Goal: Task Accomplishment & Management: Manage account settings

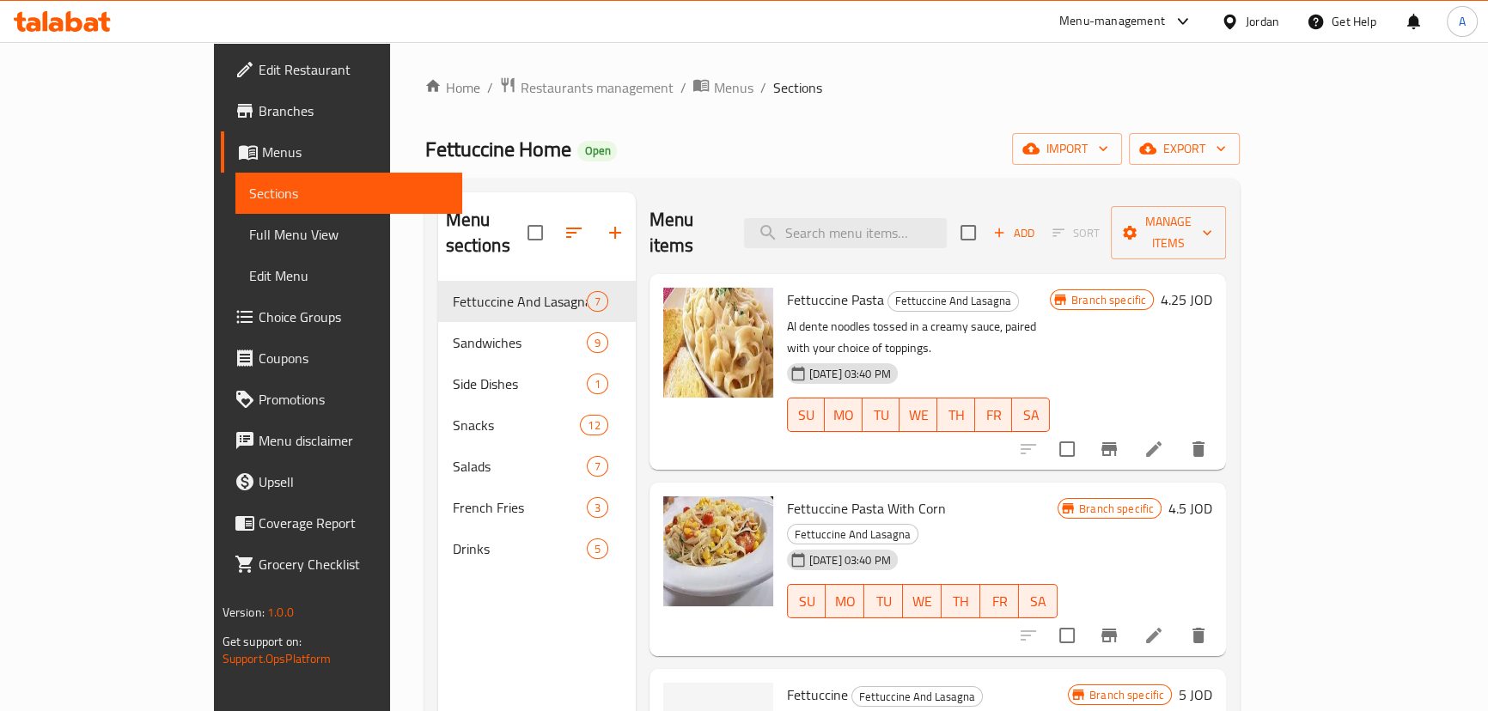
click at [878, 158] on div "Fettuccine Home Open import export" at bounding box center [831, 149] width 815 height 32
drag, startPoint x: 331, startPoint y: 143, endPoint x: 704, endPoint y: 117, distance: 374.6
click at [488, 143] on div "Fettuccine Home Open import export" at bounding box center [831, 149] width 815 height 32
click at [813, 100] on div "Home / Restaurants management / Menus / Sections Fettuccine Home Open import ex…" at bounding box center [831, 496] width 815 height 841
click at [424, 143] on span "Fettuccine Home" at bounding box center [497, 149] width 146 height 39
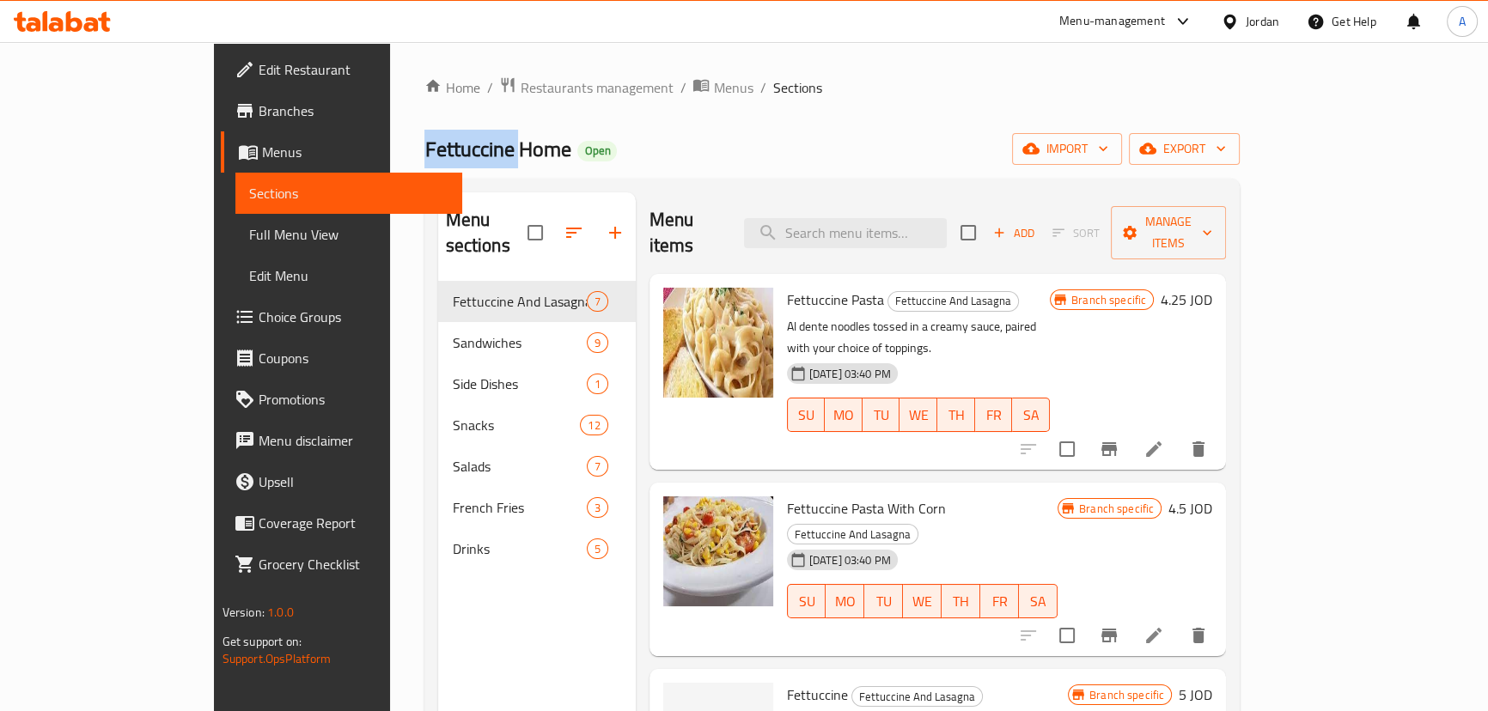
click at [424, 143] on span "Fettuccine Home" at bounding box center [497, 149] width 146 height 39
click at [905, 70] on div "Home / Restaurants management / Menus / Sections Fettuccine Home Open import ex…" at bounding box center [832, 497] width 884 height 910
click at [1247, 12] on div "Jordan" at bounding box center [1263, 21] width 34 height 19
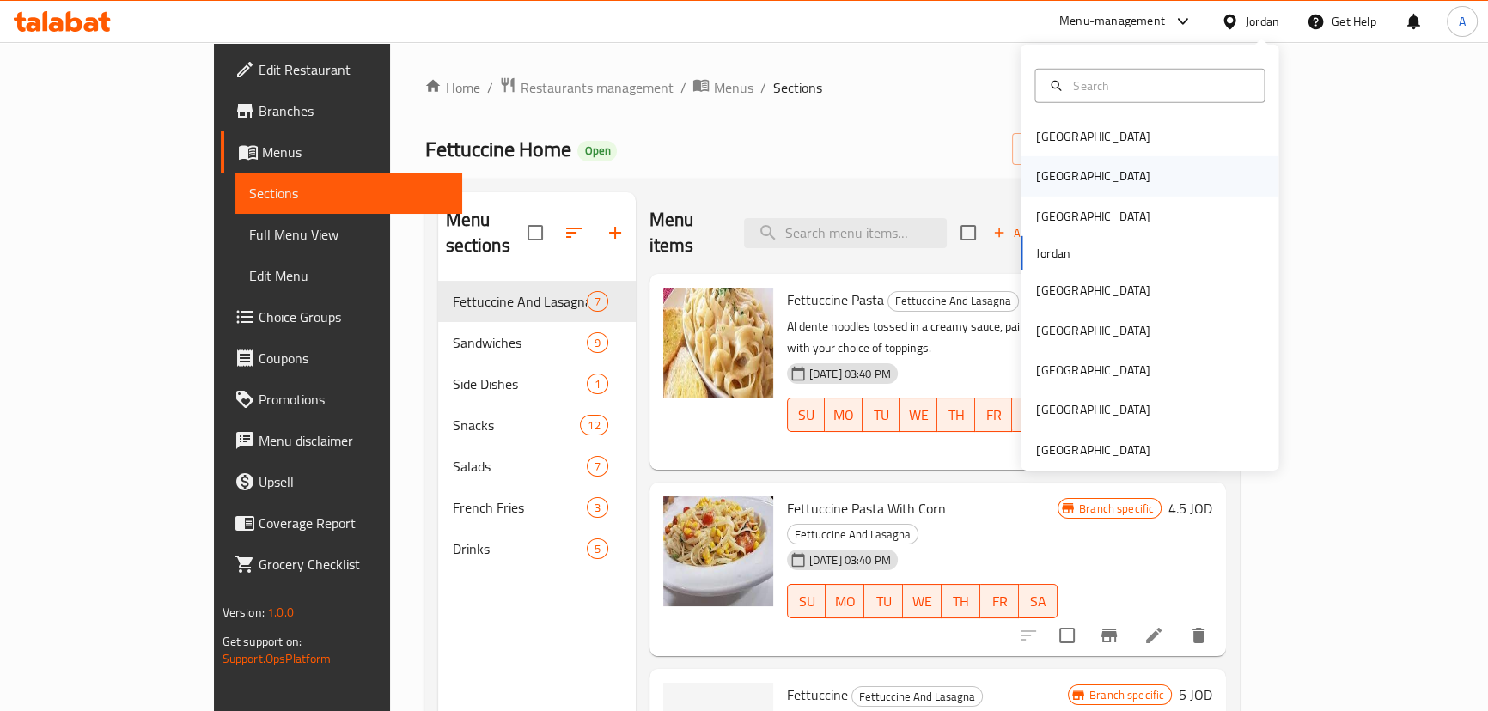
click at [1063, 173] on div "[GEOGRAPHIC_DATA]" at bounding box center [1092, 176] width 141 height 40
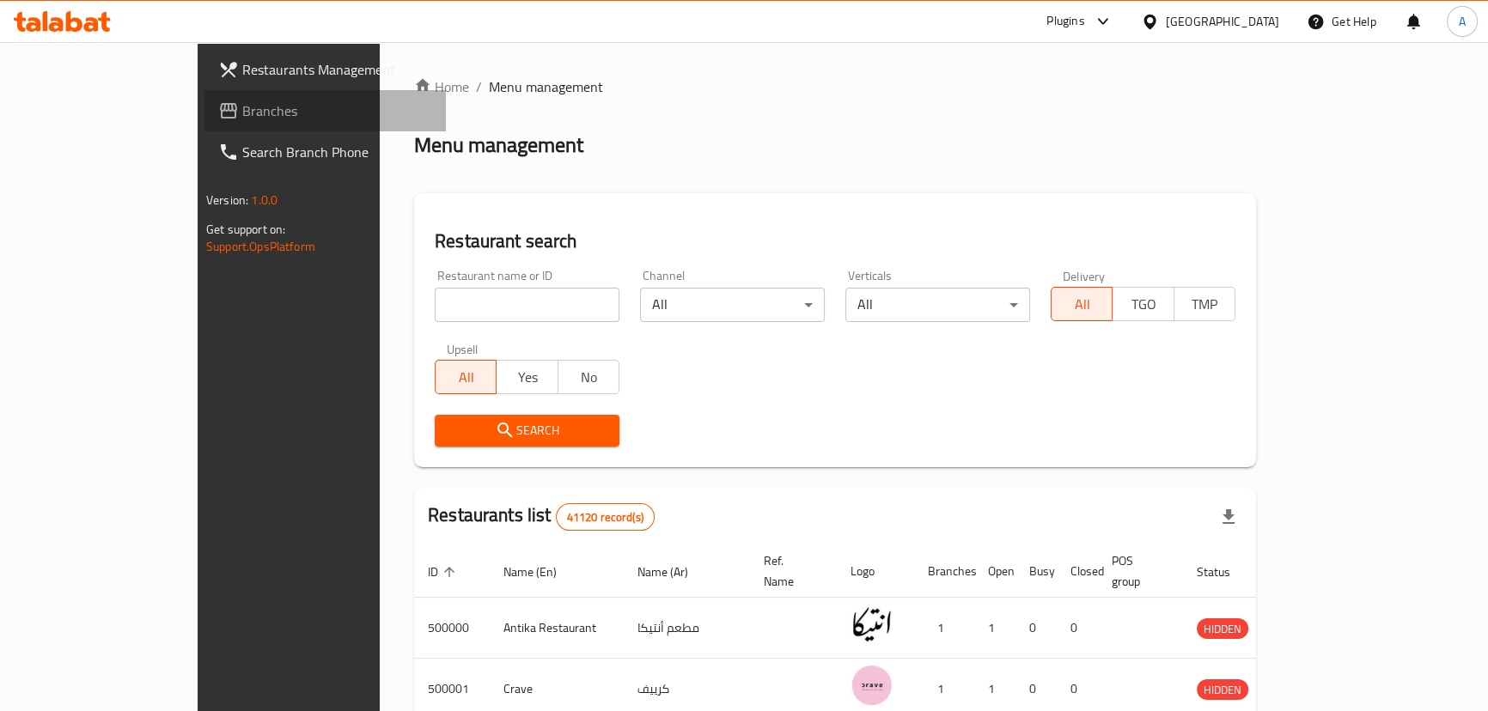
click at [242, 109] on span "Branches" at bounding box center [337, 111] width 190 height 21
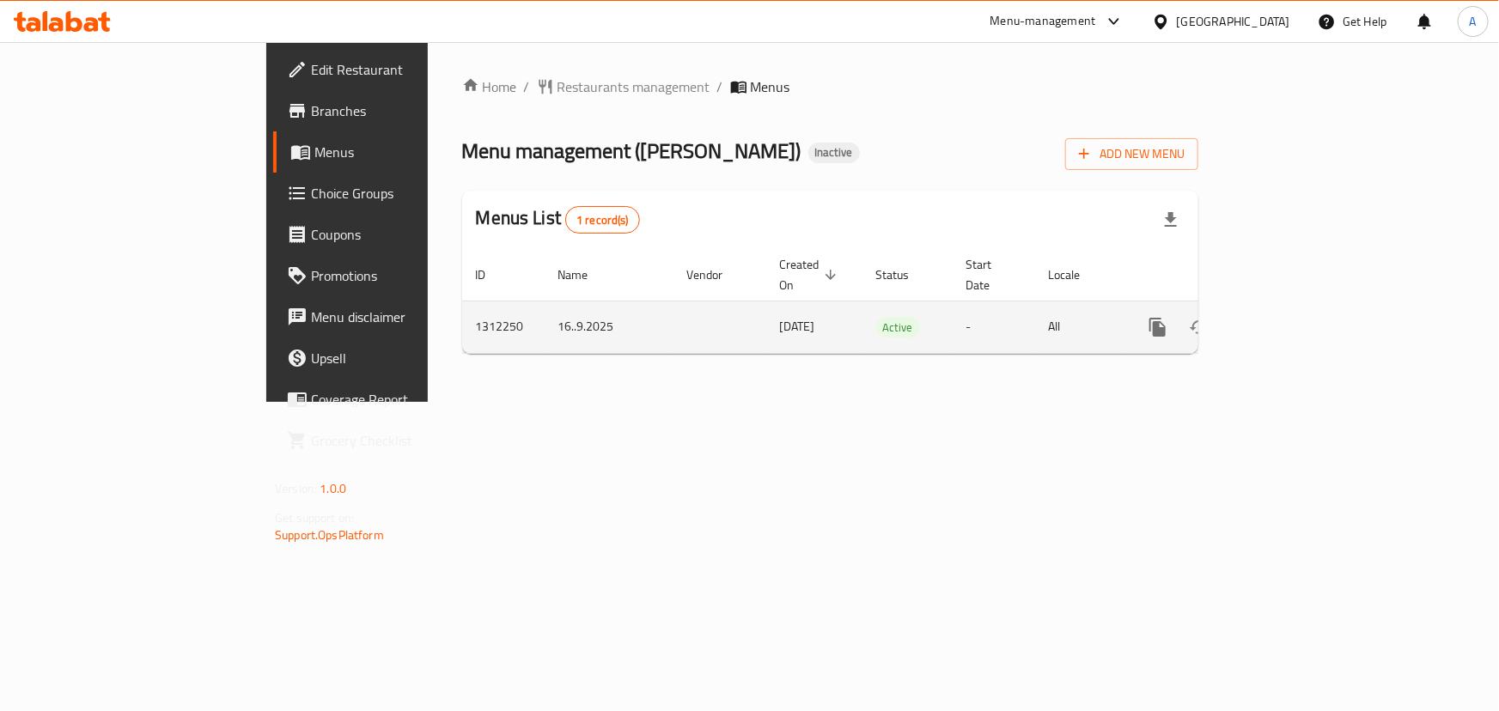
click at [1292, 317] on icon "enhanced table" at bounding box center [1281, 327] width 21 height 21
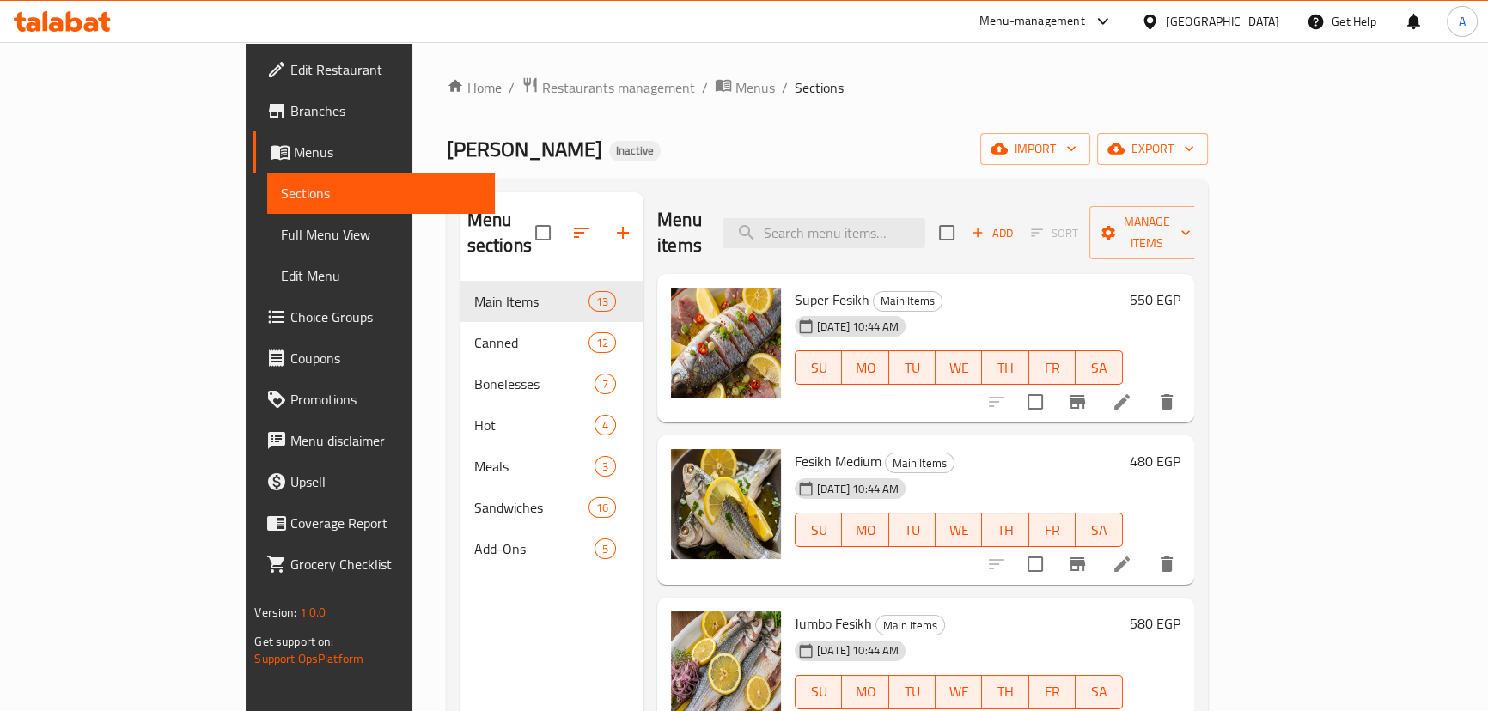
click at [281, 238] on span "Full Menu View" at bounding box center [380, 234] width 199 height 21
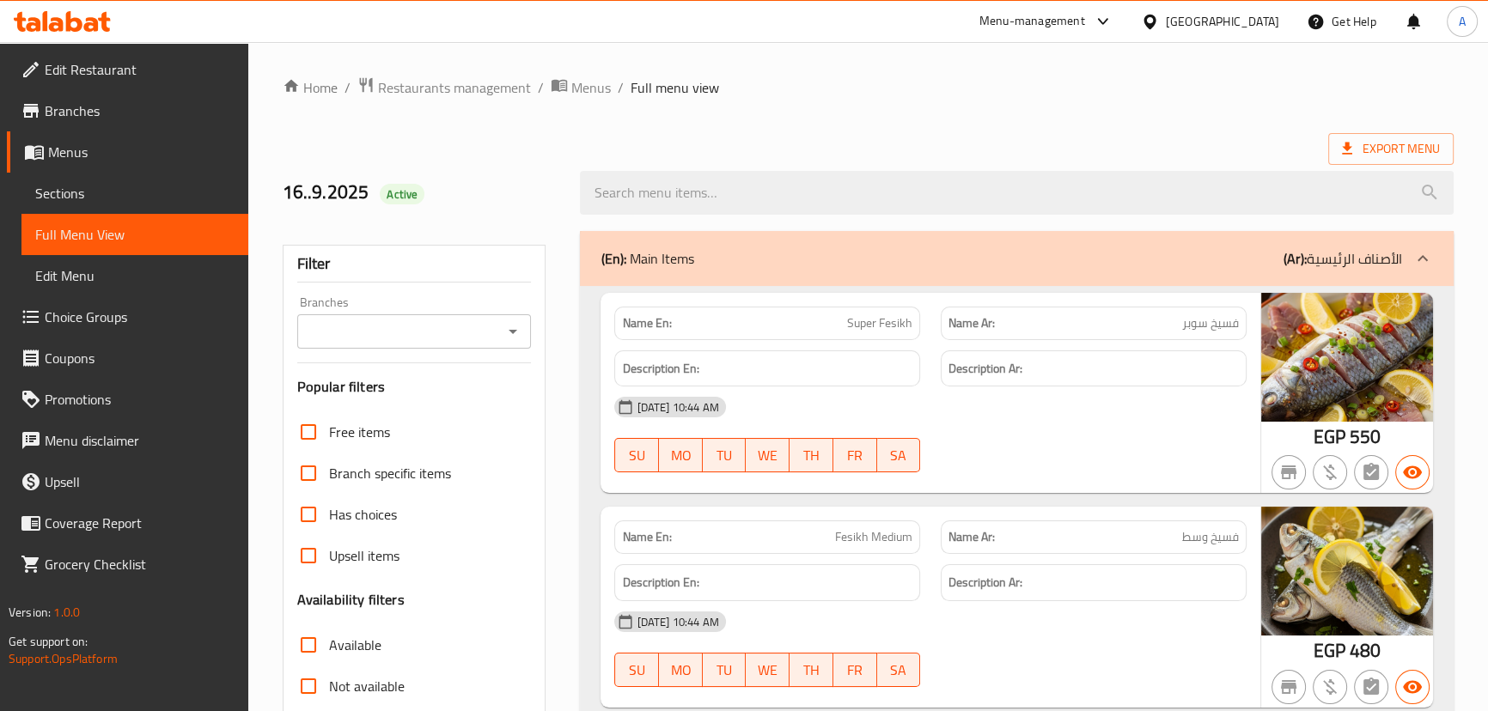
drag, startPoint x: 821, startPoint y: 310, endPoint x: 1014, endPoint y: 394, distance: 210.0
click at [993, 361] on div "Name En: Super Fesikh Name Ar: فسيخ سوبر Description En: Description Ar: 16-09-…" at bounding box center [929, 393] width 659 height 201
drag, startPoint x: 1014, startPoint y: 394, endPoint x: 1024, endPoint y: 404, distance: 14.0
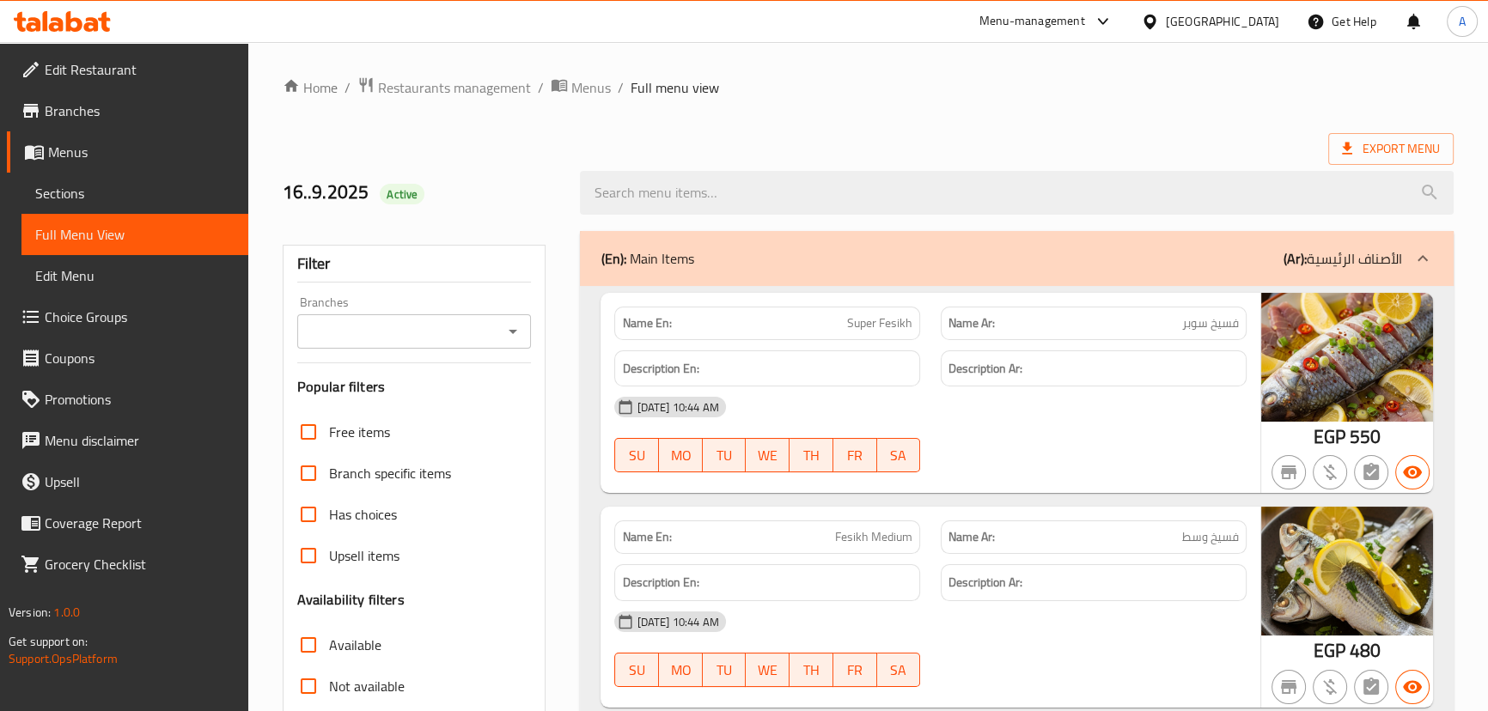
click at [1022, 403] on div "16-09-2025 10:44 AM" at bounding box center [930, 407] width 652 height 41
click at [1213, 326] on span "فسيخ سوبر" at bounding box center [1210, 323] width 57 height 18
copy span "فسيخ سوبر"
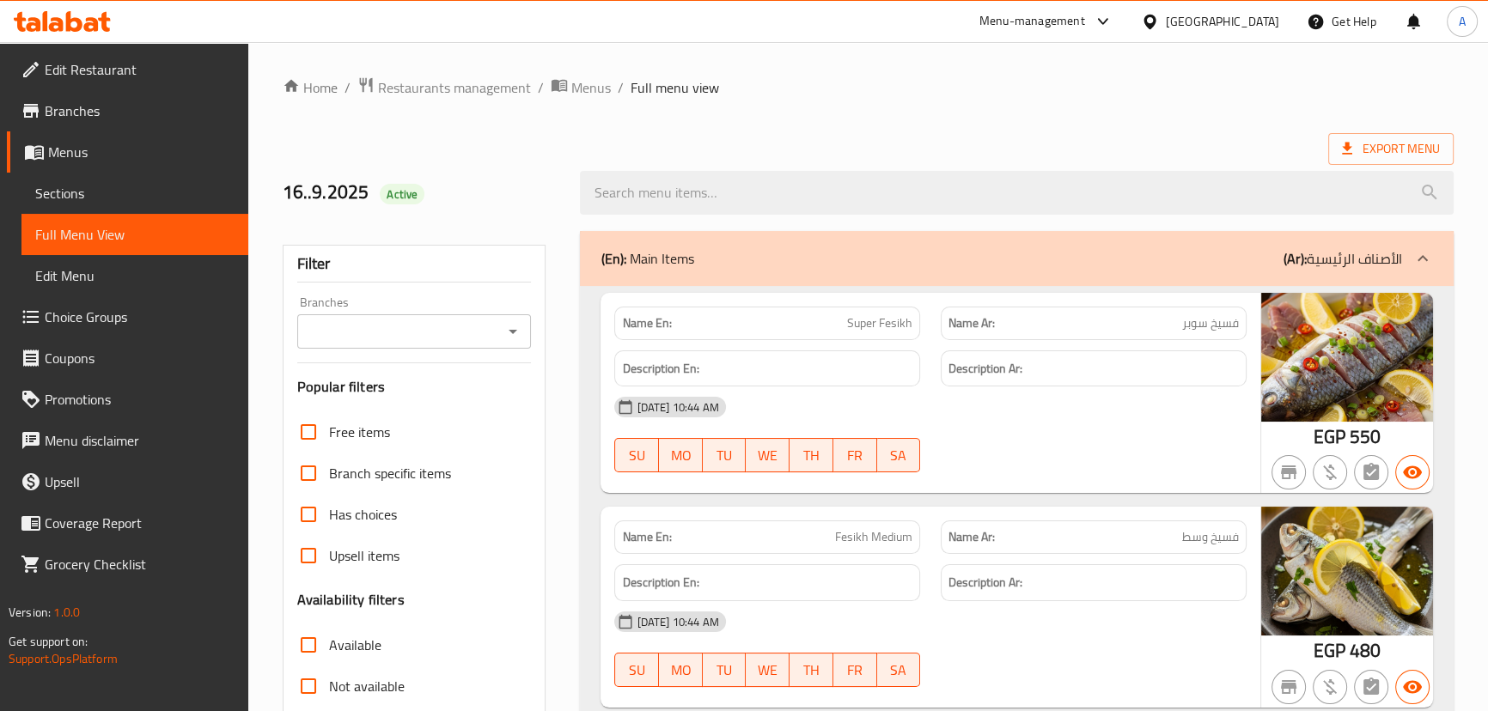
drag, startPoint x: 838, startPoint y: 319, endPoint x: 954, endPoint y: 371, distance: 127.3
click at [901, 341] on div "Name En: Super Fesikh Name Ar: فسيخ سوبر Description En: Description Ar: 16-09-…" at bounding box center [929, 393] width 659 height 201
click at [996, 408] on div "16-09-2025 10:44 AM" at bounding box center [930, 407] width 652 height 41
click at [1083, 135] on div "Export Menu" at bounding box center [868, 149] width 1171 height 32
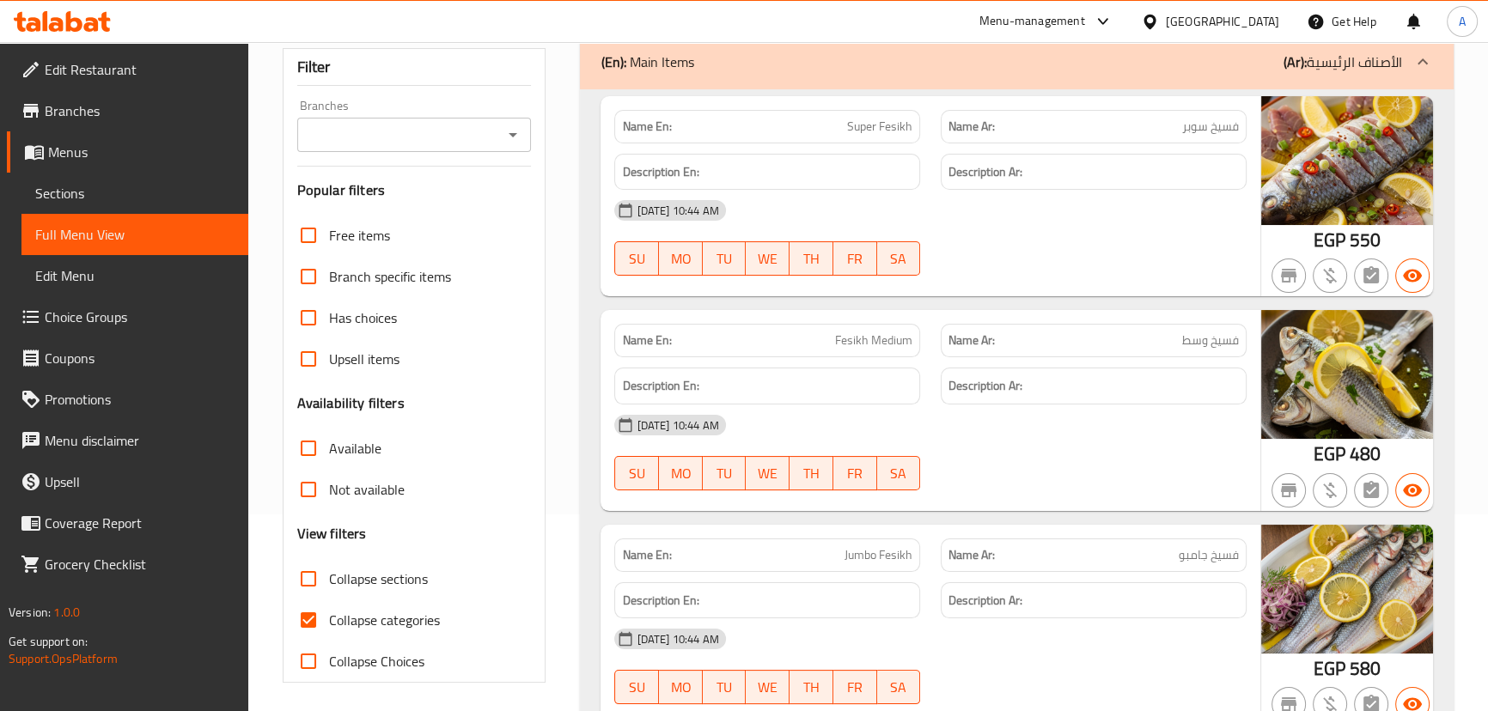
scroll to position [234, 0]
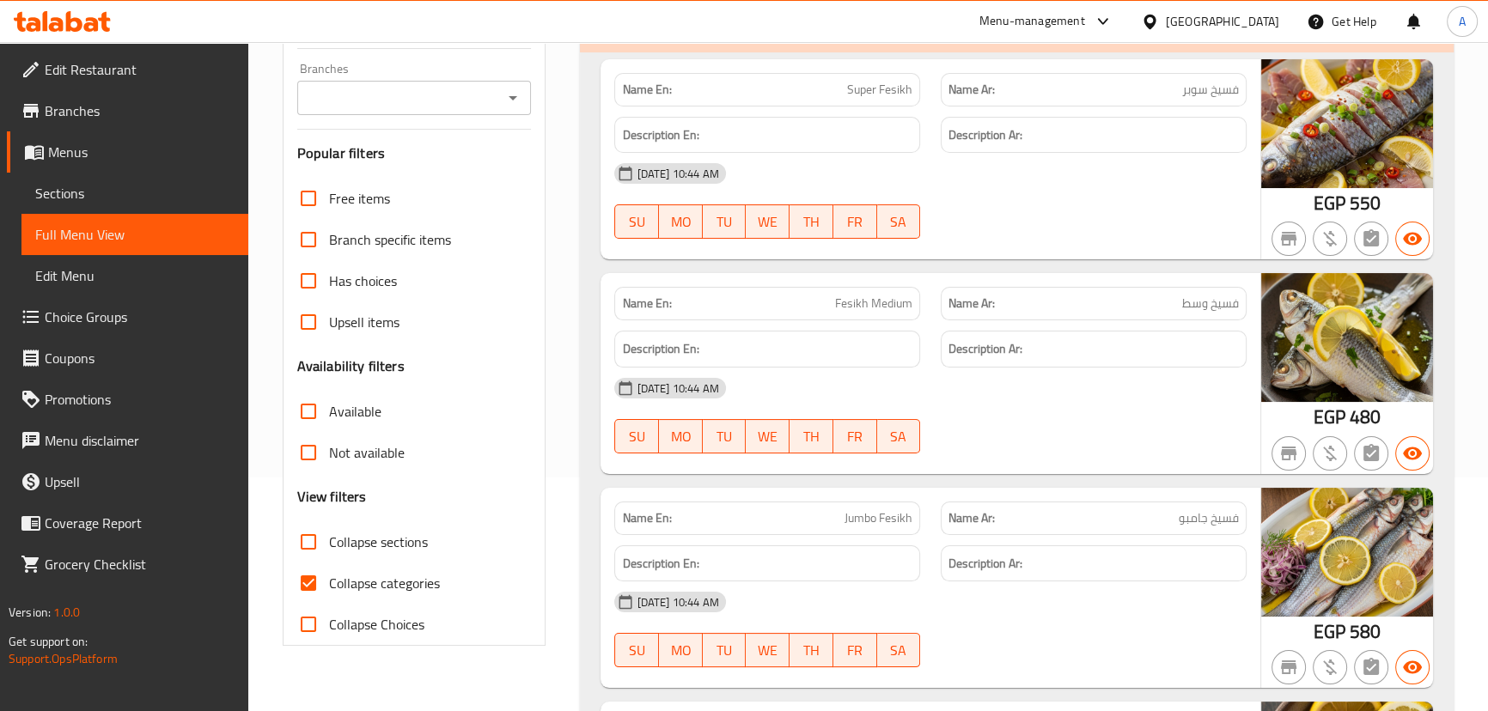
drag, startPoint x: 797, startPoint y: 305, endPoint x: 1015, endPoint y: 330, distance: 218.8
click at [1002, 324] on div "Name En: Fesikh Medium Name Ar: فسيخ وسط Description En: Description Ar: 16-09-…" at bounding box center [929, 373] width 659 height 201
click at [1068, 393] on div "16-09-2025 10:44 AM" at bounding box center [930, 388] width 652 height 41
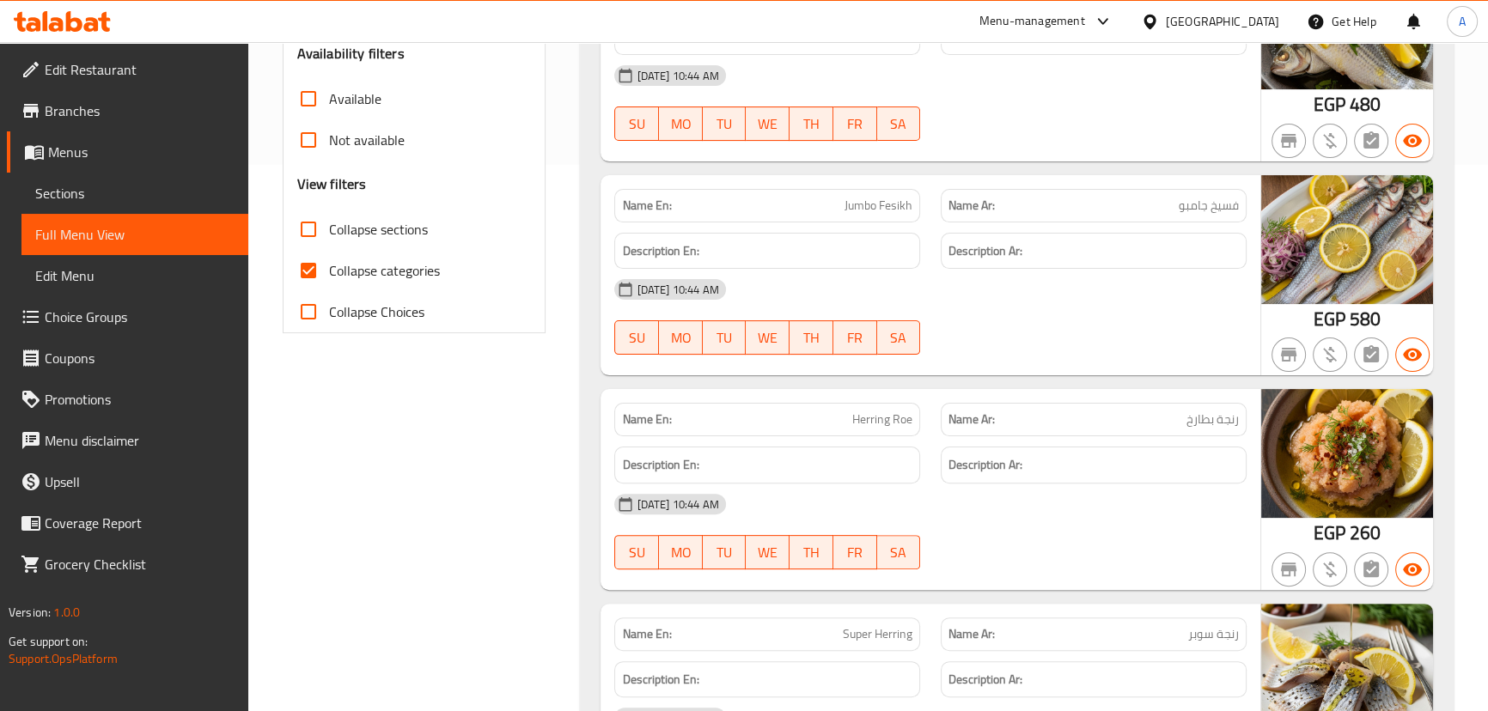
scroll to position [625, 0]
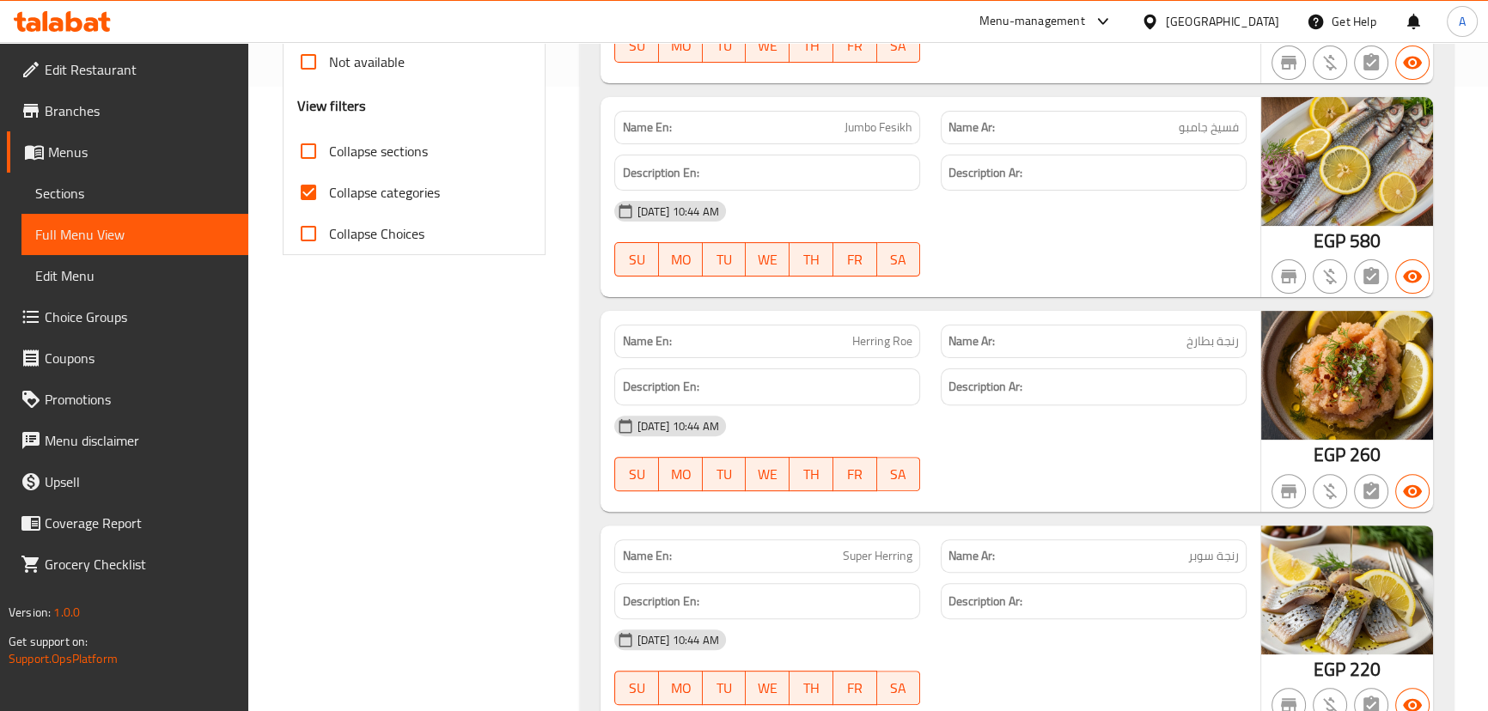
drag, startPoint x: 876, startPoint y: 348, endPoint x: 901, endPoint y: 368, distance: 31.8
click at [883, 350] on span "Herring Roe" at bounding box center [882, 341] width 60 height 18
drag, startPoint x: 940, startPoint y: 437, endPoint x: 948, endPoint y: 443, distance: 9.8
click at [941, 437] on div "16-09-2025 10:44 AM" at bounding box center [930, 425] width 652 height 41
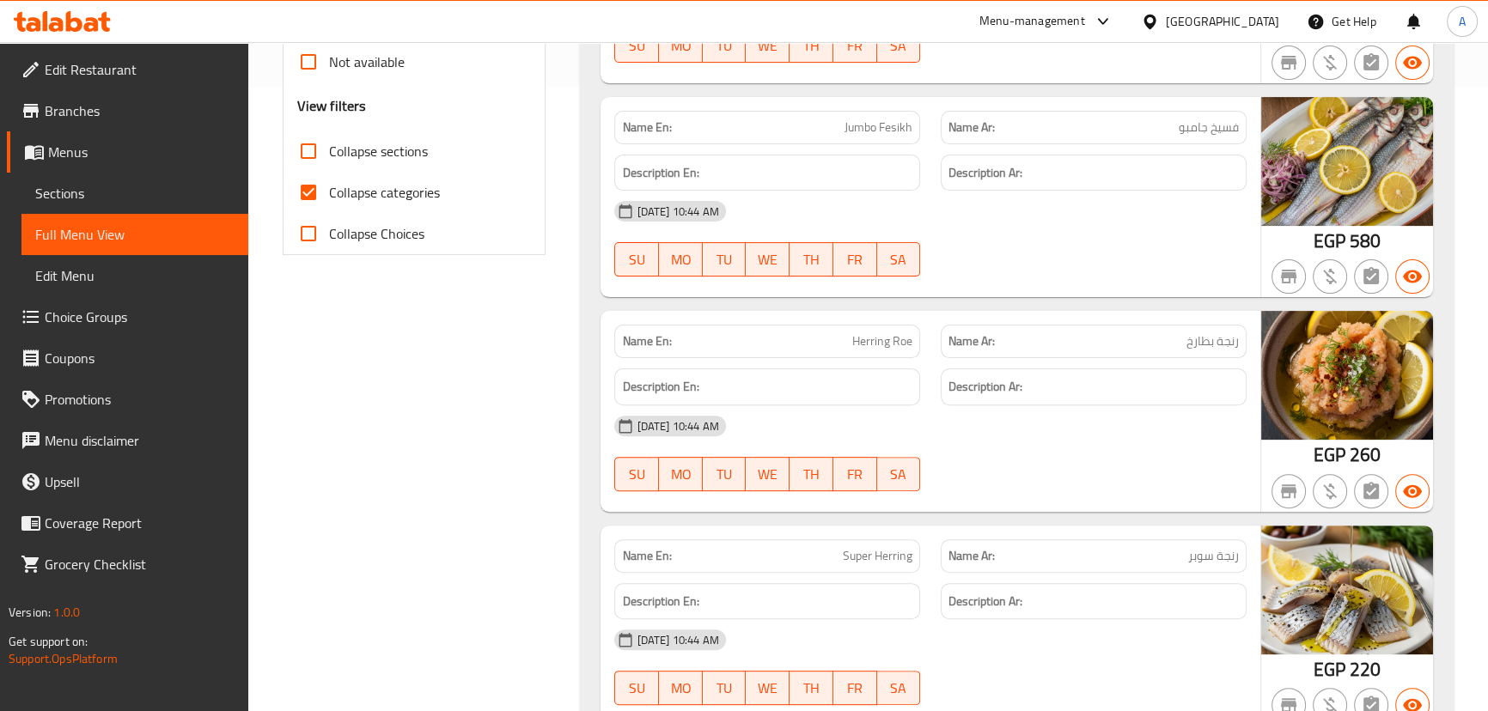
scroll to position [1252, 0]
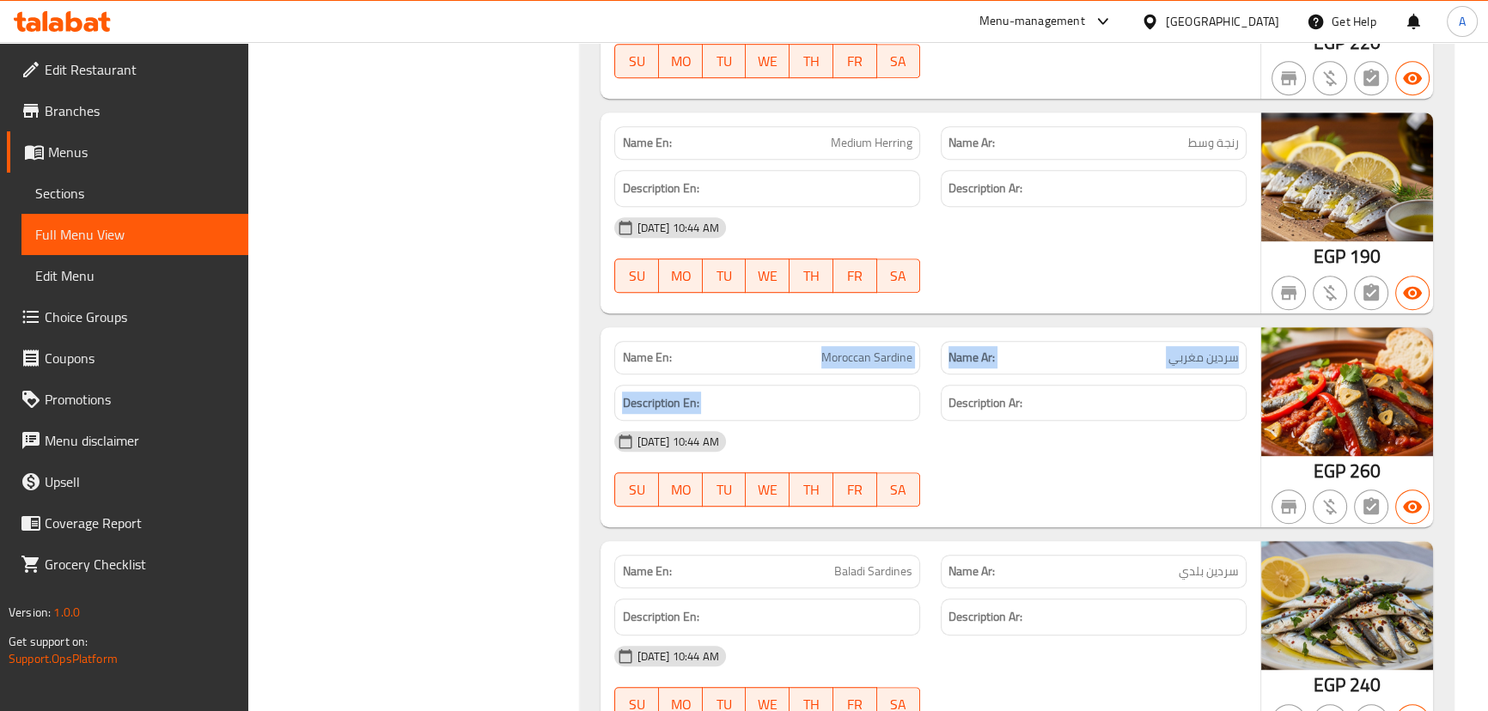
drag, startPoint x: 704, startPoint y: 352, endPoint x: 1173, endPoint y: 449, distance: 478.1
click at [1156, 444] on div "Name En: Moroccan Sardine Name Ar: سردين مغربي Description En: Description Ar: …" at bounding box center [929, 427] width 659 height 201
click at [1175, 452] on div "16-09-2025 10:44 AM" at bounding box center [930, 441] width 652 height 41
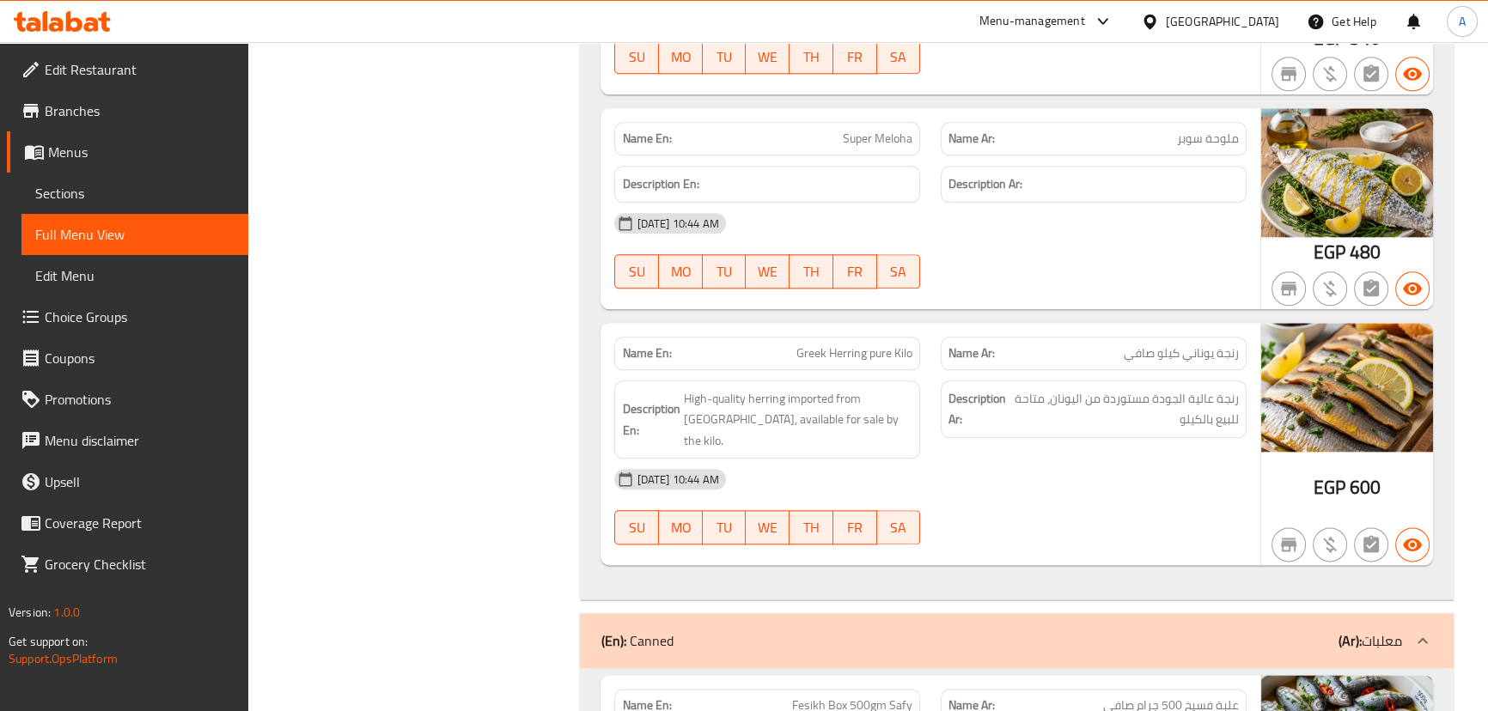
scroll to position [2657, 0]
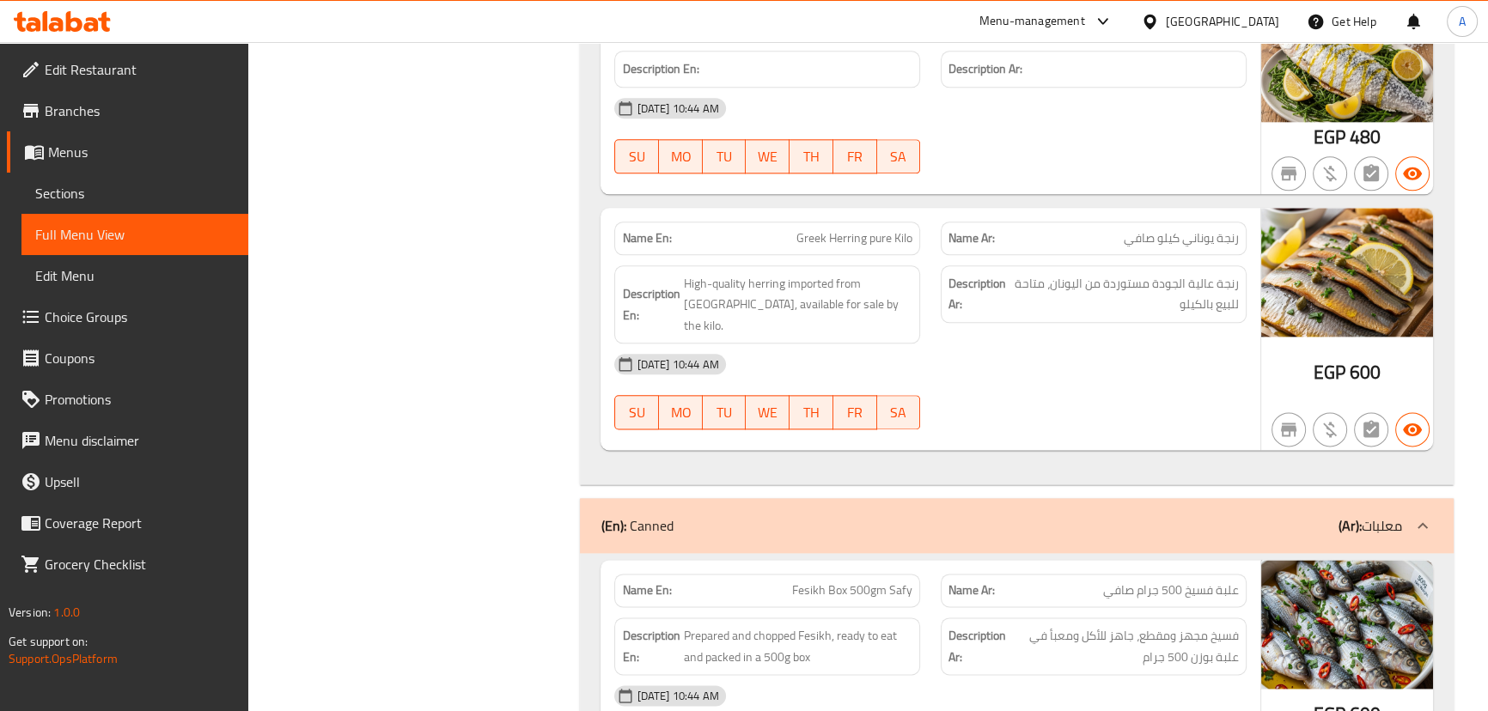
drag, startPoint x: 814, startPoint y: 227, endPoint x: 986, endPoint y: 311, distance: 191.3
click at [942, 283] on div "Name En: Greek Herring pure Kilo Name Ar: رنجة يوناني كيلو صافي Description En:…" at bounding box center [929, 329] width 659 height 243
click at [986, 311] on div "Description Ar: رنجة عالية الجودة مستوردة من اليونان، متاحة للبيع بالكيلو" at bounding box center [1094, 294] width 306 height 58
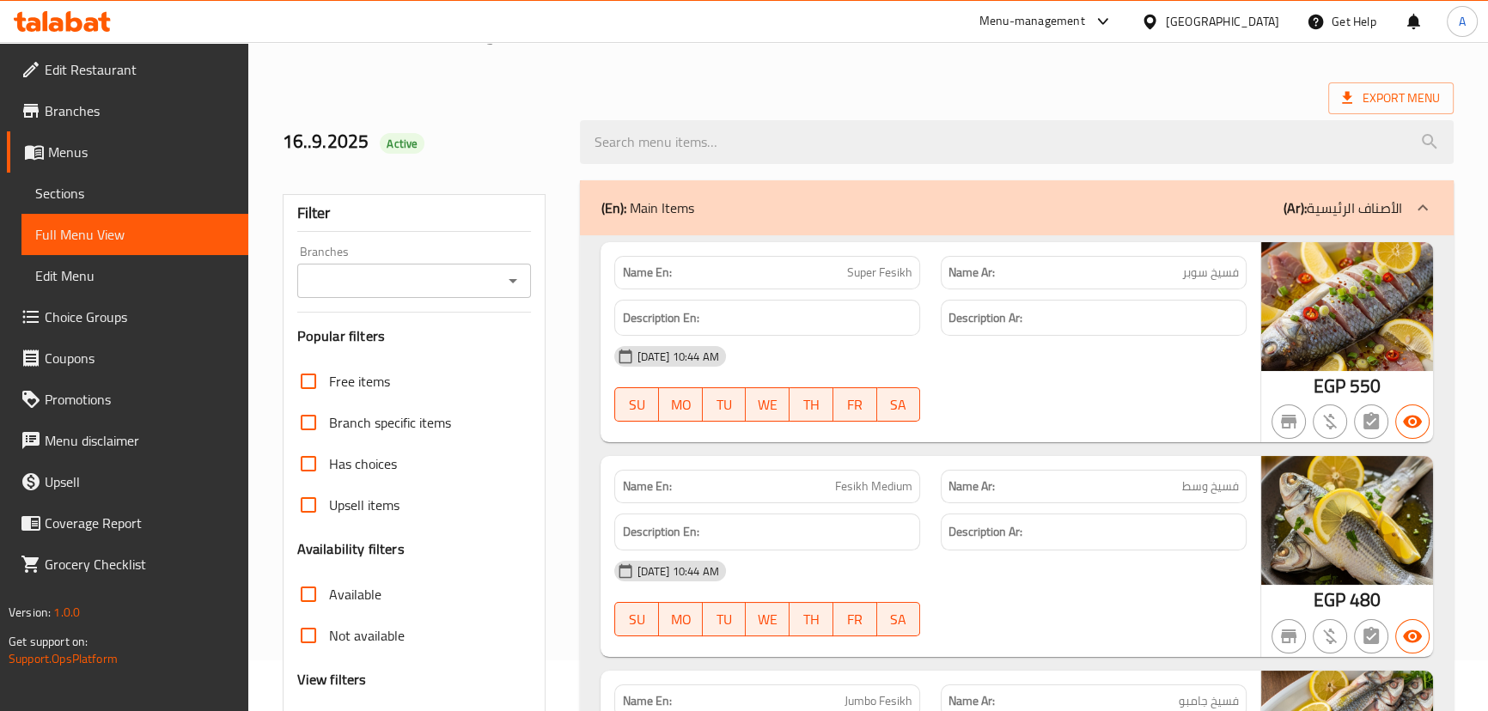
scroll to position [77, 0]
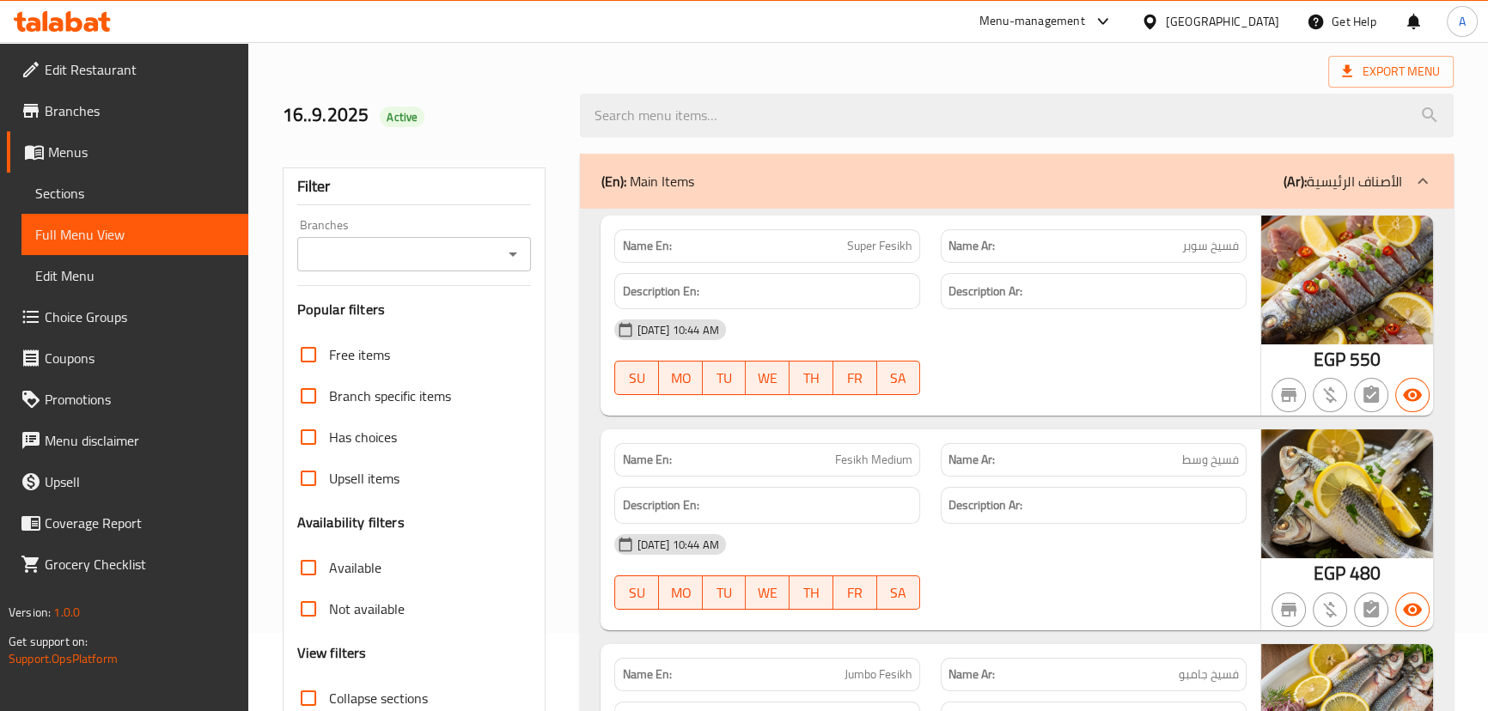
click at [78, 115] on span "Branches" at bounding box center [140, 111] width 190 height 21
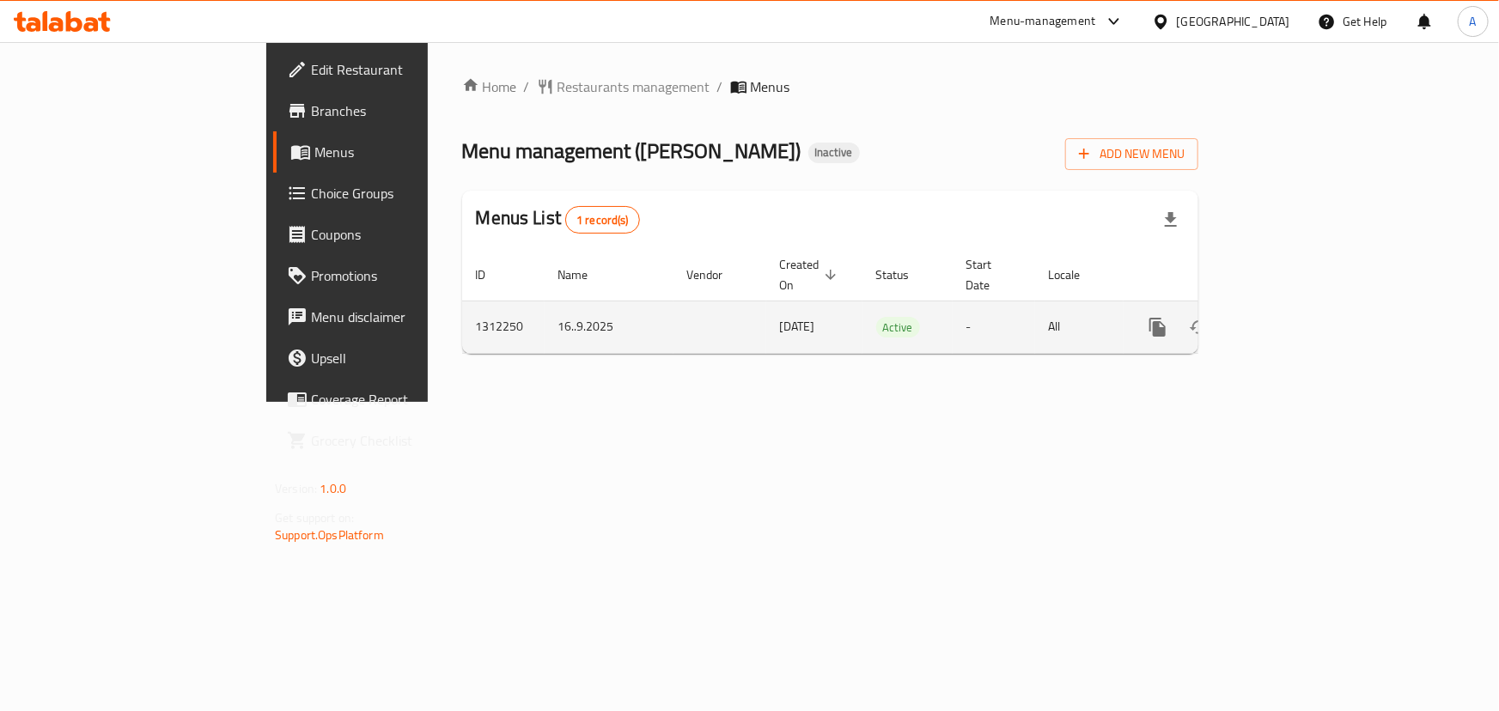
click at [1302, 307] on link "enhanced table" at bounding box center [1281, 327] width 41 height 41
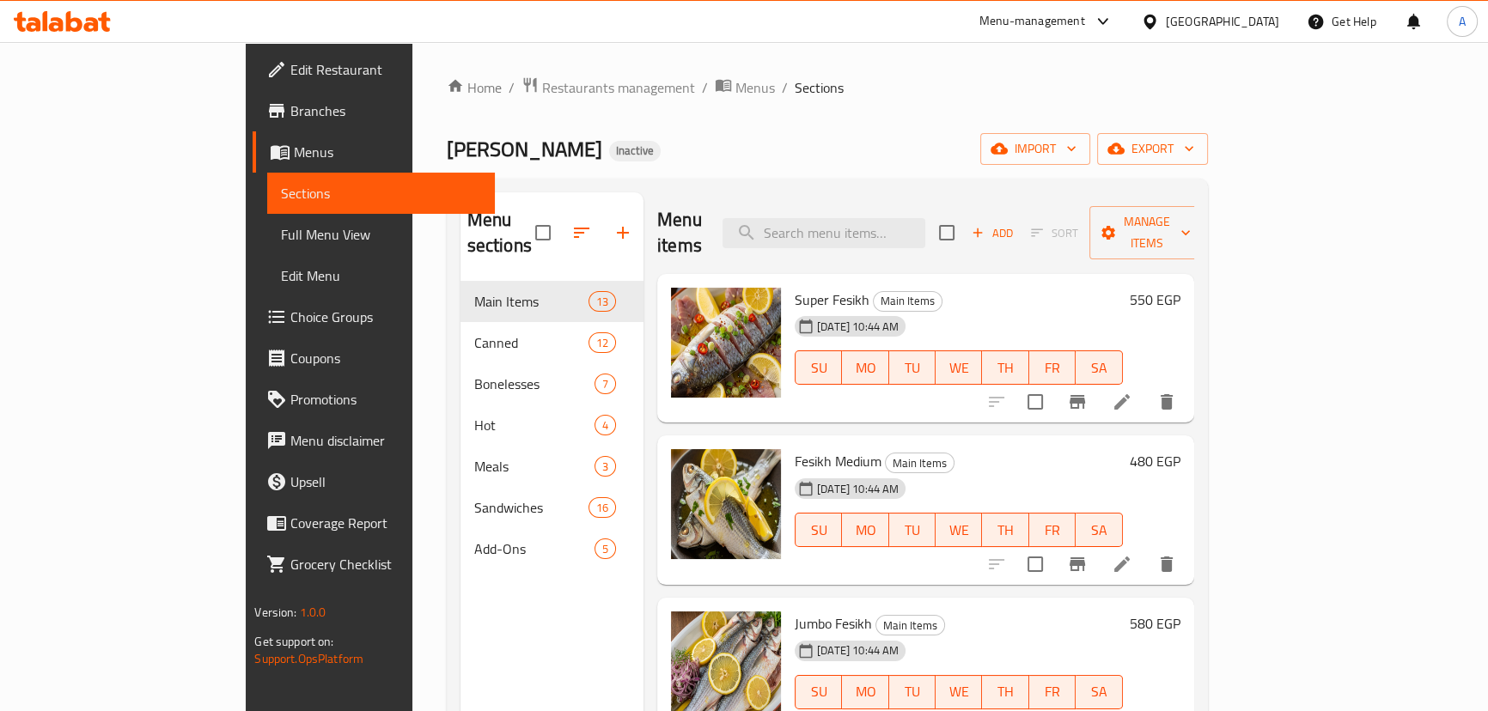
click at [281, 224] on span "Full Menu View" at bounding box center [380, 234] width 199 height 21
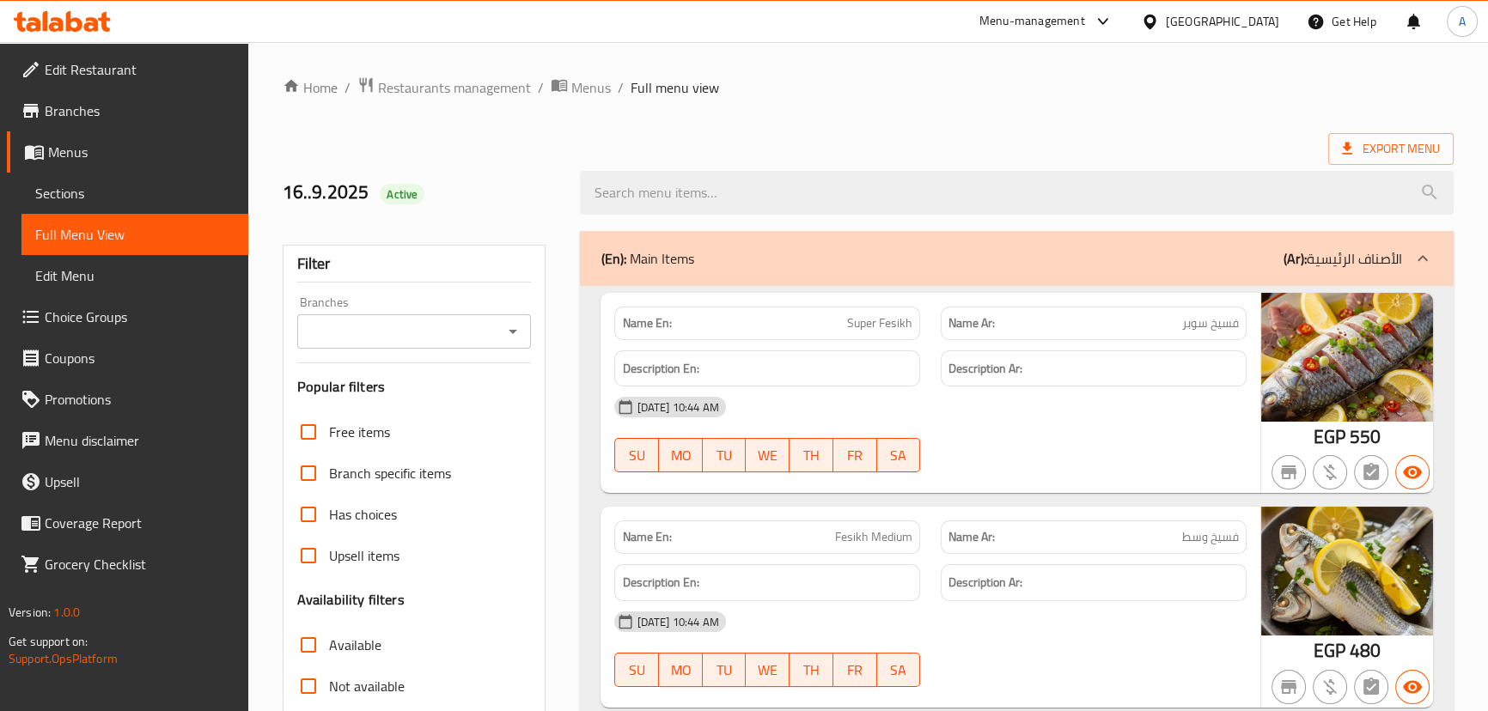
scroll to position [390, 0]
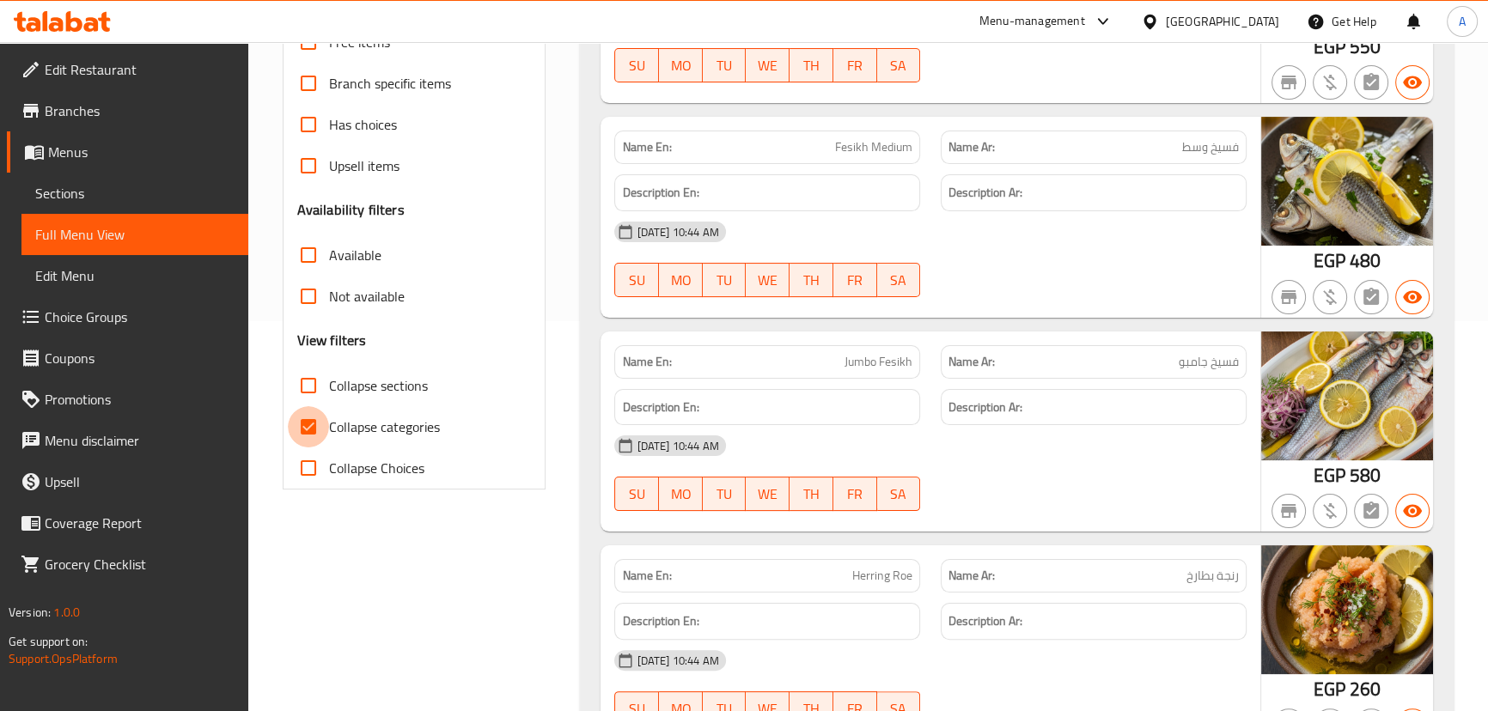
click at [316, 421] on input "Collapse categories" at bounding box center [308, 426] width 41 height 41
checkbox input "false"
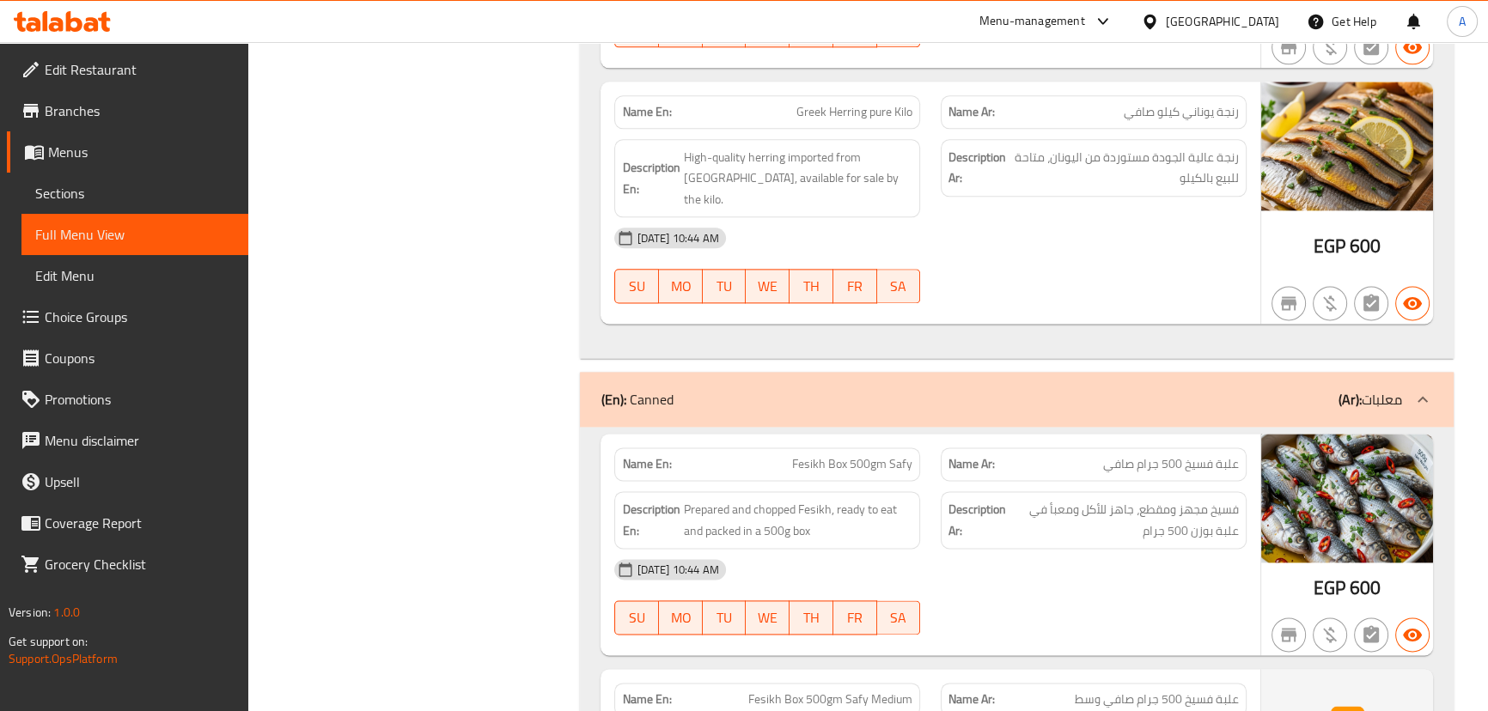
scroll to position [2811, 0]
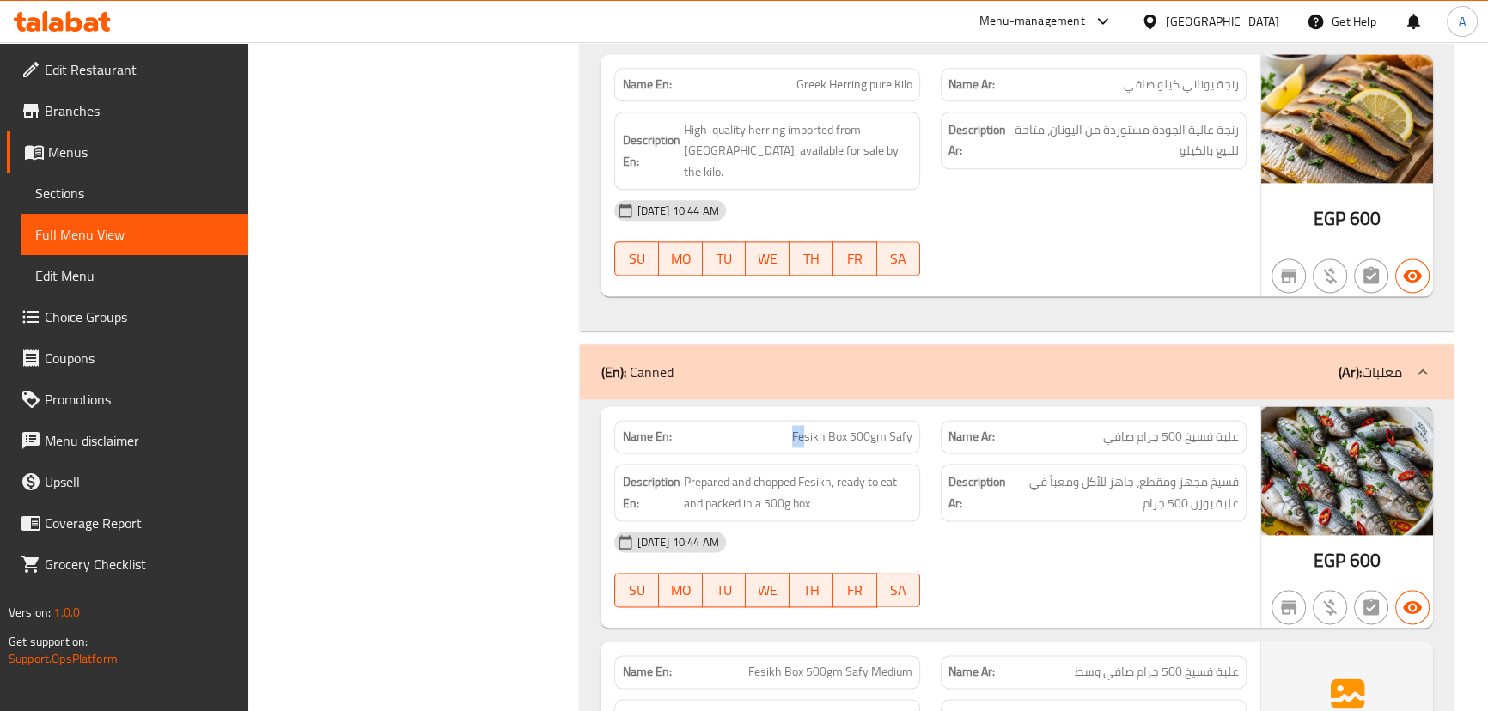
drag, startPoint x: 797, startPoint y: 406, endPoint x: 880, endPoint y: 401, distance: 82.6
click at [877, 420] on div "Name En: Fesikh Box 500gm Safy" at bounding box center [767, 437] width 306 height 34
drag, startPoint x: 1222, startPoint y: 411, endPoint x: 1173, endPoint y: 411, distance: 49.8
click at [1176, 428] on span "علبة فسيخ 500 جرام صافي" at bounding box center [1171, 437] width 136 height 18
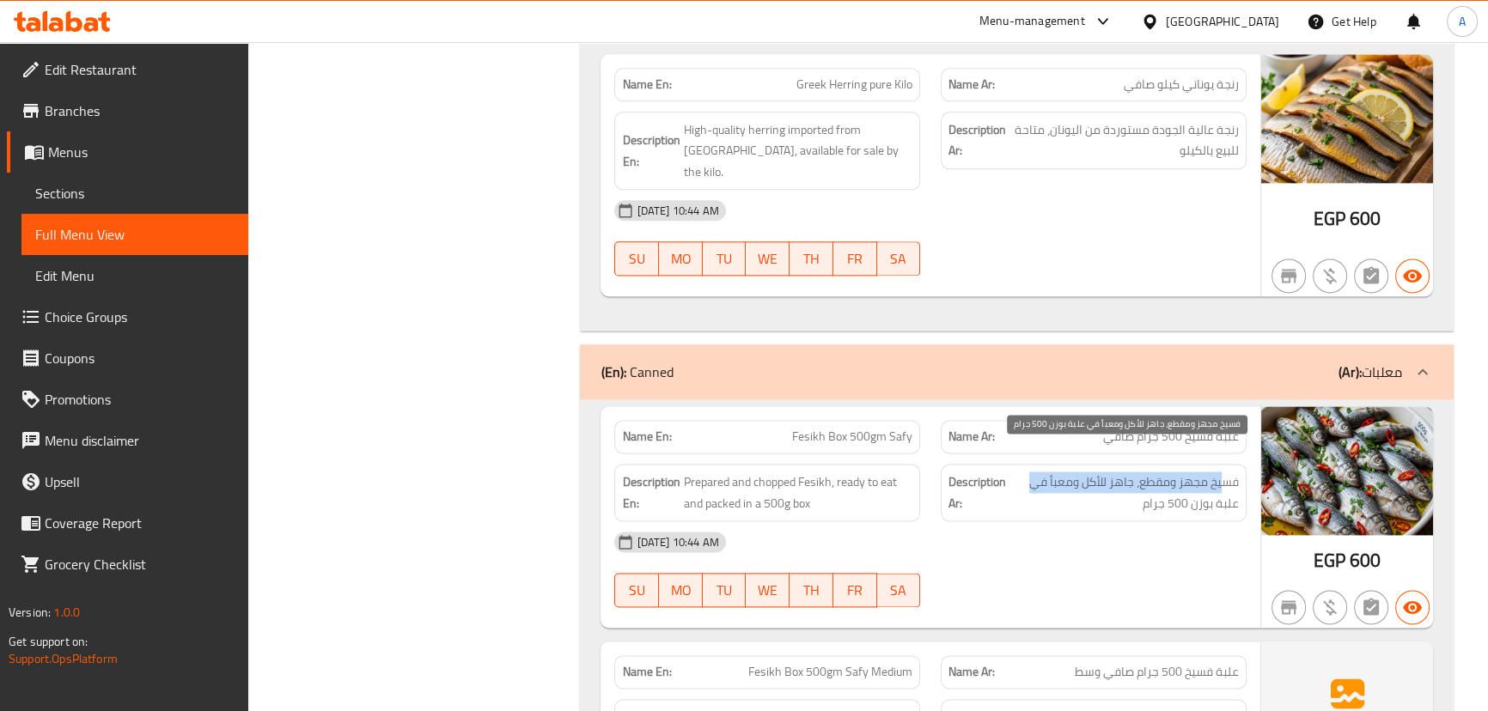
drag, startPoint x: 1223, startPoint y: 460, endPoint x: 1011, endPoint y: 460, distance: 212.2
click at [1011, 472] on span "فسيخ مجهز ومقطع، جاهز للأكل ومعبأ في علبة بوزن 500 جرام" at bounding box center [1123, 493] width 229 height 42
click at [1142, 475] on span "فسيخ مجهز ومقطع، جاهز للأكل ومعبأ في علبة بوزن 500 جرام" at bounding box center [1123, 493] width 229 height 42
drag, startPoint x: 1142, startPoint y: 475, endPoint x: 1070, endPoint y: 472, distance: 71.3
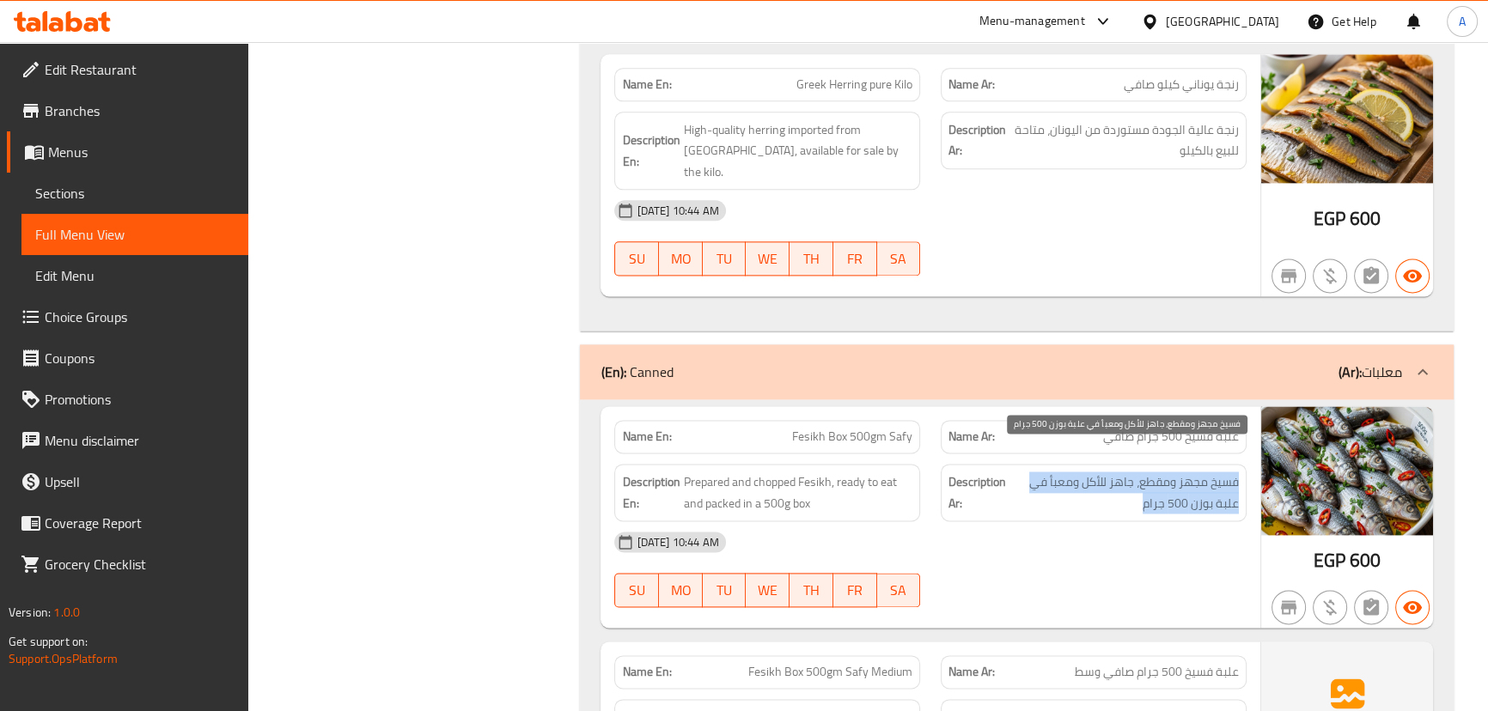
click at [1070, 472] on span "فسيخ مجهز ومقطع، جاهز للأكل ومعبأ في علبة بوزن 500 جرام" at bounding box center [1123, 493] width 229 height 42
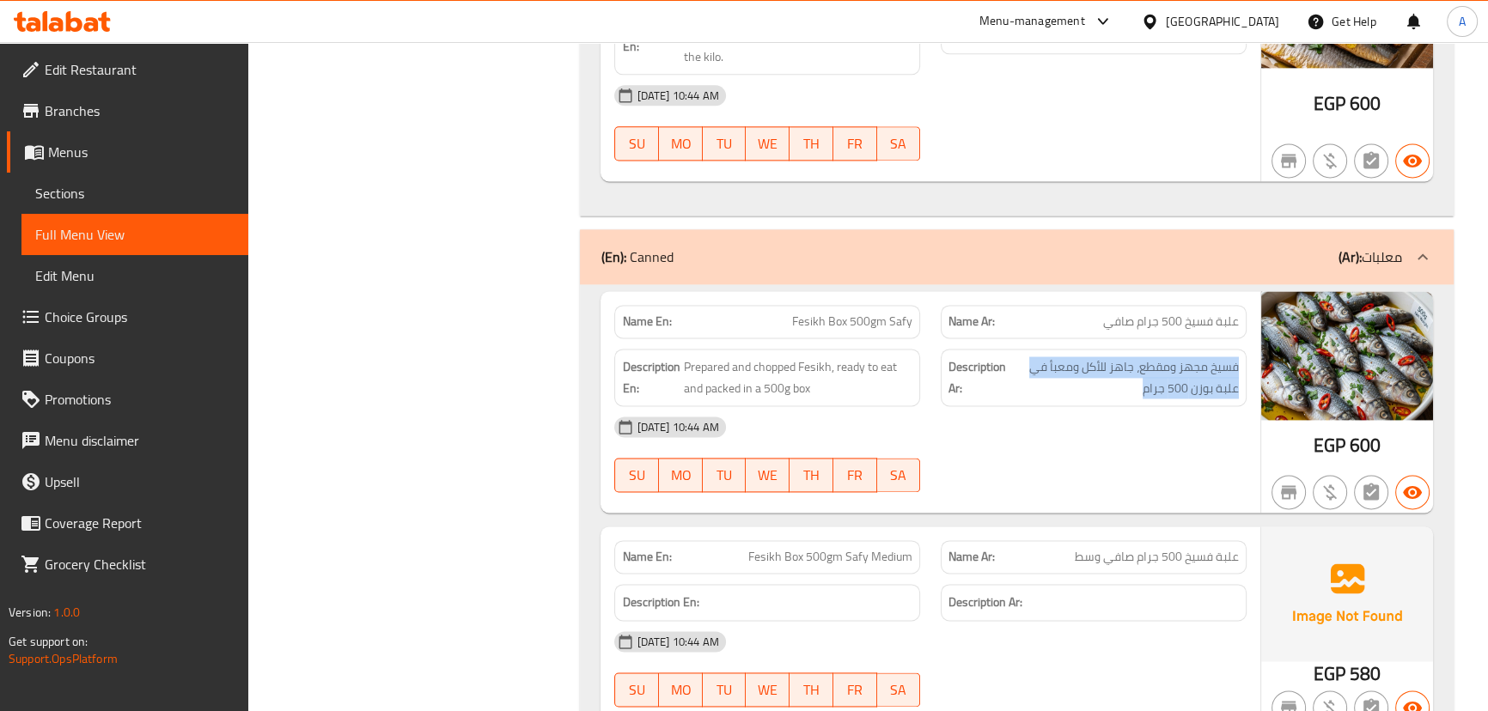
scroll to position [3045, 0]
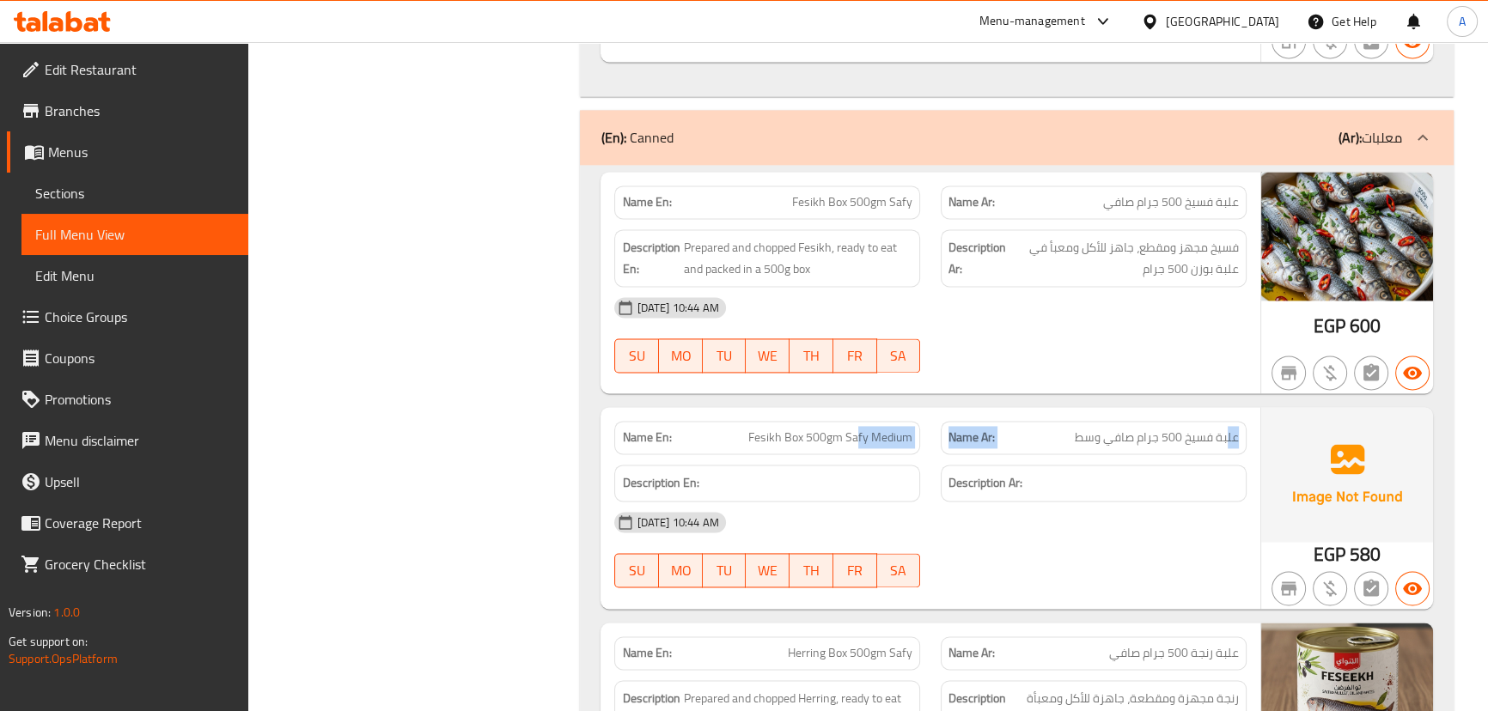
drag, startPoint x: 1229, startPoint y: 411, endPoint x: 999, endPoint y: 492, distance: 244.3
click at [858, 411] on div "Name En: Fesikh Box 500gm Safy Medium Name Ar: علبة فسيخ 500 جرام صافي وسط" at bounding box center [930, 438] width 652 height 54
click at [1000, 502] on div "16-09-2025 10:44 AM" at bounding box center [930, 522] width 652 height 41
drag, startPoint x: 1209, startPoint y: 417, endPoint x: 722, endPoint y: 417, distance: 487.1
click at [722, 417] on div "Name En: Fesikh Box 500gm Safy Medium Name Ar: علبة فسيخ 500 جرام صافي وسط" at bounding box center [930, 438] width 652 height 54
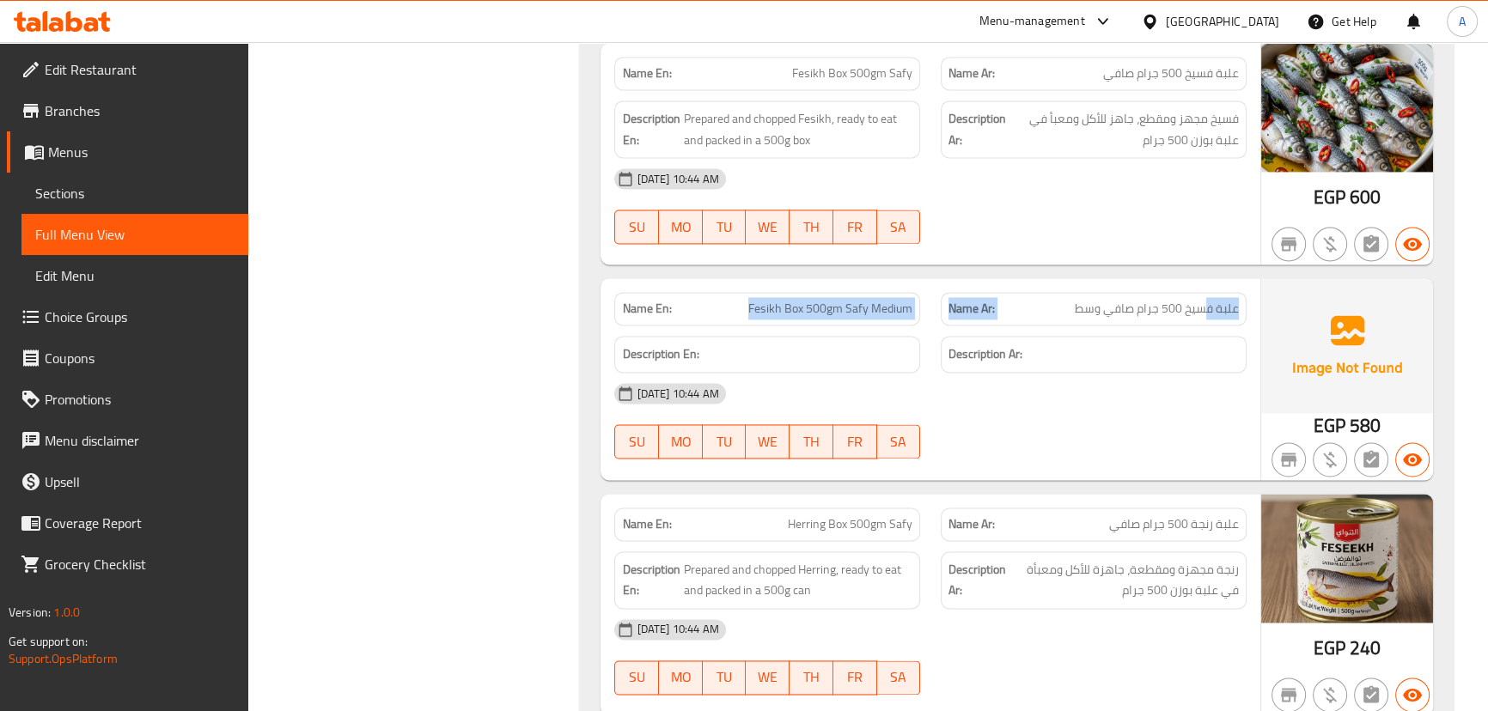
scroll to position [3280, 0]
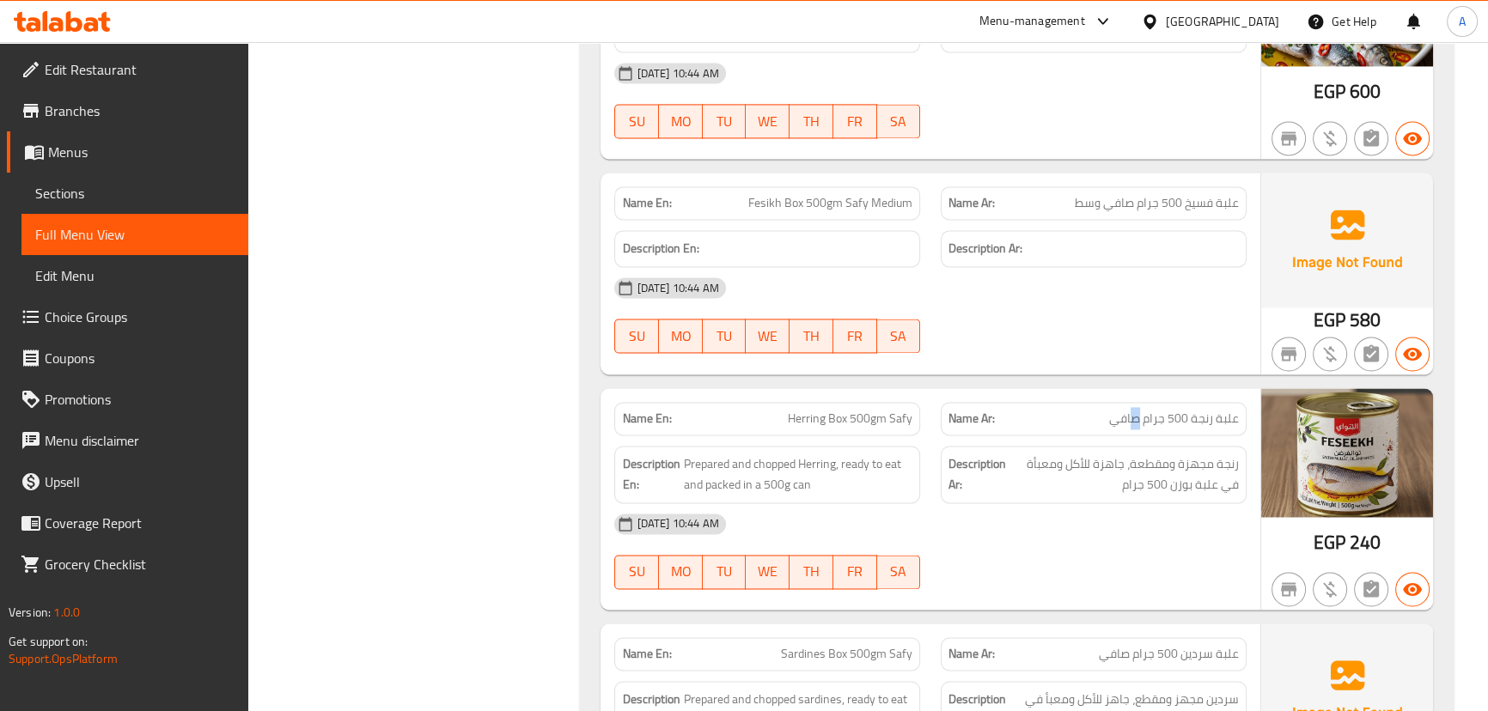
drag, startPoint x: 1131, startPoint y: 404, endPoint x: 1107, endPoint y: 442, distance: 44.8
click at [1124, 411] on div "Name En: Herring Box 500gm Safy Name Ar: علبة رنجة 500 جرام صافي Description En…" at bounding box center [929, 499] width 659 height 222
click at [1101, 460] on span "رنجة مجهزة ومقطعة، جاهزة للأكل ومعبأة في علبة بوزن 500 جرام" at bounding box center [1123, 475] width 229 height 42
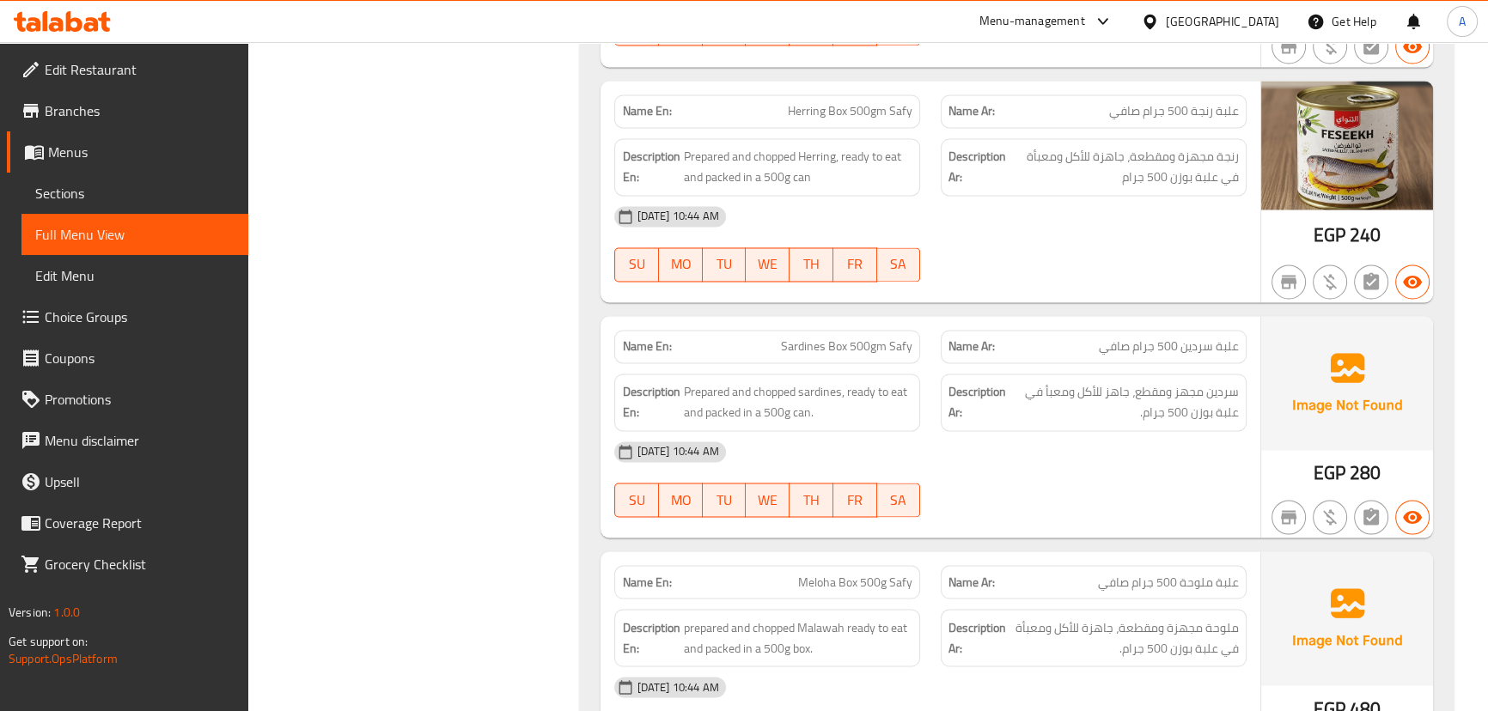
scroll to position [3592, 0]
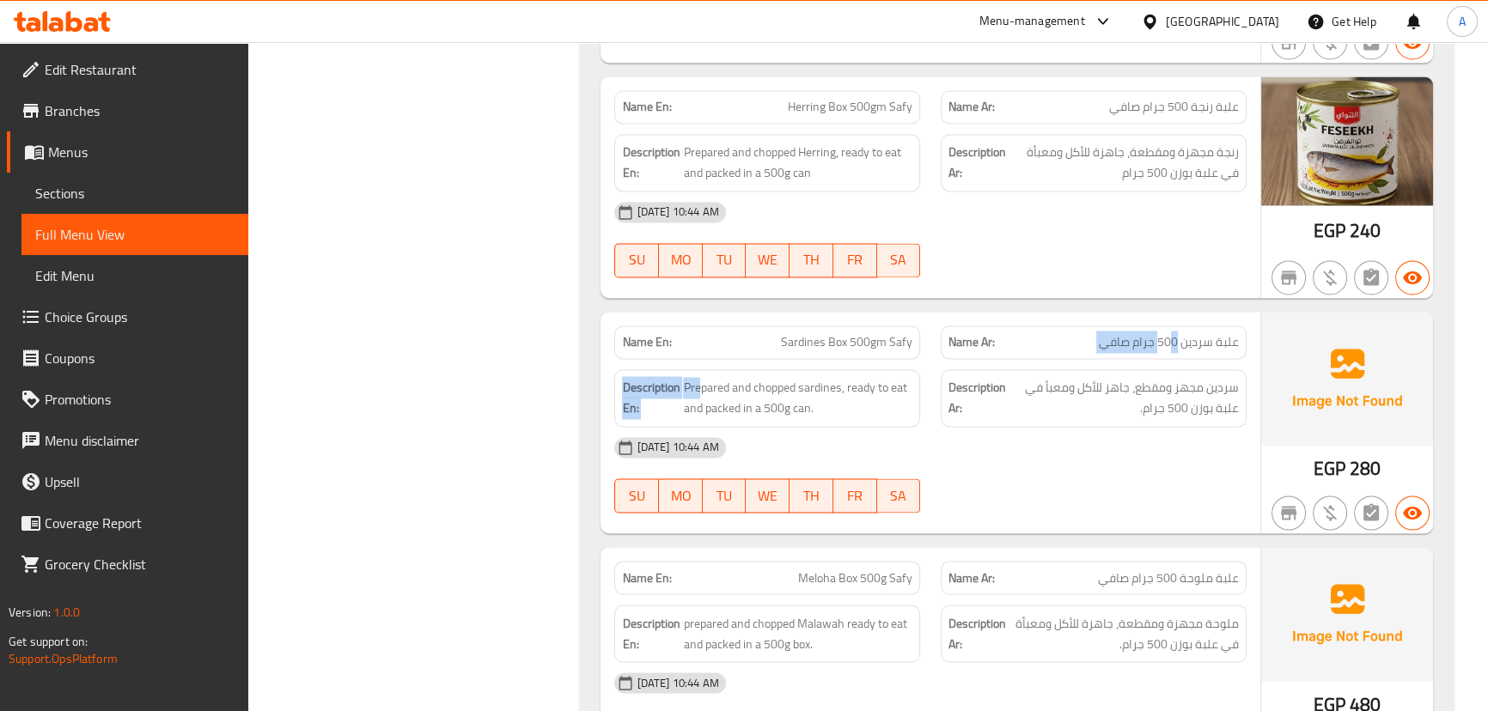
drag, startPoint x: 1173, startPoint y: 316, endPoint x: 698, endPoint y: 338, distance: 475.5
click at [698, 338] on div "Name En: Sardines Box 500gm Safy Name Ar: علبة سردين 500 جرام صافي Description …" at bounding box center [929, 423] width 659 height 222
click at [971, 394] on div "Description Ar: سردين مجهز ومقطع، جاهز للأكل ومعبأ في علبة بوزن 500 جرام." at bounding box center [1094, 398] width 306 height 58
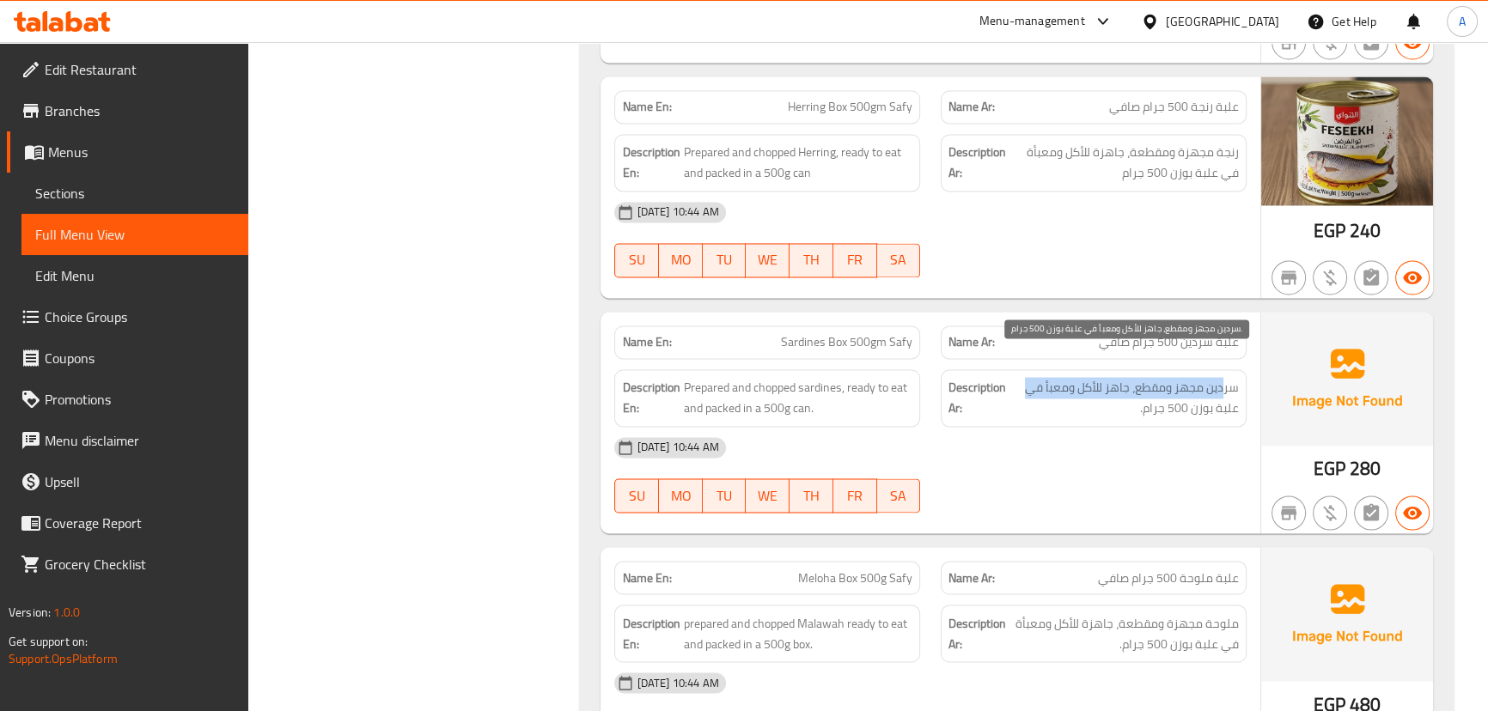
drag, startPoint x: 1223, startPoint y: 360, endPoint x: 1028, endPoint y: 368, distance: 195.2
click at [1028, 377] on span "سردين مجهز ومقطع، جاهز للأكل ومعبأ في علبة بوزن 500 جرام." at bounding box center [1123, 398] width 229 height 42
click at [1210, 377] on span "سردين مجهز ومقطع، جاهز للأكل ومعبأ في علبة بوزن 500 جرام." at bounding box center [1123, 398] width 229 height 42
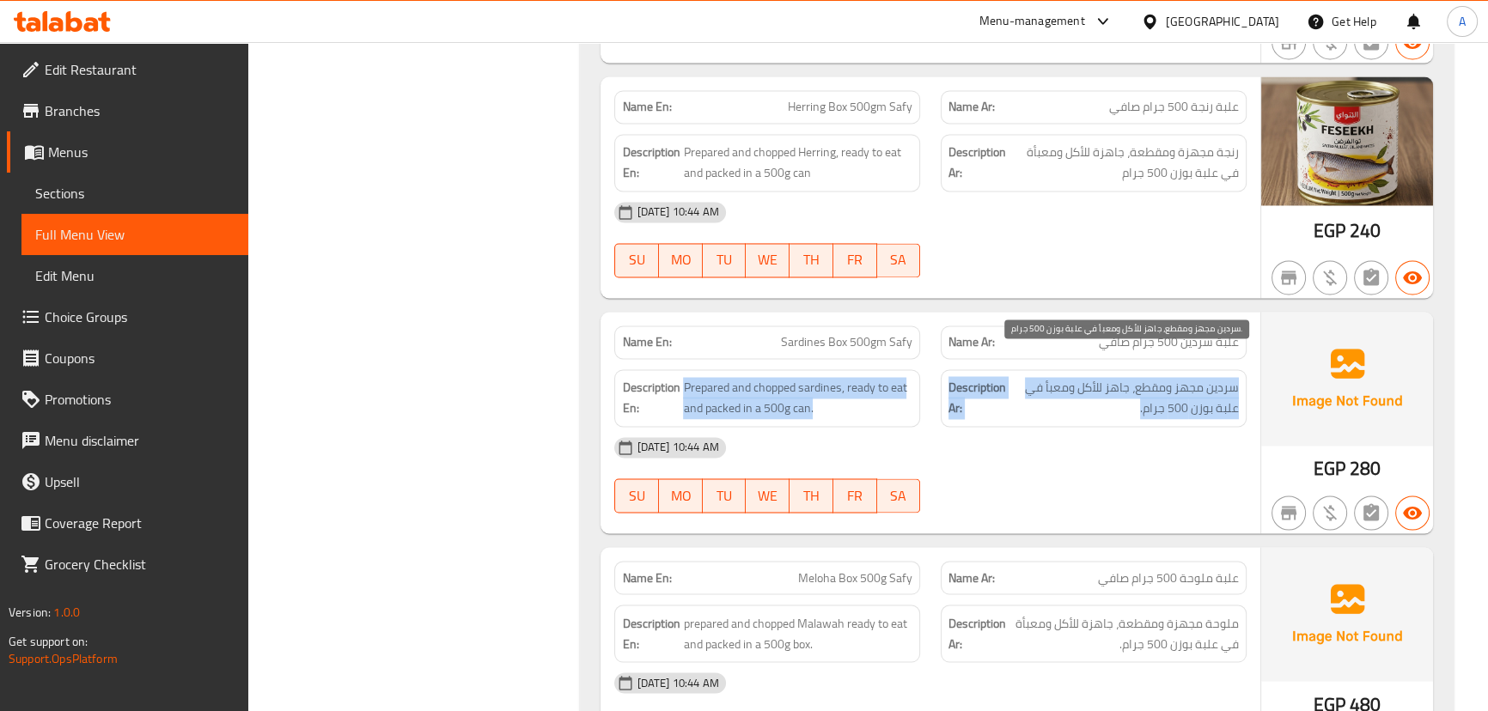
drag, startPoint x: 1210, startPoint y: 375, endPoint x: 798, endPoint y: 361, distance: 411.7
click at [795, 359] on div "Description En: Prepared and chopped sardines, ready to eat and packed in a 500…" at bounding box center [930, 398] width 652 height 78
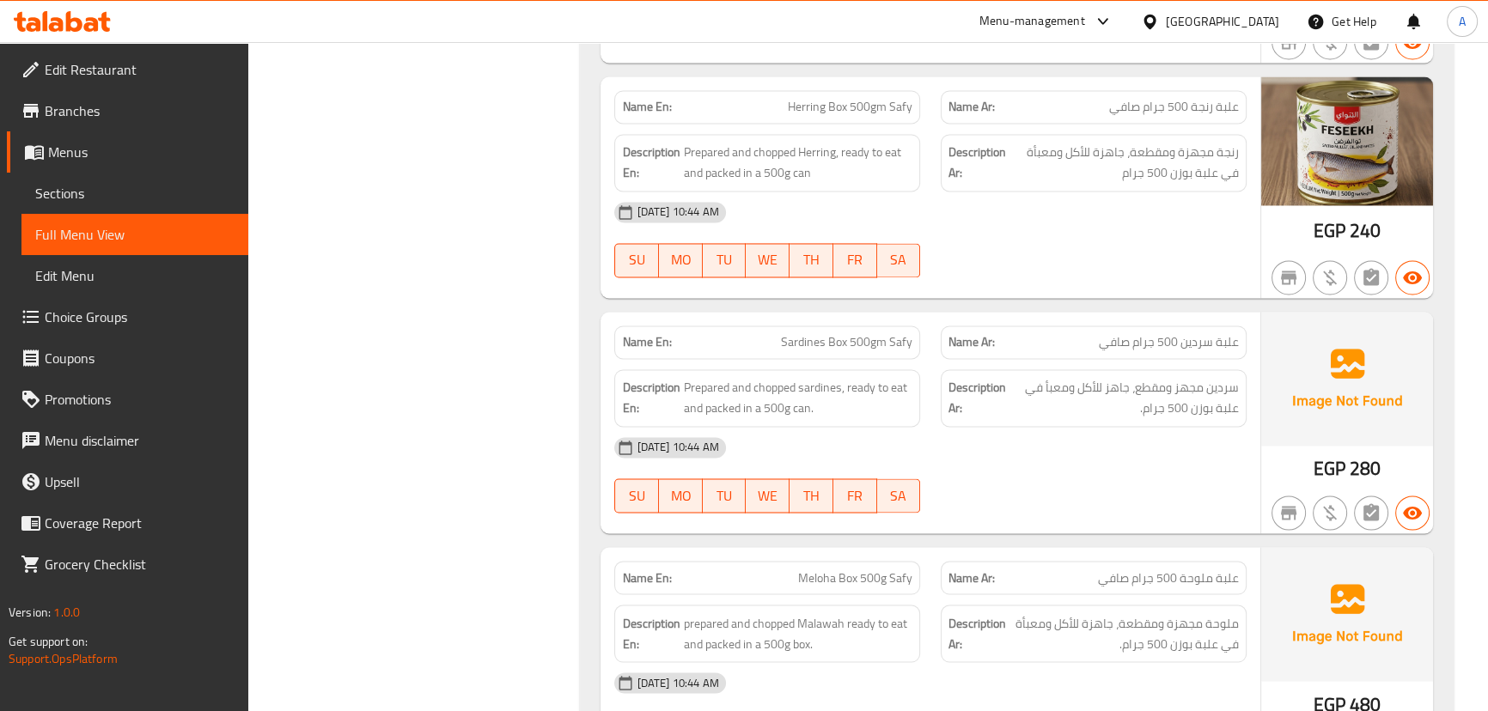
click at [1044, 452] on div "16-09-2025 10:44 AM SU MO TU WE TH FR SA" at bounding box center [930, 475] width 652 height 96
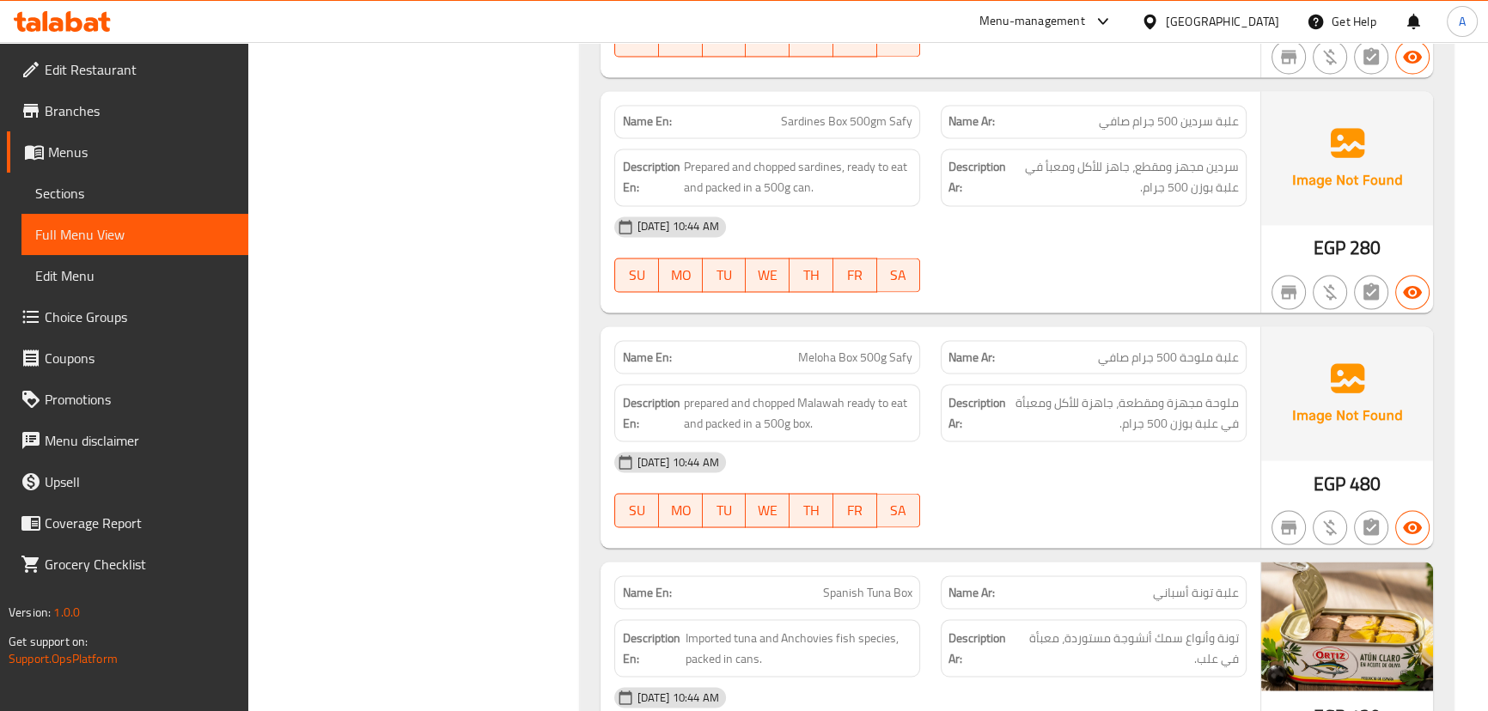
scroll to position [3904, 0]
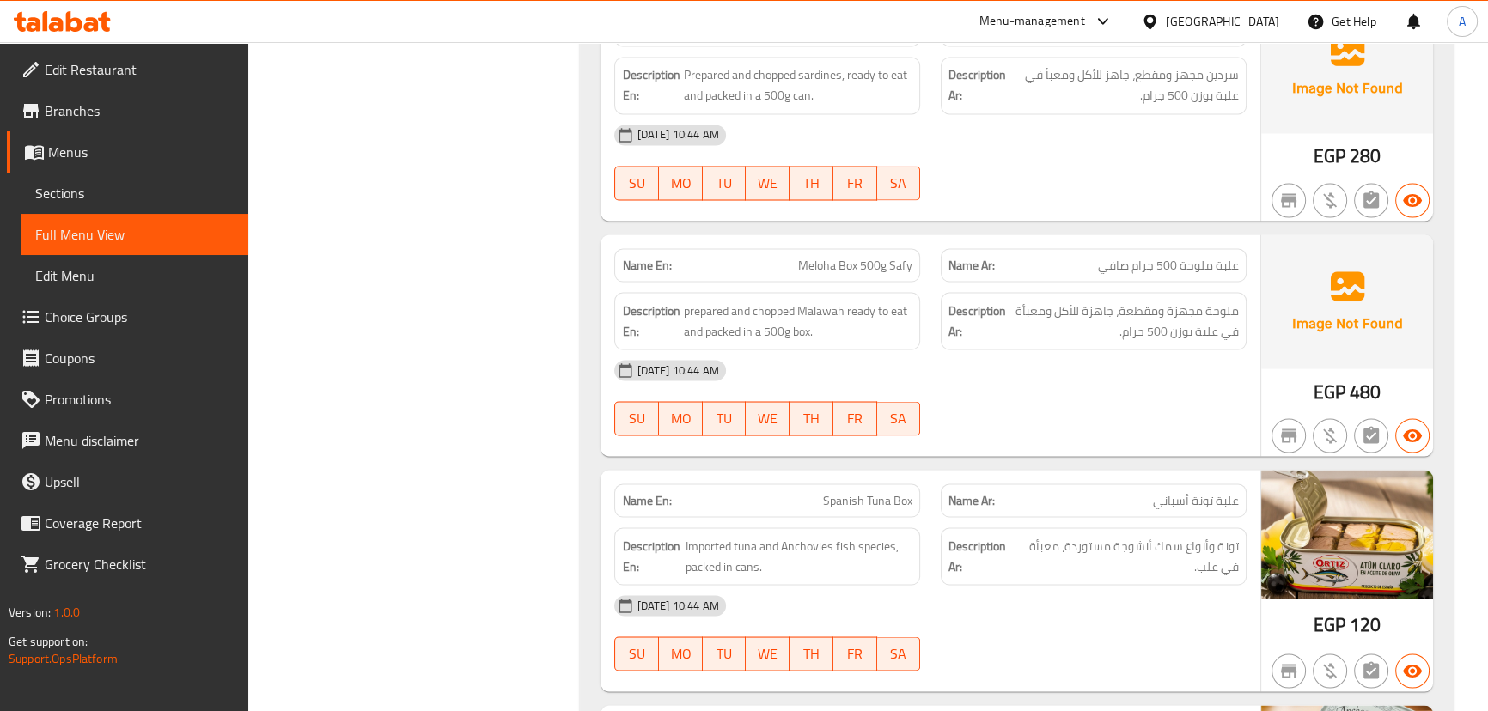
click at [1185, 256] on span "علبة ملوحة 500 جرام صافي" at bounding box center [1168, 265] width 141 height 18
drag, startPoint x: 1185, startPoint y: 235, endPoint x: 799, endPoint y: 232, distance: 386.6
click at [799, 238] on div "Name En: Meloha Box 500g Safy Name Ar: علبة ملوحة 500 جرام صافي" at bounding box center [930, 265] width 652 height 54
click at [1058, 356] on div "16-09-2025 10:44 AM" at bounding box center [930, 370] width 652 height 41
click at [1209, 300] on span "ملوحة مجهزة ومقطعة، جاهزة للأكل ومعبأة في علبة بوزن 500 جرام." at bounding box center [1123, 321] width 229 height 42
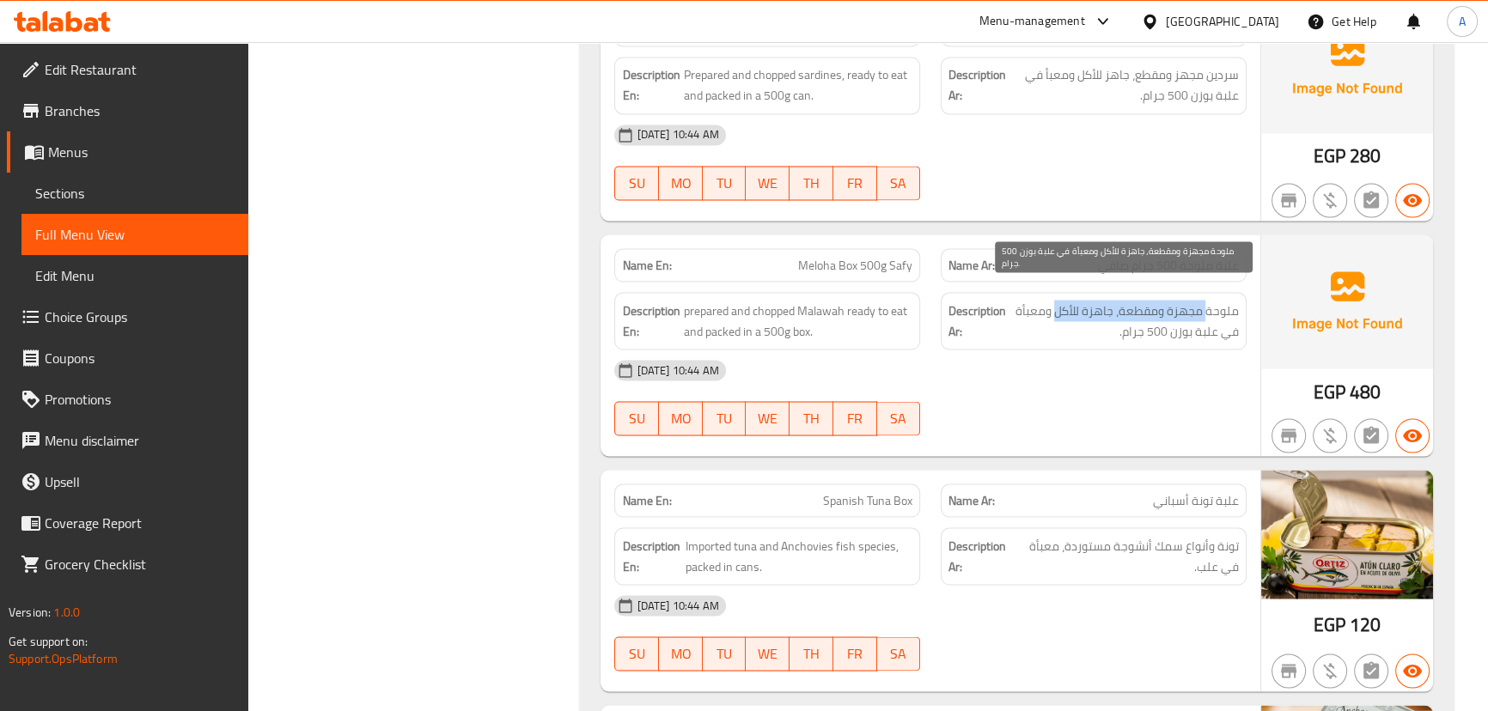
drag, startPoint x: 1209, startPoint y: 283, endPoint x: 1067, endPoint y: 292, distance: 142.0
click at [1067, 300] on span "ملوحة مجهزة ومقطعة، جاهزة للأكل ومعبأة في علبة بوزن 500 جرام." at bounding box center [1123, 321] width 229 height 42
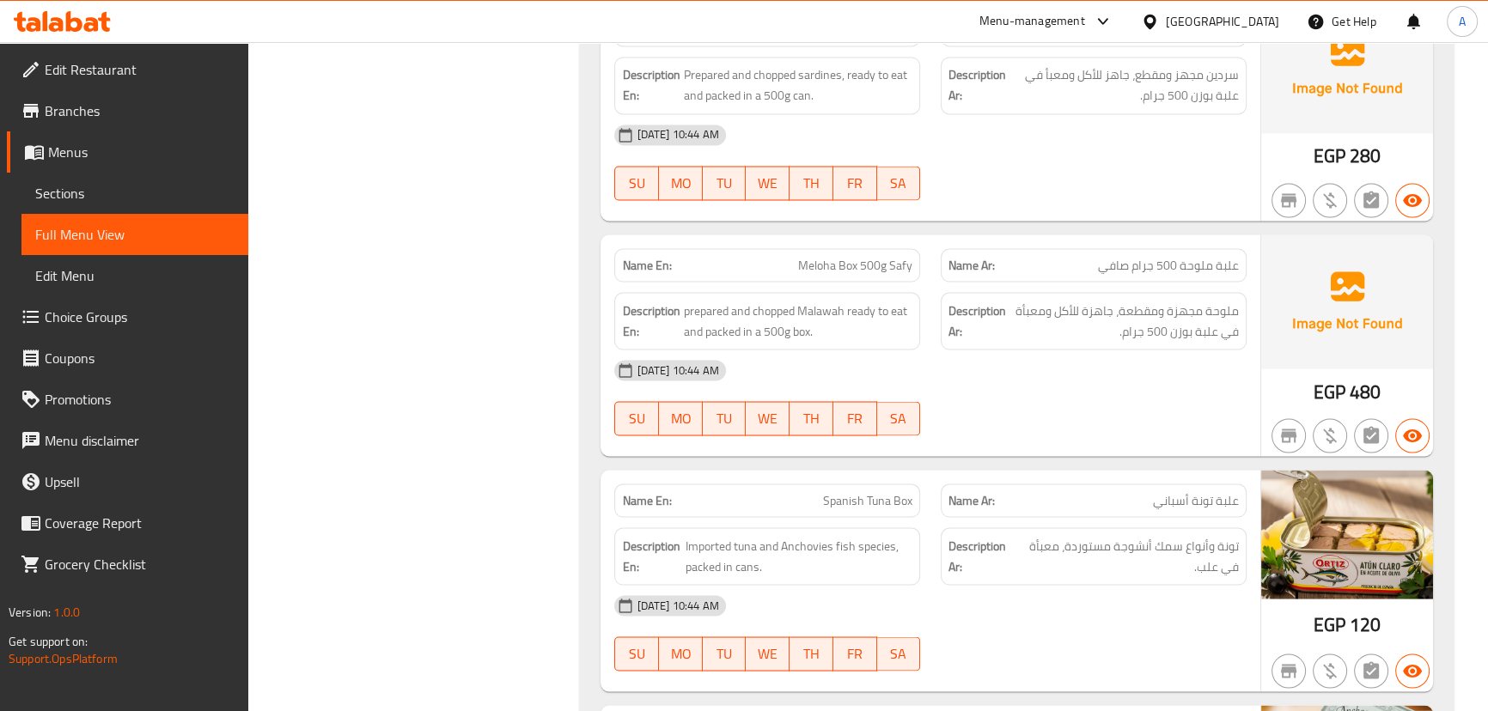
click at [1070, 350] on div "16-09-2025 10:44 AM" at bounding box center [930, 370] width 652 height 41
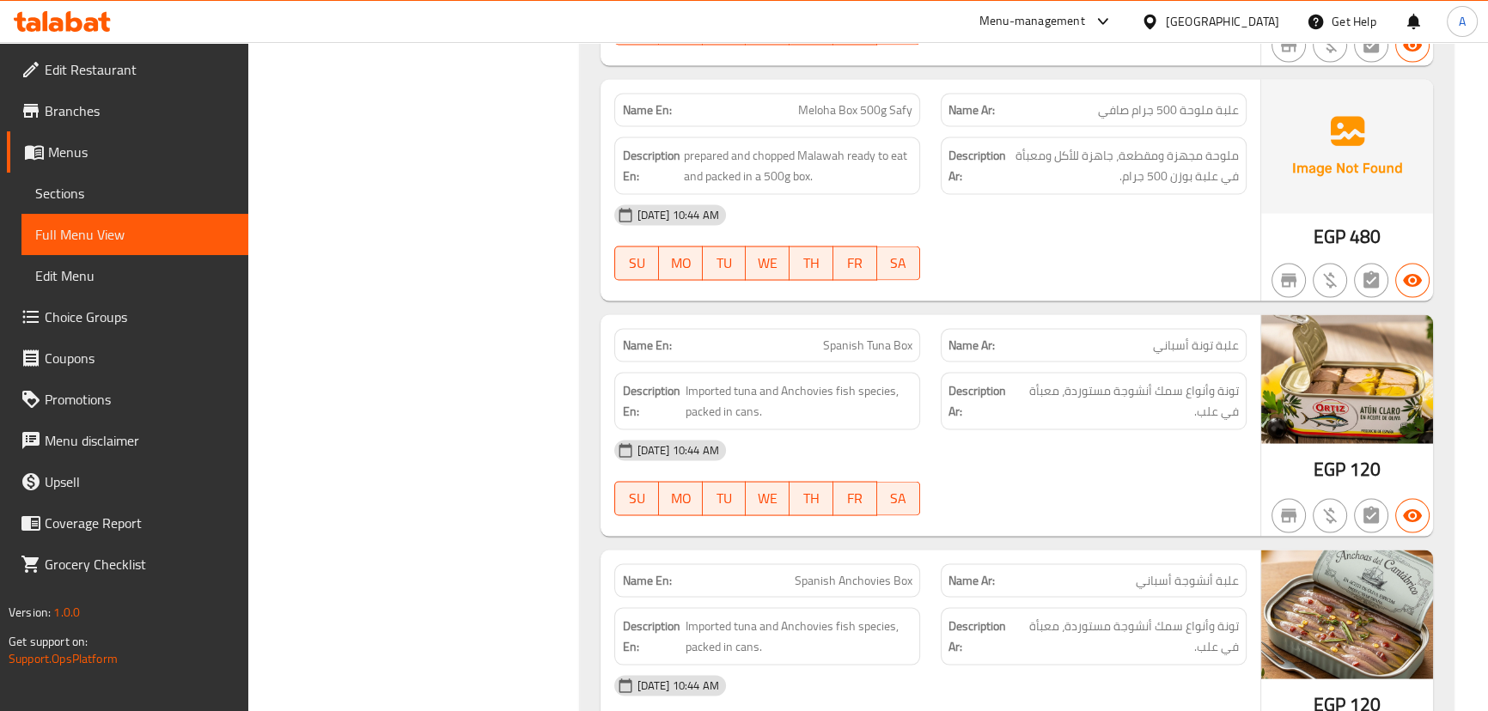
scroll to position [4061, 0]
drag, startPoint x: 767, startPoint y: 318, endPoint x: 1115, endPoint y: 238, distance: 357.0
click at [1049, 267] on div "Name En: Fesikh Box 500gm Safy Name Ar: علبة فسيخ 500 جرام صافي Description En:…" at bounding box center [1016, 523] width 873 height 2747
click at [1132, 223] on div "16-09-2025 10:44 AM SU MO TU WE TH FR SA" at bounding box center [930, 241] width 652 height 96
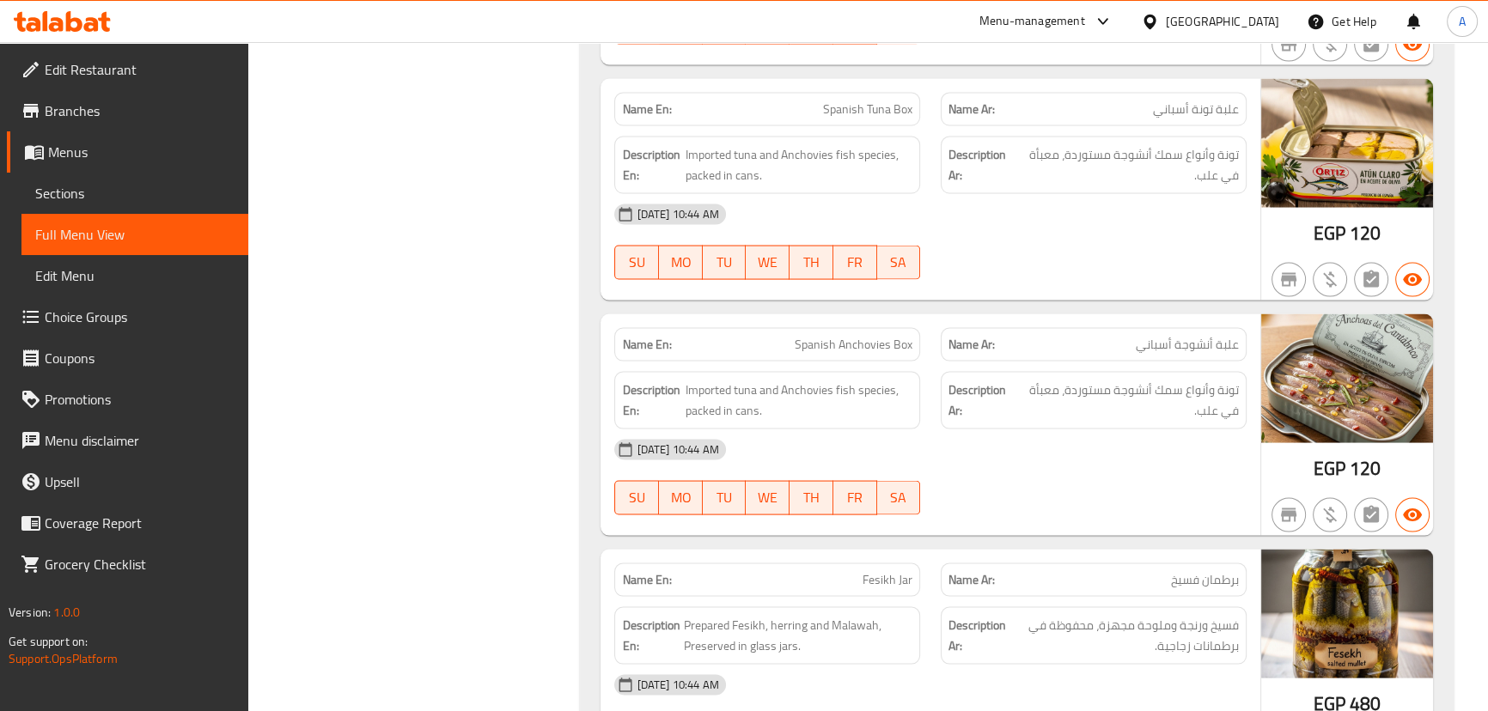
click at [1129, 226] on div "16-09-2025 10:44 AM SU MO TU WE TH FR SA" at bounding box center [930, 242] width 652 height 96
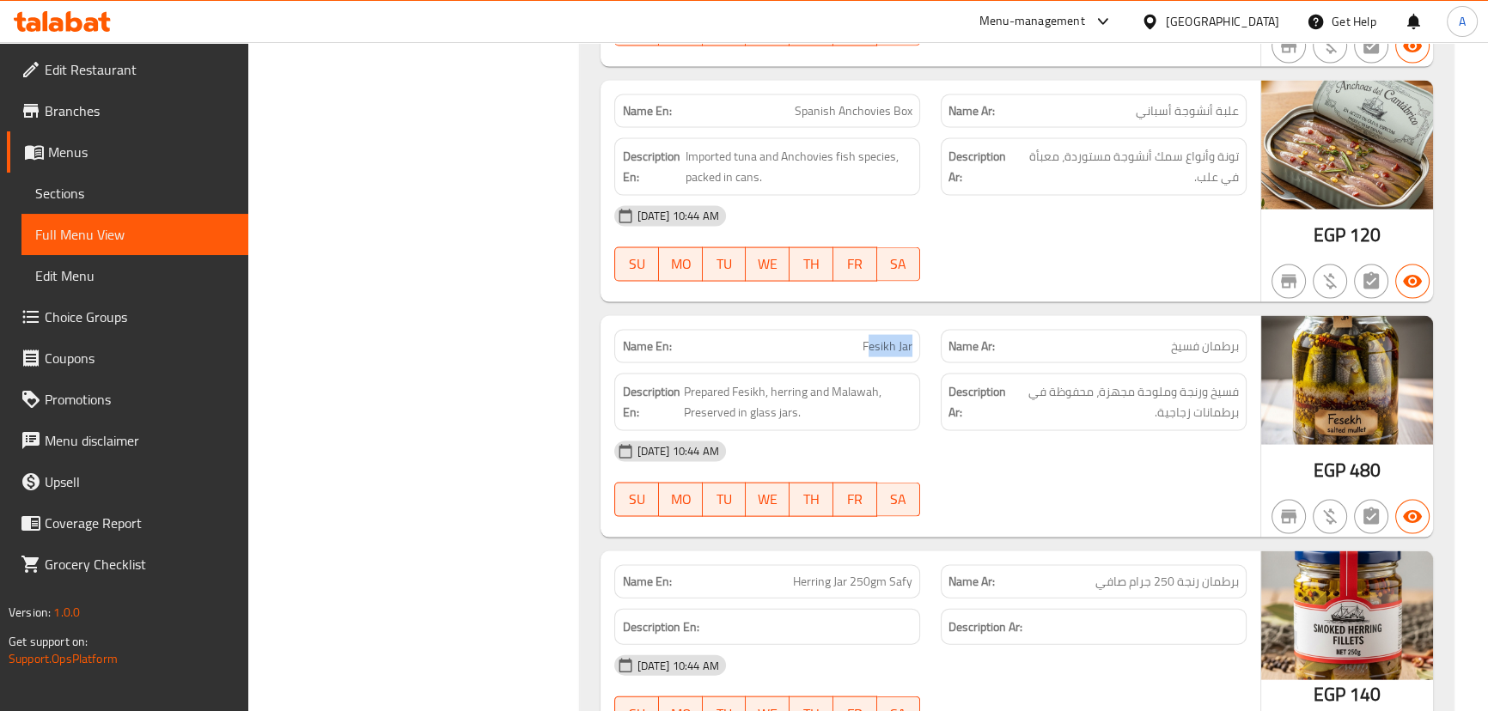
drag, startPoint x: 867, startPoint y: 309, endPoint x: 950, endPoint y: 293, distance: 84.9
click at [936, 320] on div "Name En: Fesikh Jar Name Ar: برطمان فسيخ" at bounding box center [930, 347] width 652 height 54
click at [990, 271] on div at bounding box center [1093, 281] width 326 height 21
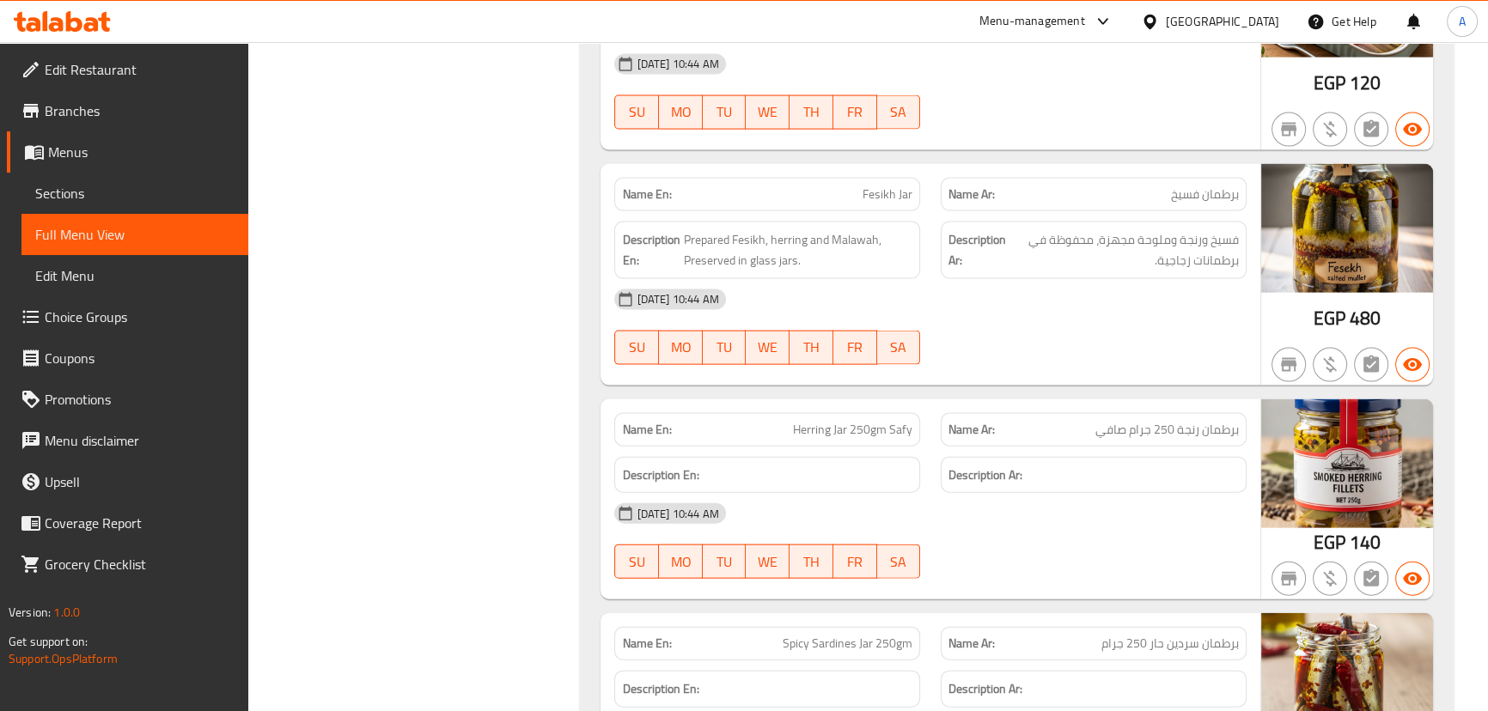
scroll to position [4685, 0]
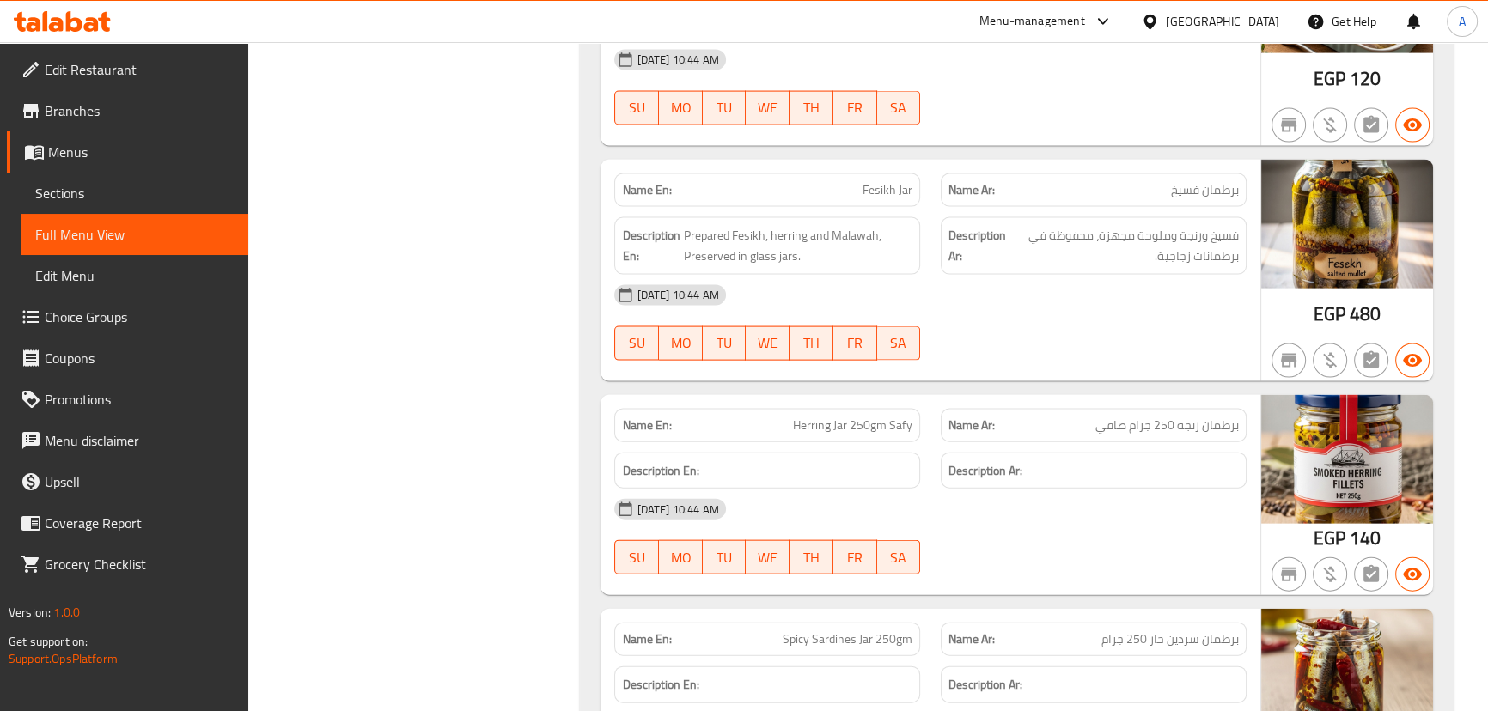
click at [863, 181] on span "Fesikh Jar" at bounding box center [887, 190] width 50 height 18
drag, startPoint x: 863, startPoint y: 162, endPoint x: 901, endPoint y: 152, distance: 39.2
click at [901, 181] on span "Fesikh Jar" at bounding box center [887, 190] width 50 height 18
copy span "Fesikh Jar"
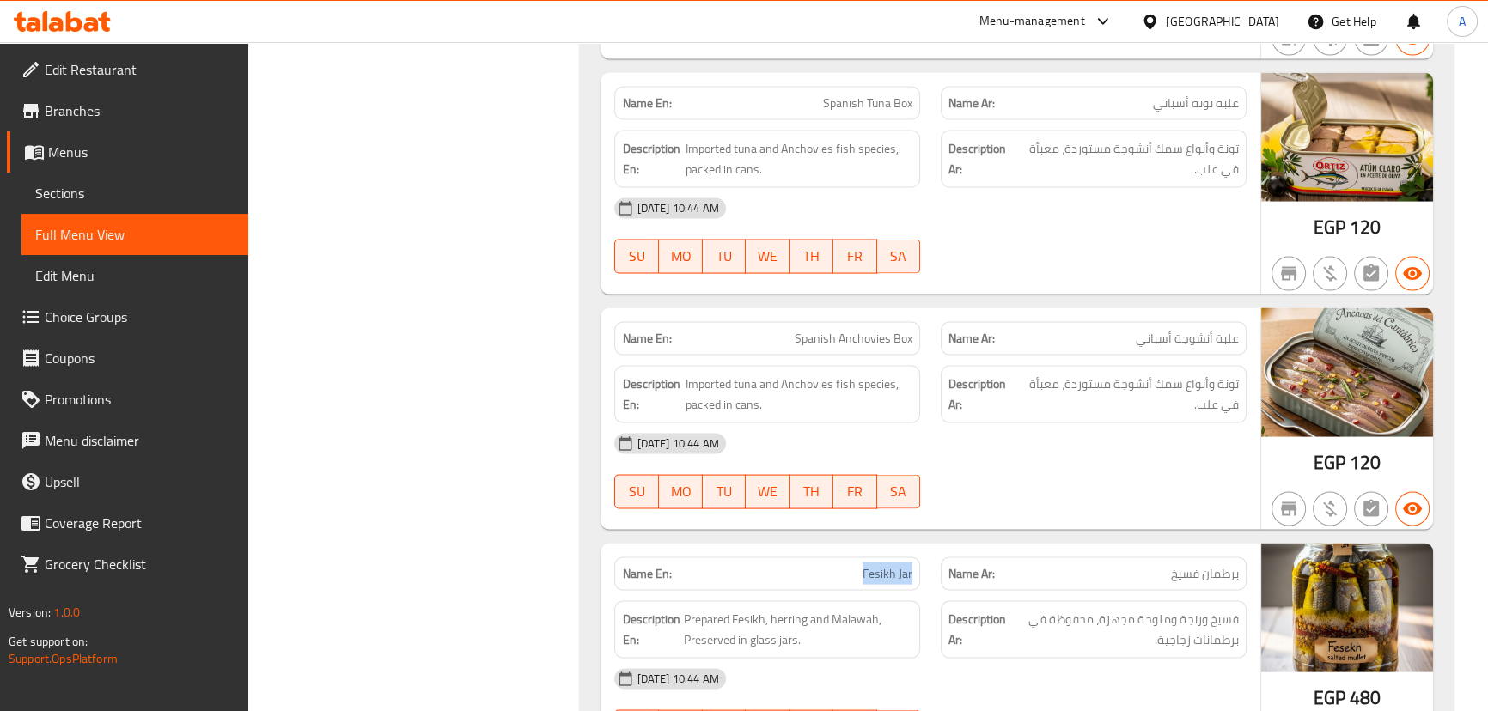
scroll to position [4295, 0]
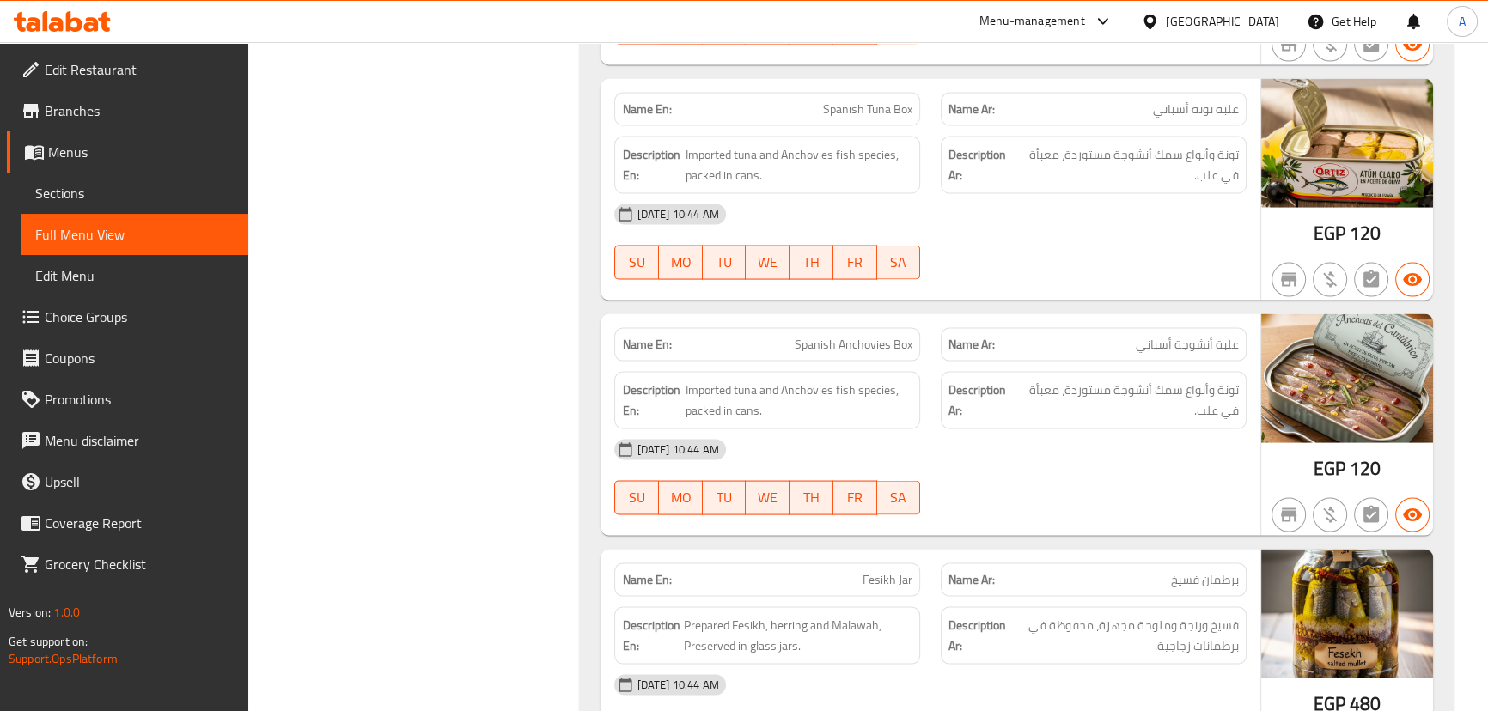
click at [839, 101] on span "Spanish Tuna Box" at bounding box center [867, 110] width 89 height 18
drag, startPoint x: 839, startPoint y: 76, endPoint x: 896, endPoint y: 81, distance: 56.9
click at [896, 101] on span "Spanish Tuna Box" at bounding box center [867, 110] width 89 height 18
click at [66, 192] on span "Sections" at bounding box center [134, 193] width 199 height 21
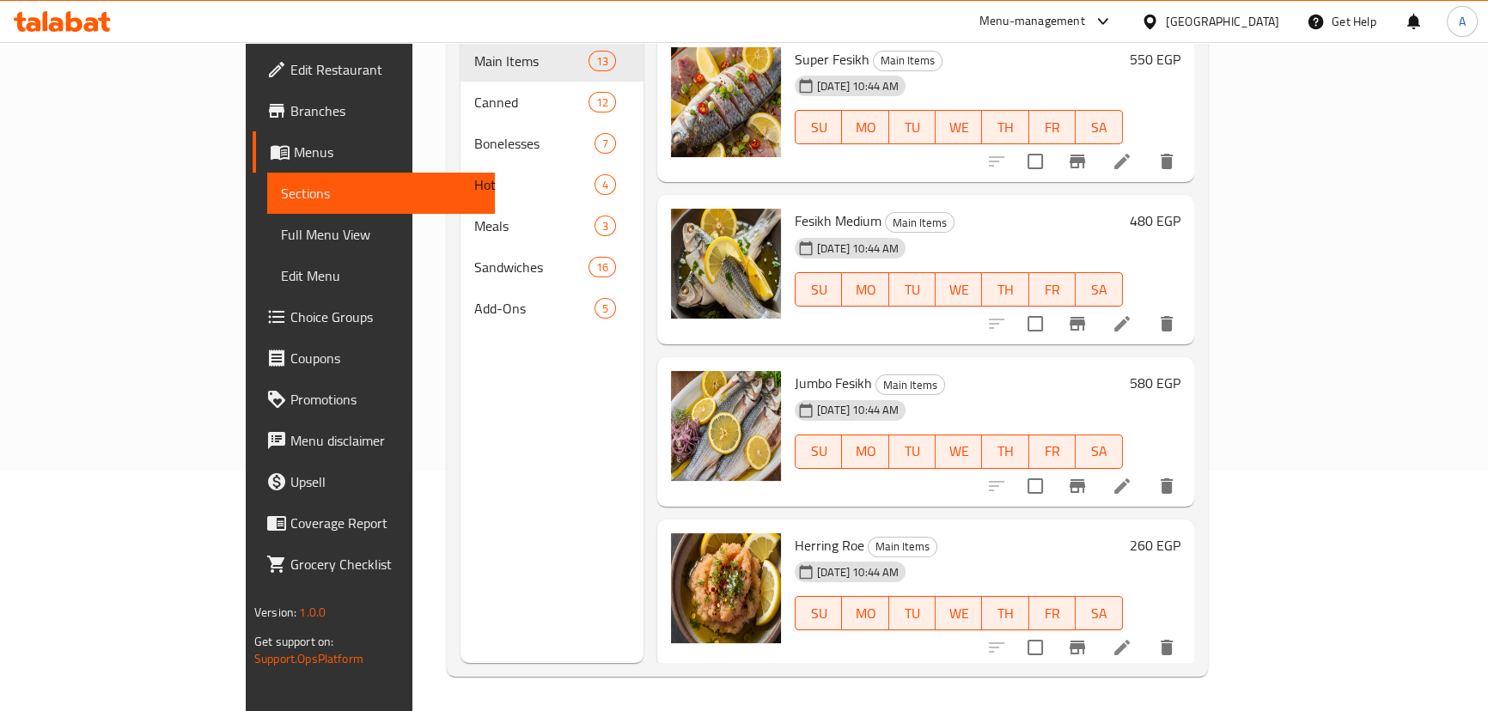
scroll to position [241, 0]
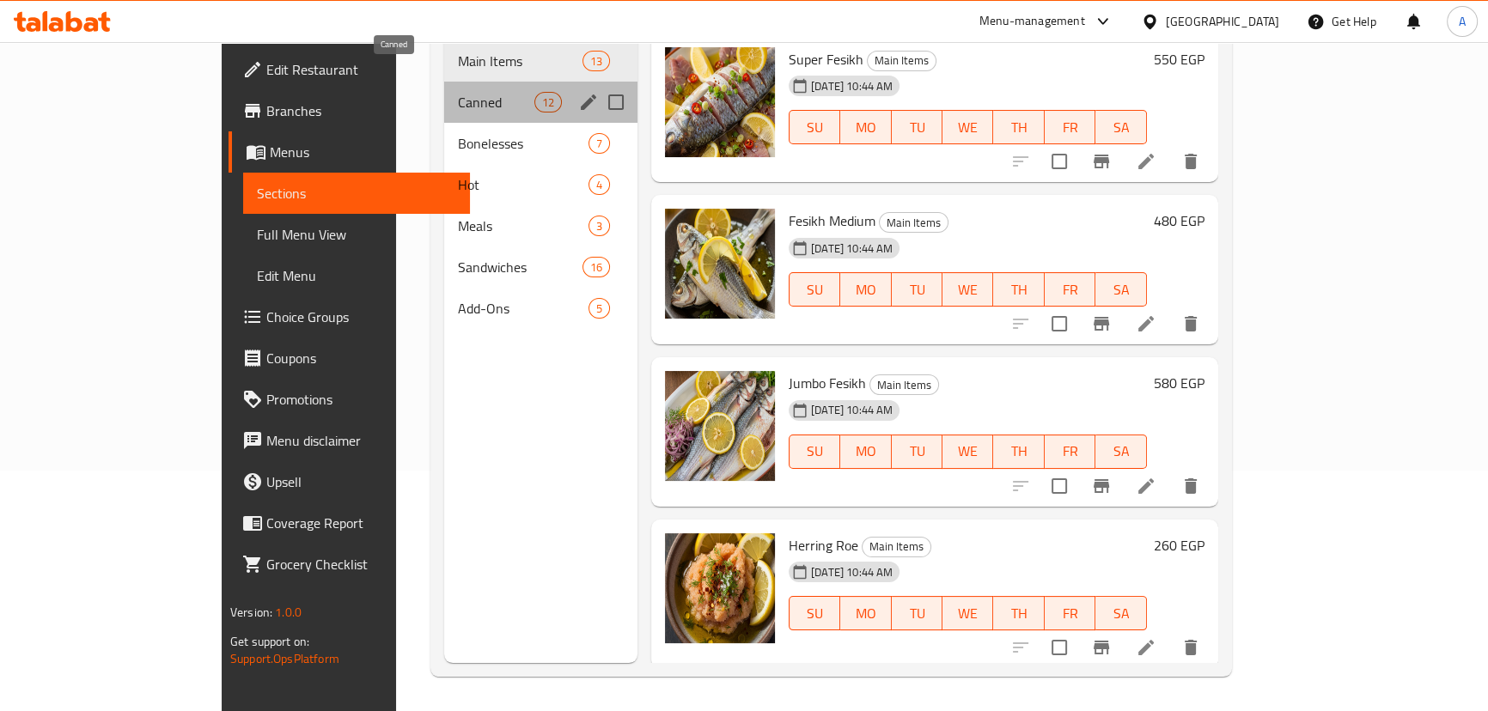
click at [458, 92] on span "Canned" at bounding box center [496, 102] width 76 height 21
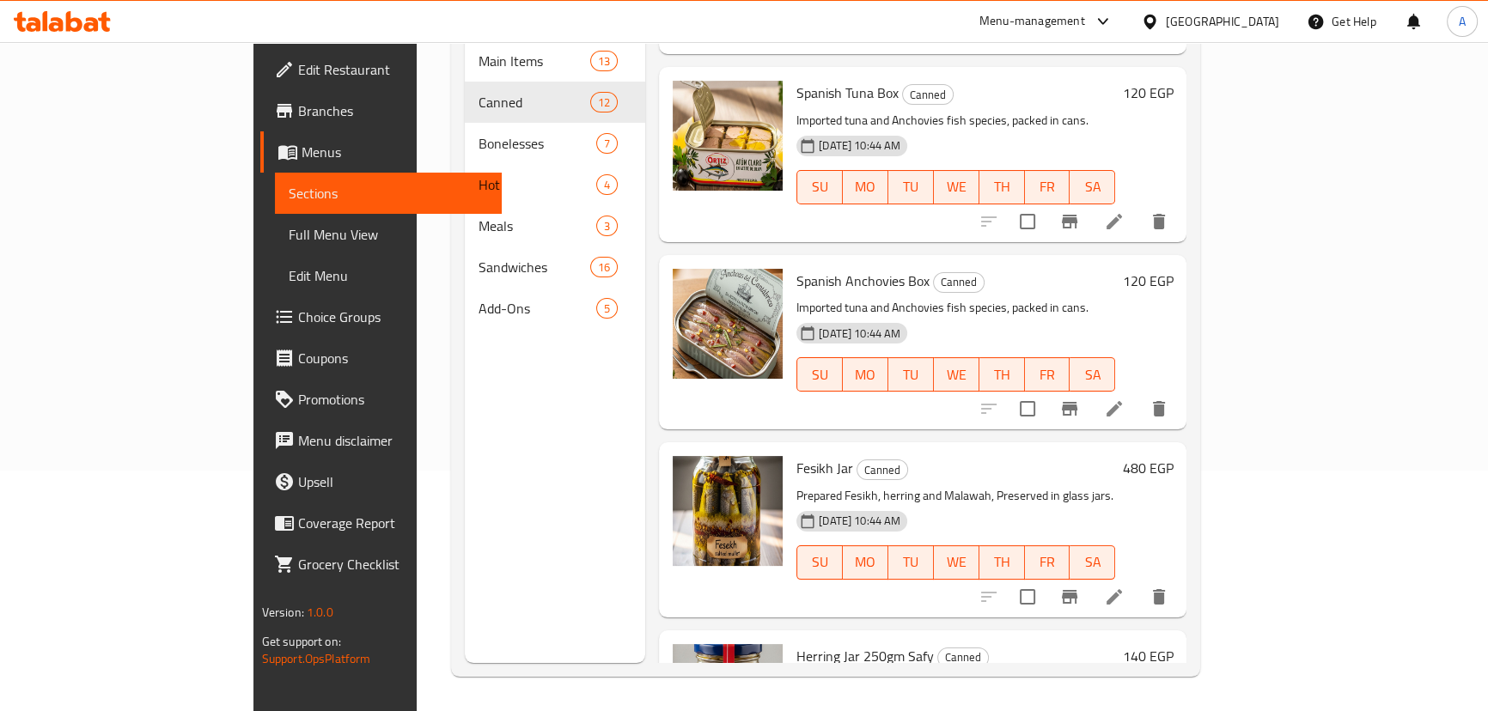
scroll to position [1015, 0]
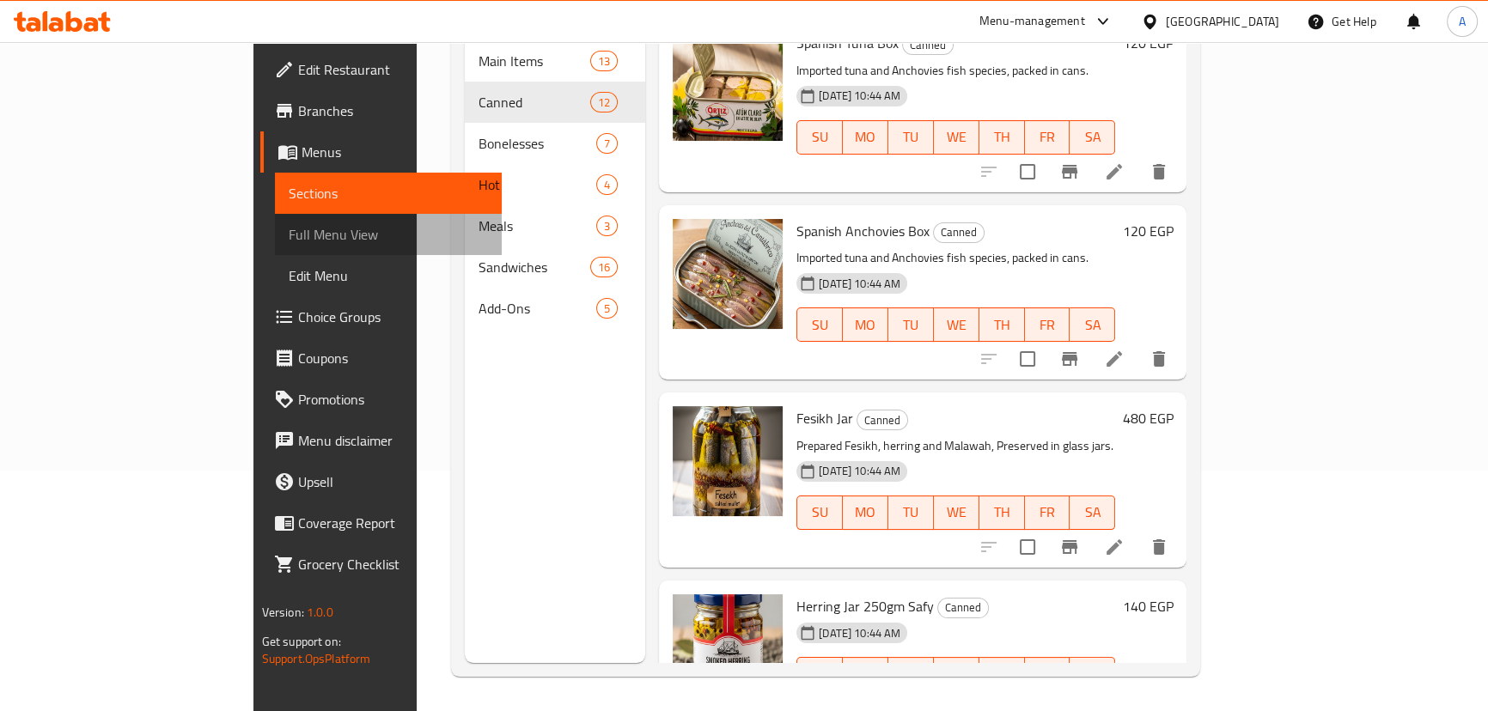
click at [289, 224] on span "Full Menu View" at bounding box center [388, 234] width 199 height 21
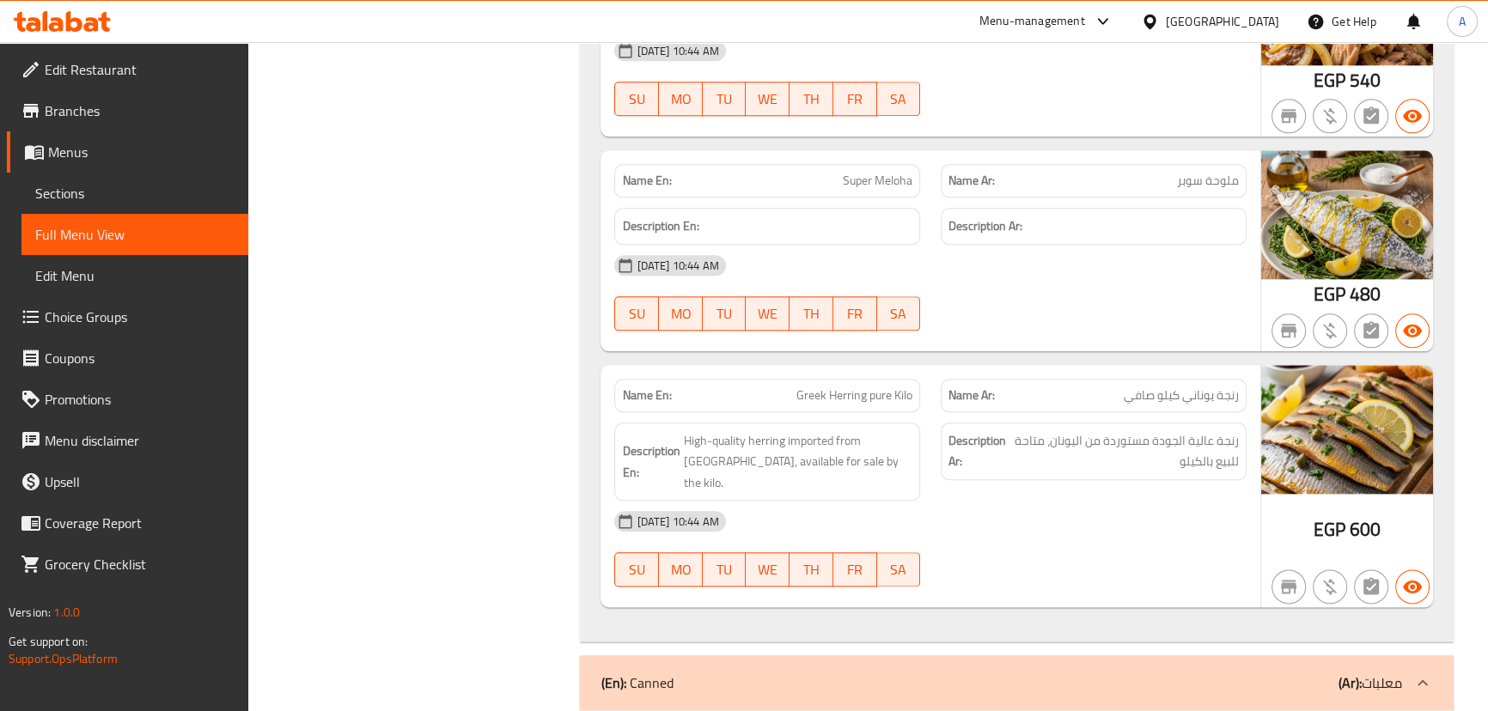
scroll to position [2506, 0]
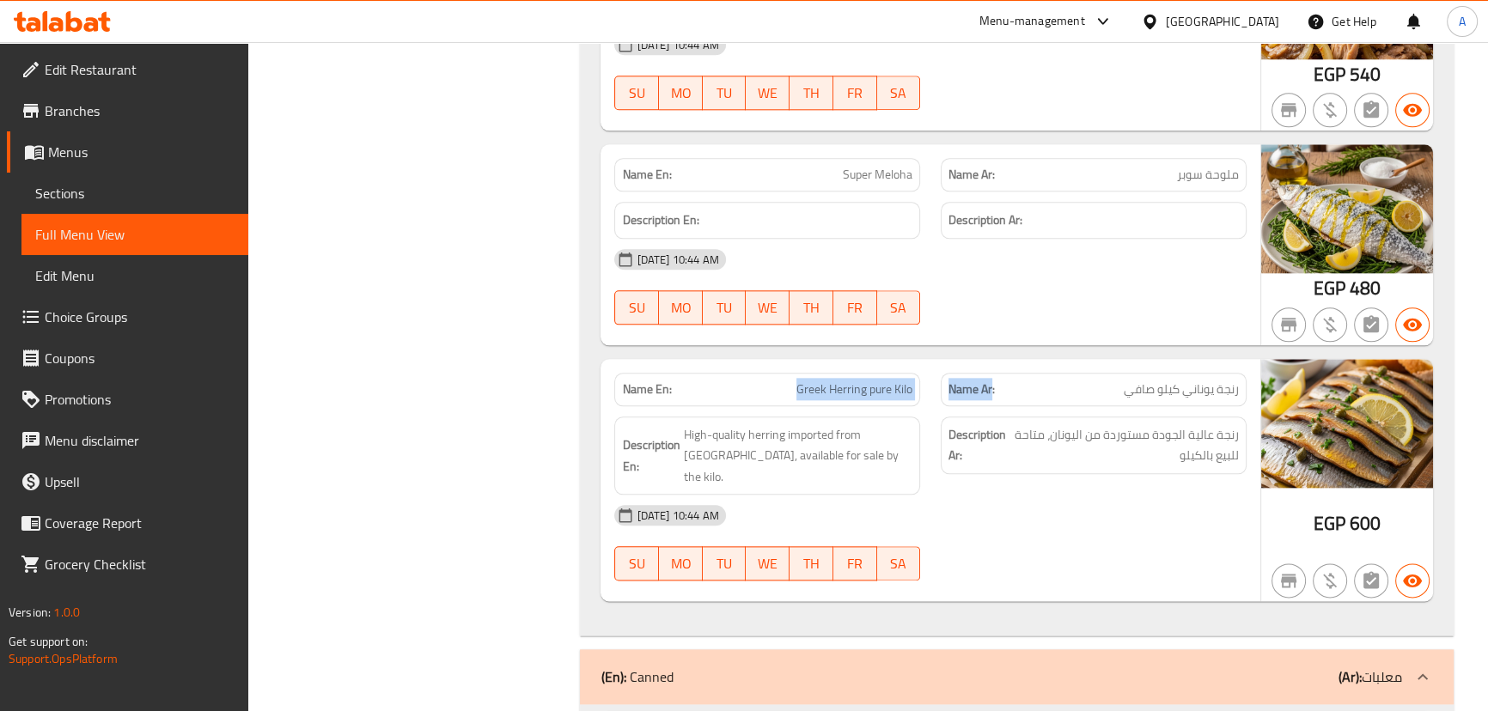
drag, startPoint x: 881, startPoint y: 393, endPoint x: 1057, endPoint y: 400, distance: 177.1
click at [1033, 400] on div "Name En: Greek Herring pure Kilo Name Ar: رنجة يوناني كيلو صافي" at bounding box center [930, 390] width 652 height 54
click at [1117, 390] on p "Name Ar: رنجة يوناني كيلو صافي" at bounding box center [1093, 390] width 290 height 18
drag, startPoint x: 1117, startPoint y: 390, endPoint x: 1094, endPoint y: 440, distance: 55.0
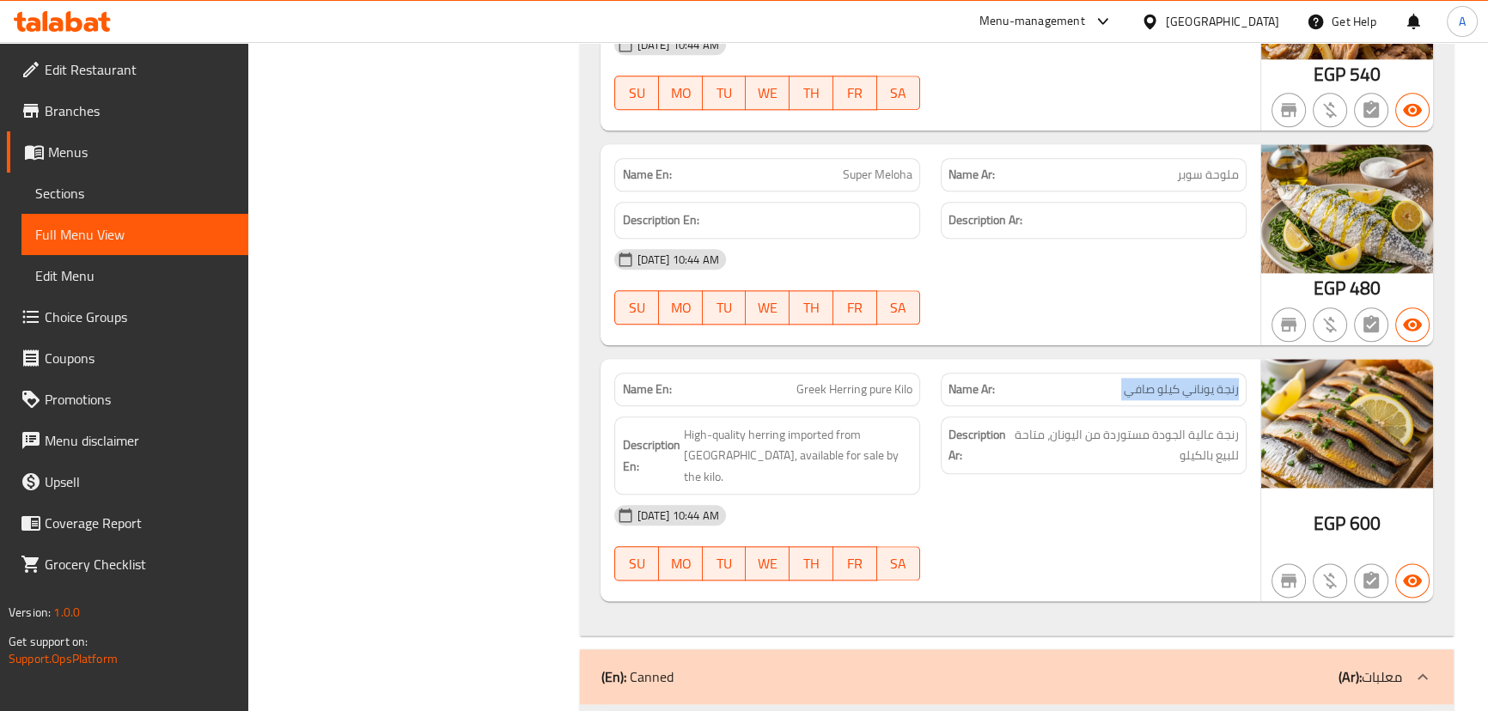
click at [1117, 390] on p "Name Ar: رنجة يوناني كيلو صافي" at bounding box center [1093, 390] width 290 height 18
click at [1092, 445] on span "رنجة عالية الجودة مستوردة من اليونان، متاحة للبيع بالكيلو" at bounding box center [1125, 445] width 228 height 42
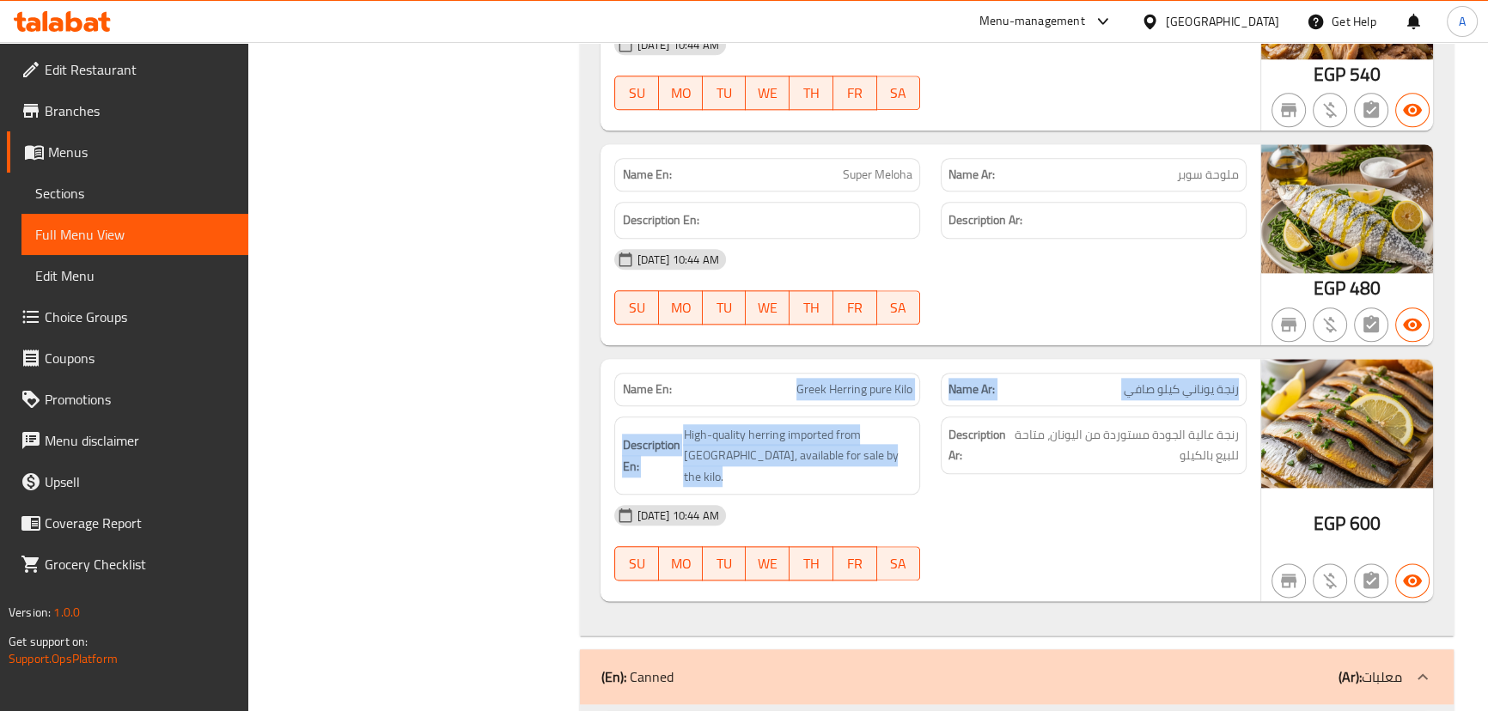
drag, startPoint x: 773, startPoint y: 395, endPoint x: 1057, endPoint y: 430, distance: 286.5
click at [1036, 422] on div "Name En: Greek Herring pure Kilo Name Ar: رنجة يوناني كيلو صافي Description En:…" at bounding box center [929, 480] width 659 height 243
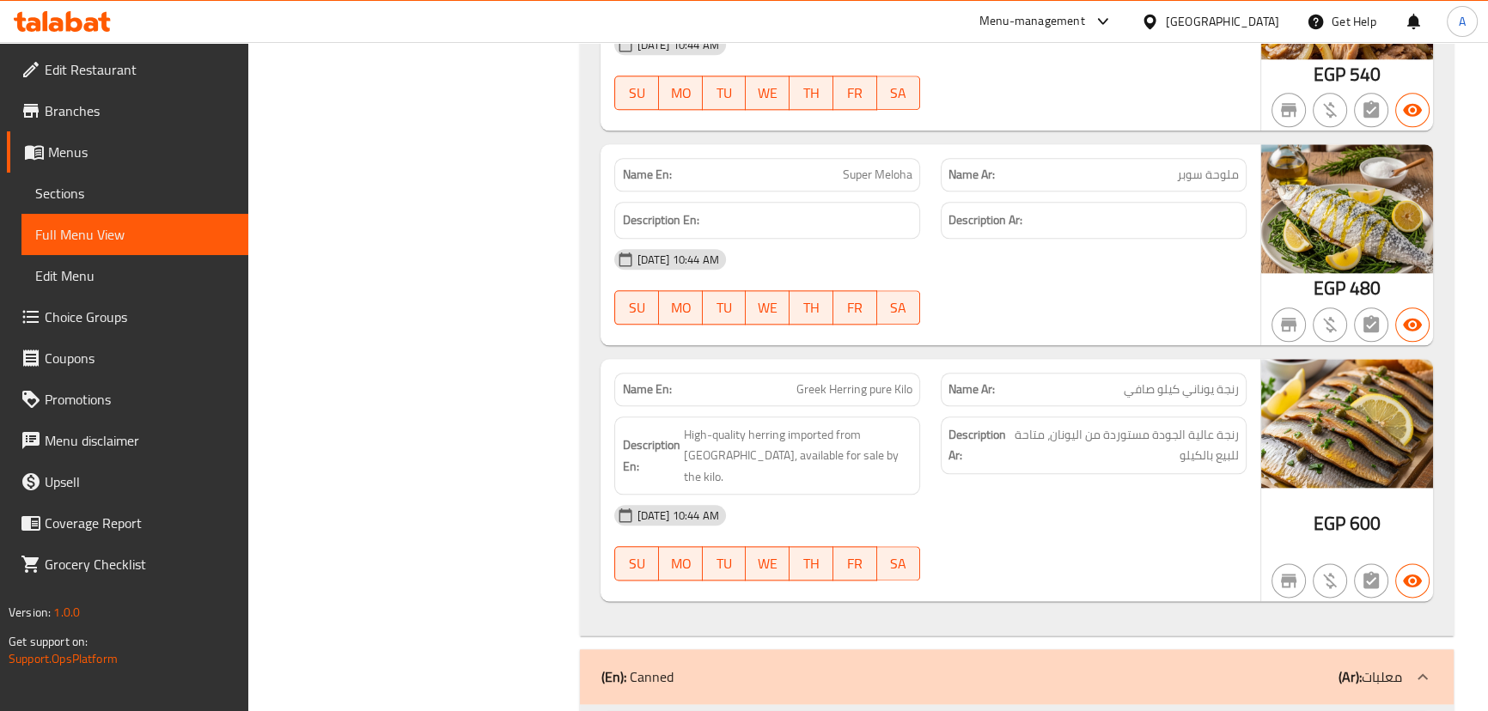
click at [1130, 495] on div "16-09-2025 10:44 AM" at bounding box center [930, 515] width 652 height 41
drag, startPoint x: 1187, startPoint y: 427, endPoint x: 1045, endPoint y: 429, distance: 142.6
click at [1045, 429] on span "رنجة عالية الجودة مستوردة من اليونان، متاحة للبيع بالكيلو" at bounding box center [1125, 445] width 228 height 42
drag, startPoint x: 1055, startPoint y: 478, endPoint x: 1074, endPoint y: 476, distance: 19.1
click at [1057, 495] on div "16-09-2025 10:44 AM" at bounding box center [930, 515] width 652 height 41
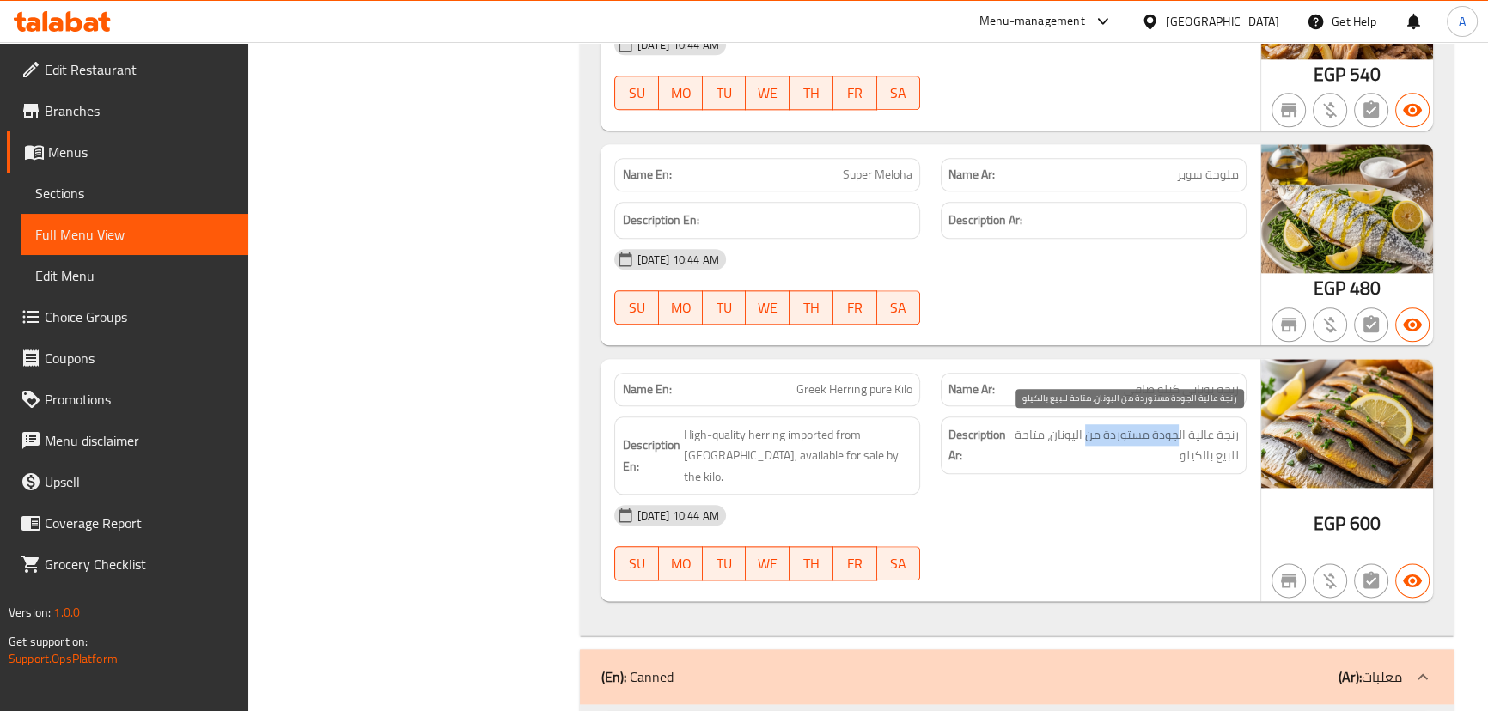
drag, startPoint x: 1180, startPoint y: 429, endPoint x: 1082, endPoint y: 442, distance: 98.8
click at [1082, 442] on span "رنجة عالية الجودة مستوردة من اليونان، متاحة للبيع بالكيلو" at bounding box center [1125, 445] width 228 height 42
click at [1069, 463] on div "Description Ar: رنجة عالية الجودة مستوردة من اليونان، متاحة للبيع بالكيلو" at bounding box center [1094, 446] width 306 height 58
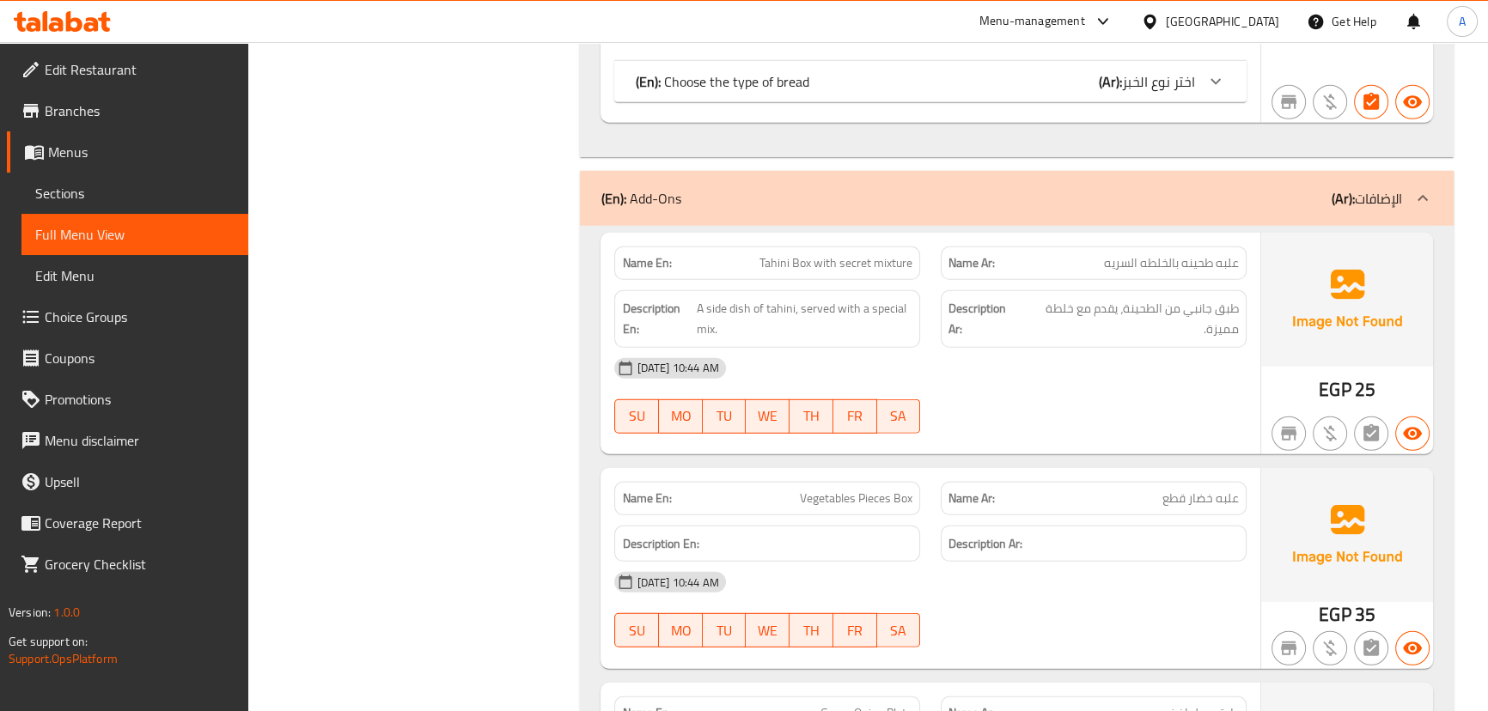
scroll to position [14298, 0]
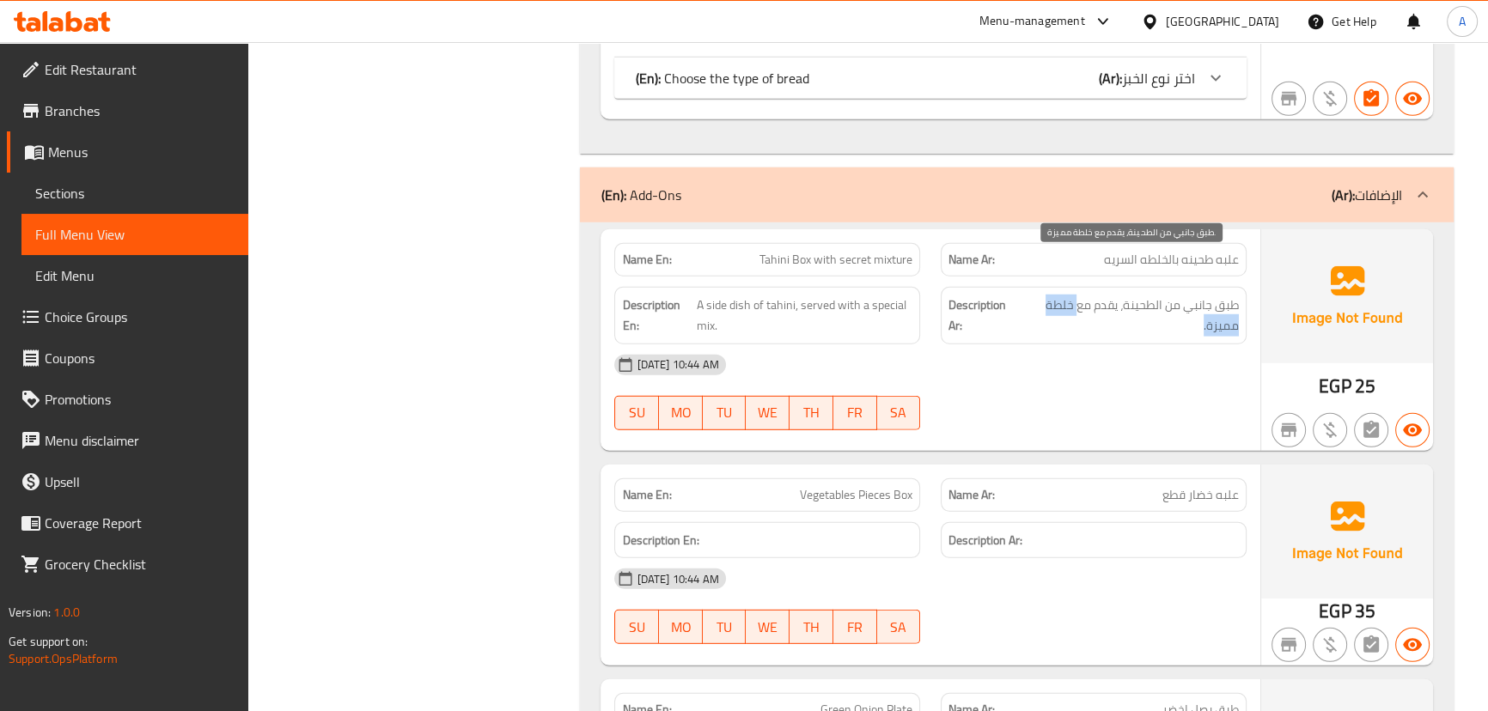
click at [1074, 295] on span "طبق جانبي من الطحينة، يقدم مع خلطة مميزة." at bounding box center [1129, 316] width 217 height 42
click at [1075, 344] on div "16-09-2025 10:44 AM" at bounding box center [930, 364] width 652 height 41
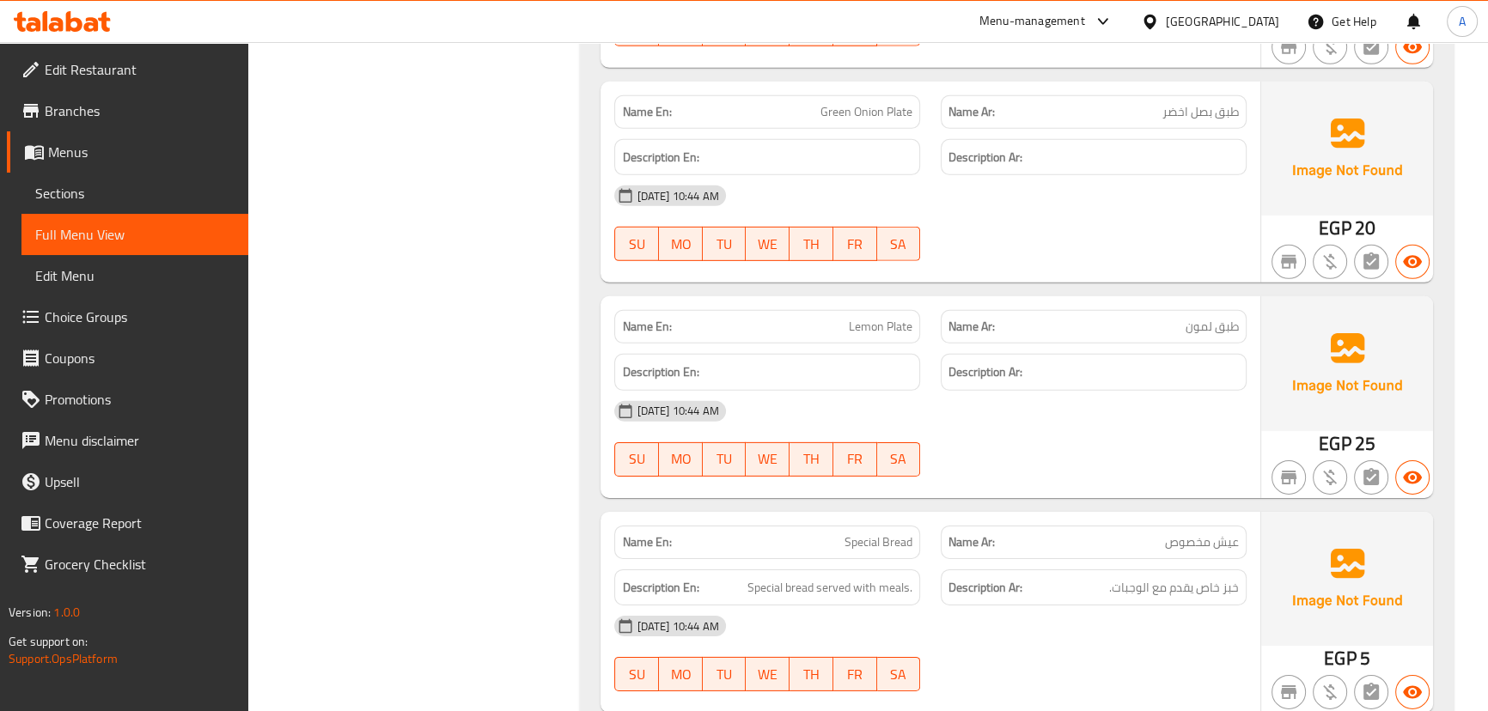
scroll to position [14926, 0]
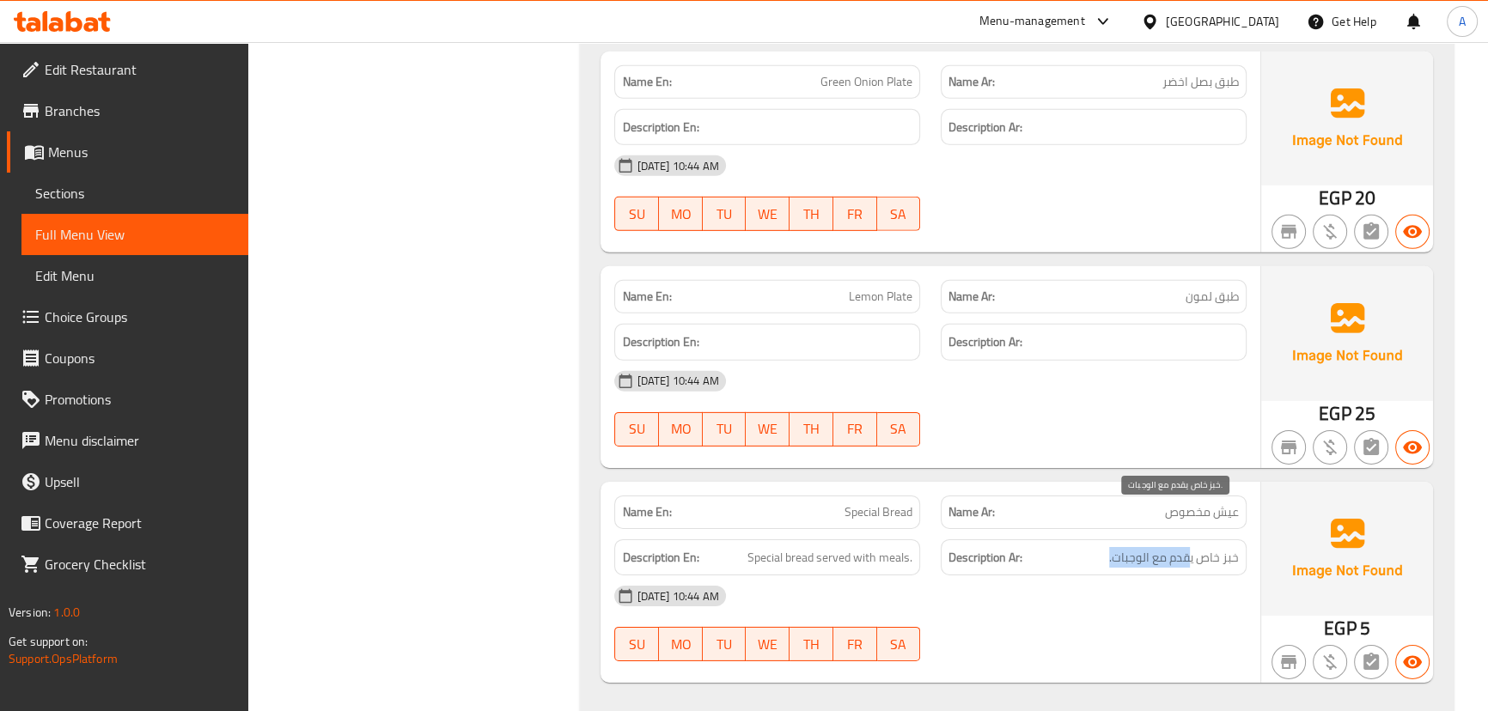
drag, startPoint x: 1191, startPoint y: 512, endPoint x: 809, endPoint y: 470, distance: 383.7
click at [950, 529] on div "Description Ar: خبز خاص يقدم مع الوجبات." at bounding box center [1093, 558] width 326 height 58
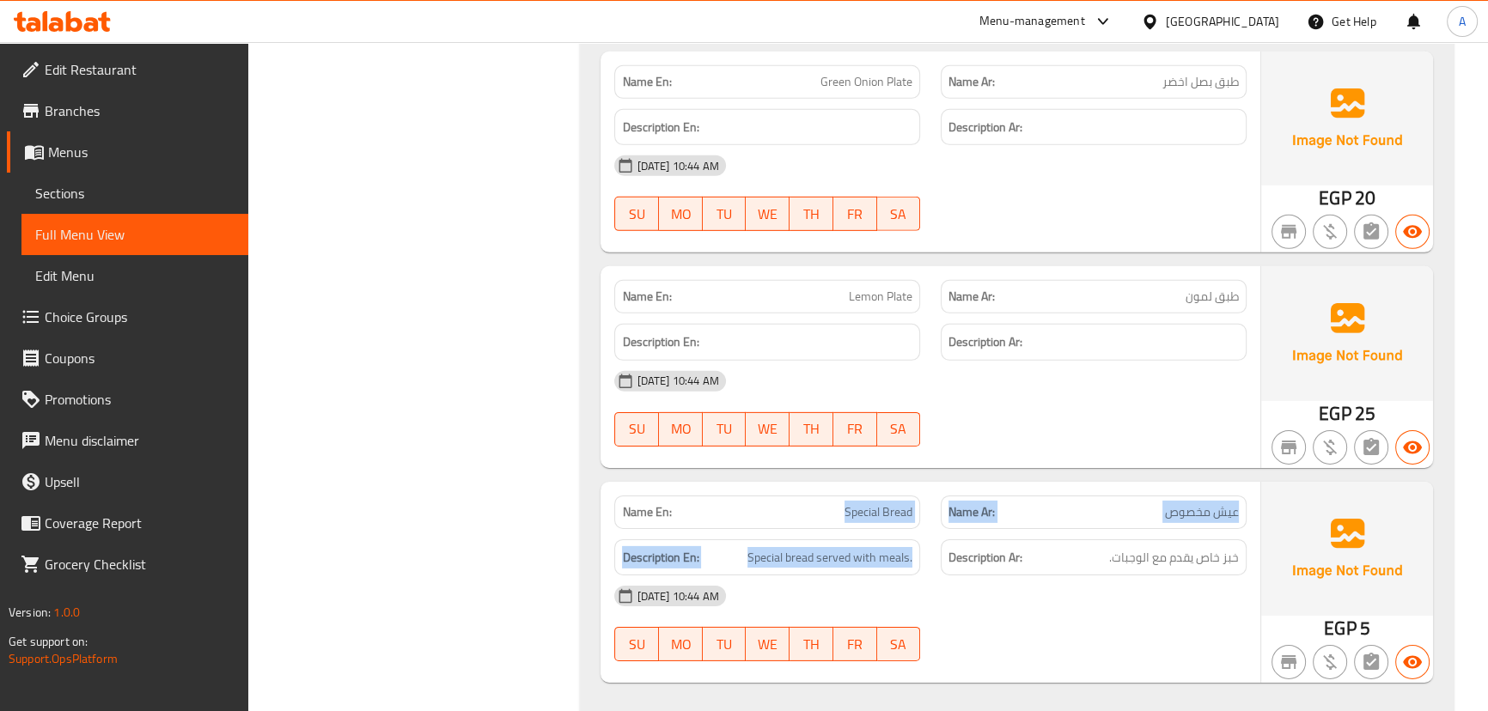
drag, startPoint x: 772, startPoint y: 464, endPoint x: 986, endPoint y: 525, distance: 222.4
click at [945, 511] on div "Name En: Special Bread Name Ar: عيش مخصوص Description En: Special bread served …" at bounding box center [929, 582] width 659 height 201
click at [986, 547] on strong "Description Ar:" at bounding box center [985, 557] width 74 height 21
drag, startPoint x: 571, startPoint y: 327, endPoint x: 0, endPoint y: 525, distance: 604.5
drag, startPoint x: 0, startPoint y: 525, endPoint x: 419, endPoint y: 344, distance: 456.4
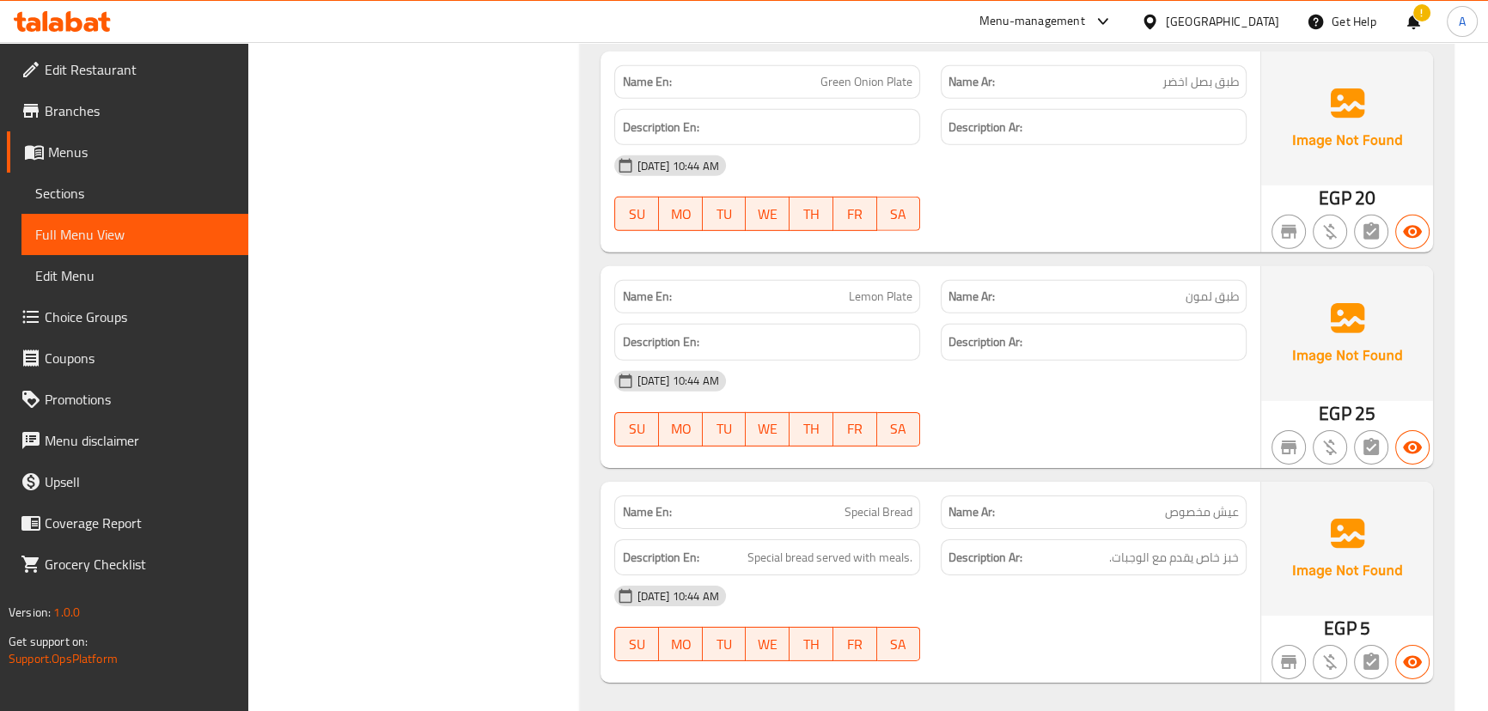
click at [628, 288] on strong "Name En:" at bounding box center [646, 297] width 49 height 18
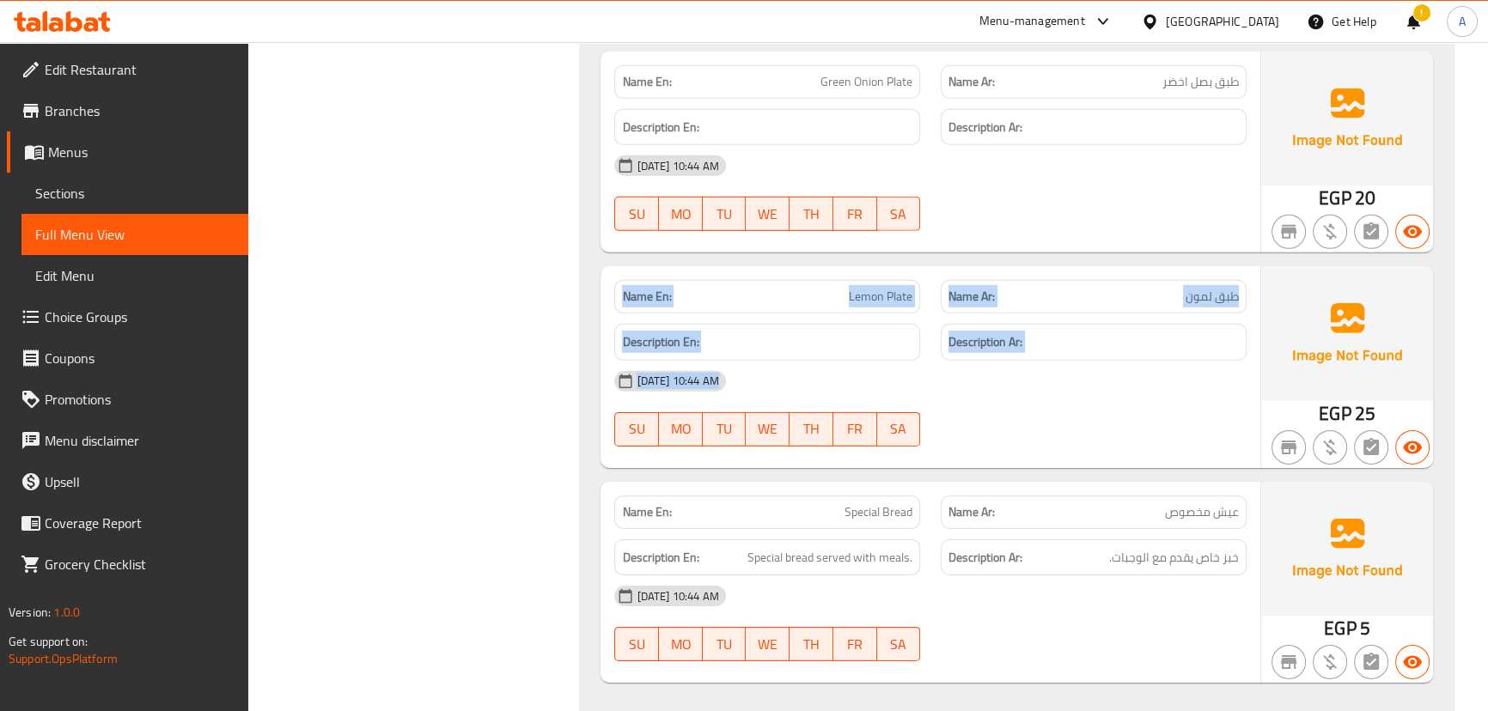
drag, startPoint x: 628, startPoint y: 258, endPoint x: 976, endPoint y: 350, distance: 359.8
click at [974, 350] on div "Name En: Lemon Plate Name Ar: طبق لمون Description En: Description Ar: 16-09-20…" at bounding box center [929, 366] width 659 height 201
click at [984, 361] on div "16-09-2025 10:44 AM" at bounding box center [930, 381] width 652 height 41
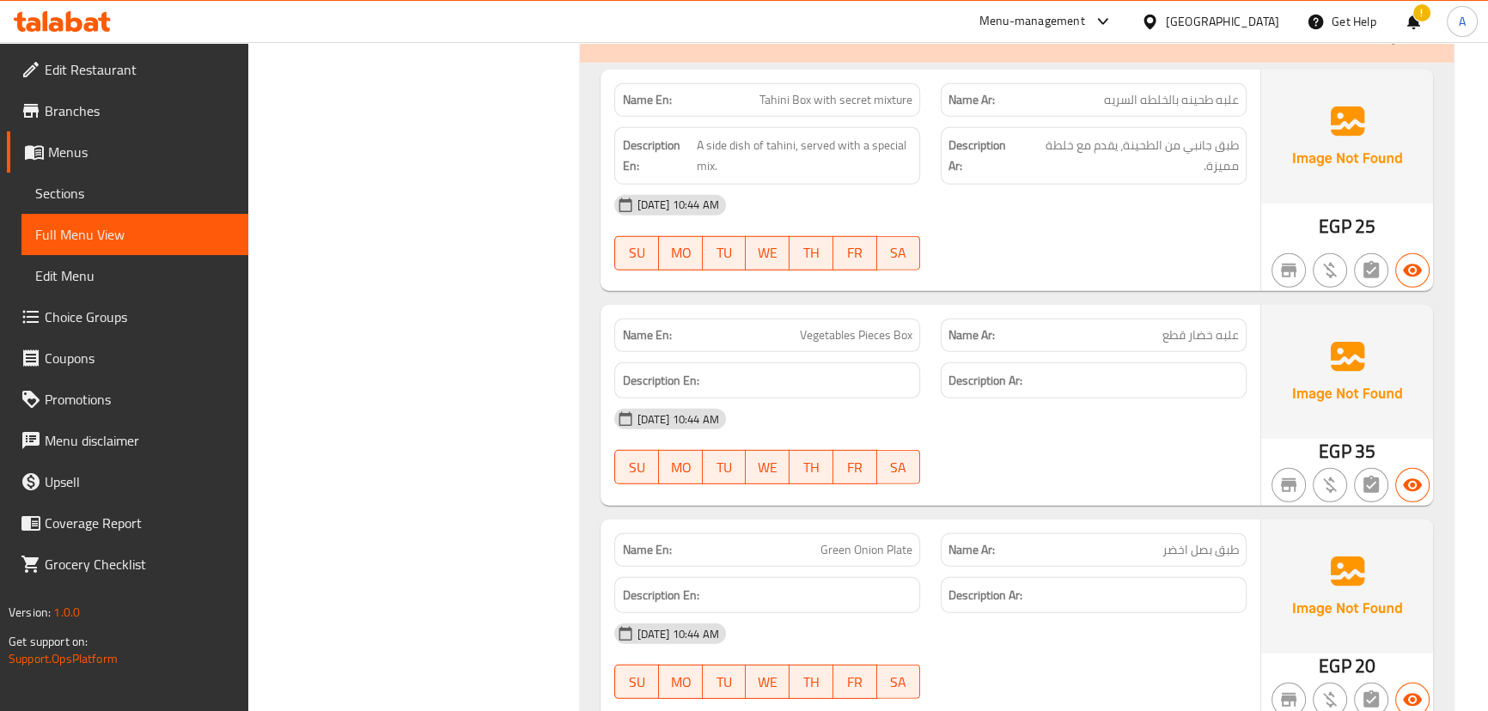
scroll to position [14457, 0]
click at [1250, 27] on div "Egypt" at bounding box center [1222, 21] width 113 height 19
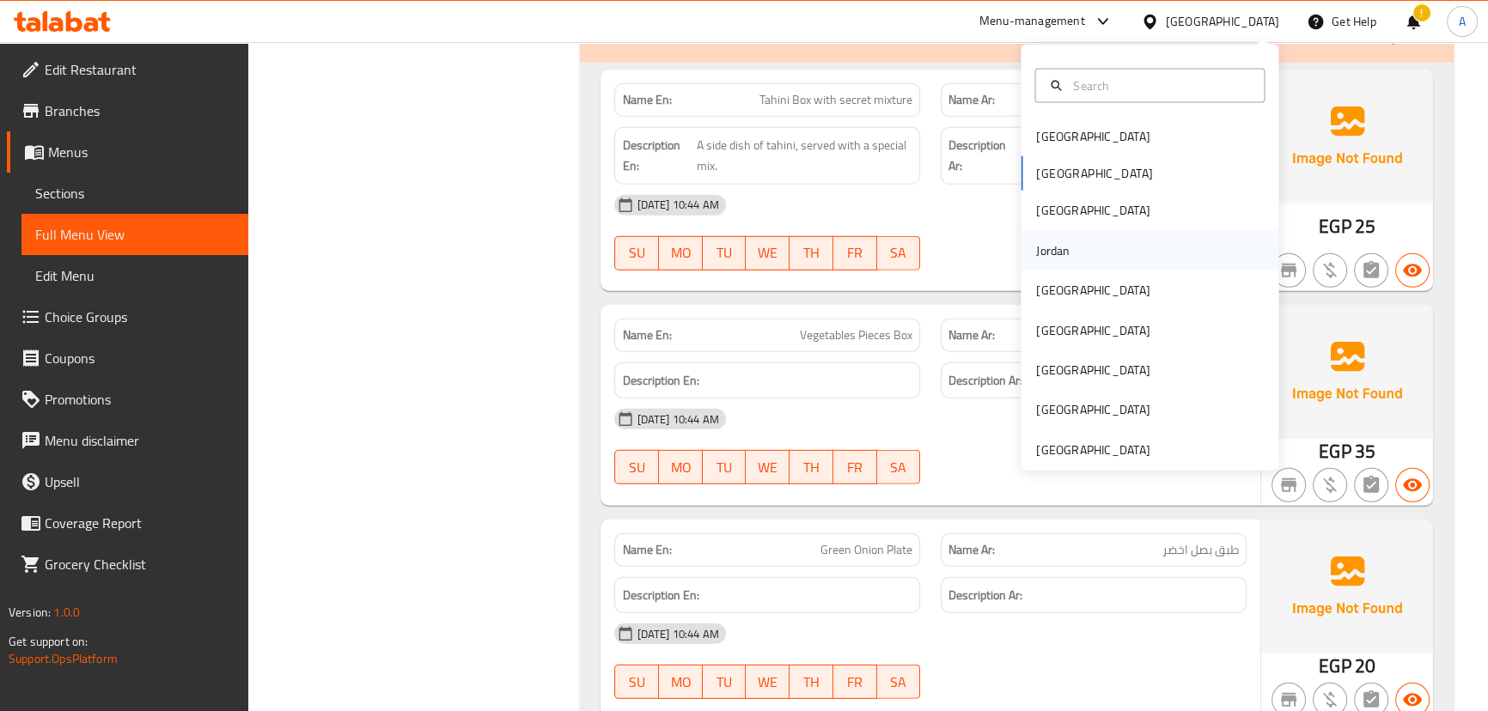
click at [1044, 252] on div "Jordan" at bounding box center [1053, 250] width 34 height 19
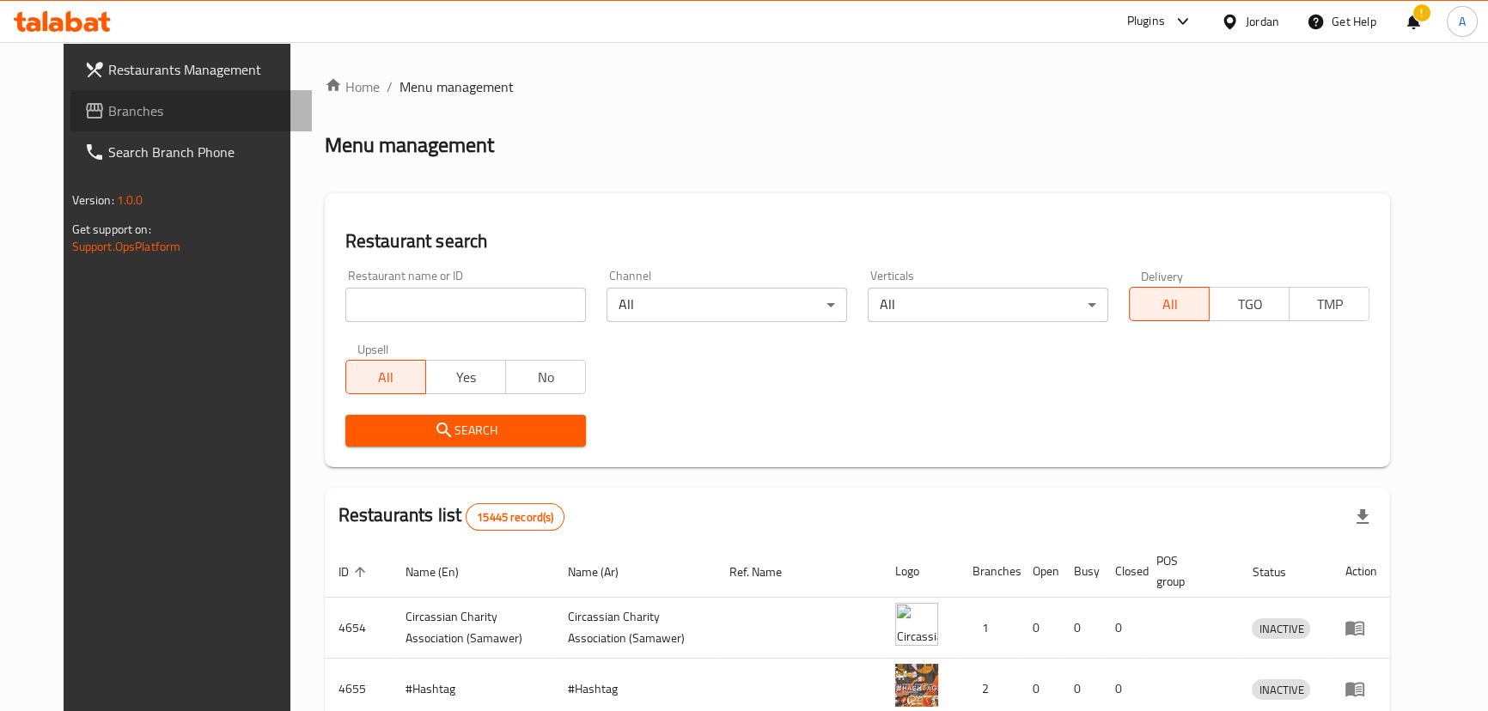
click at [108, 103] on span "Branches" at bounding box center [203, 111] width 190 height 21
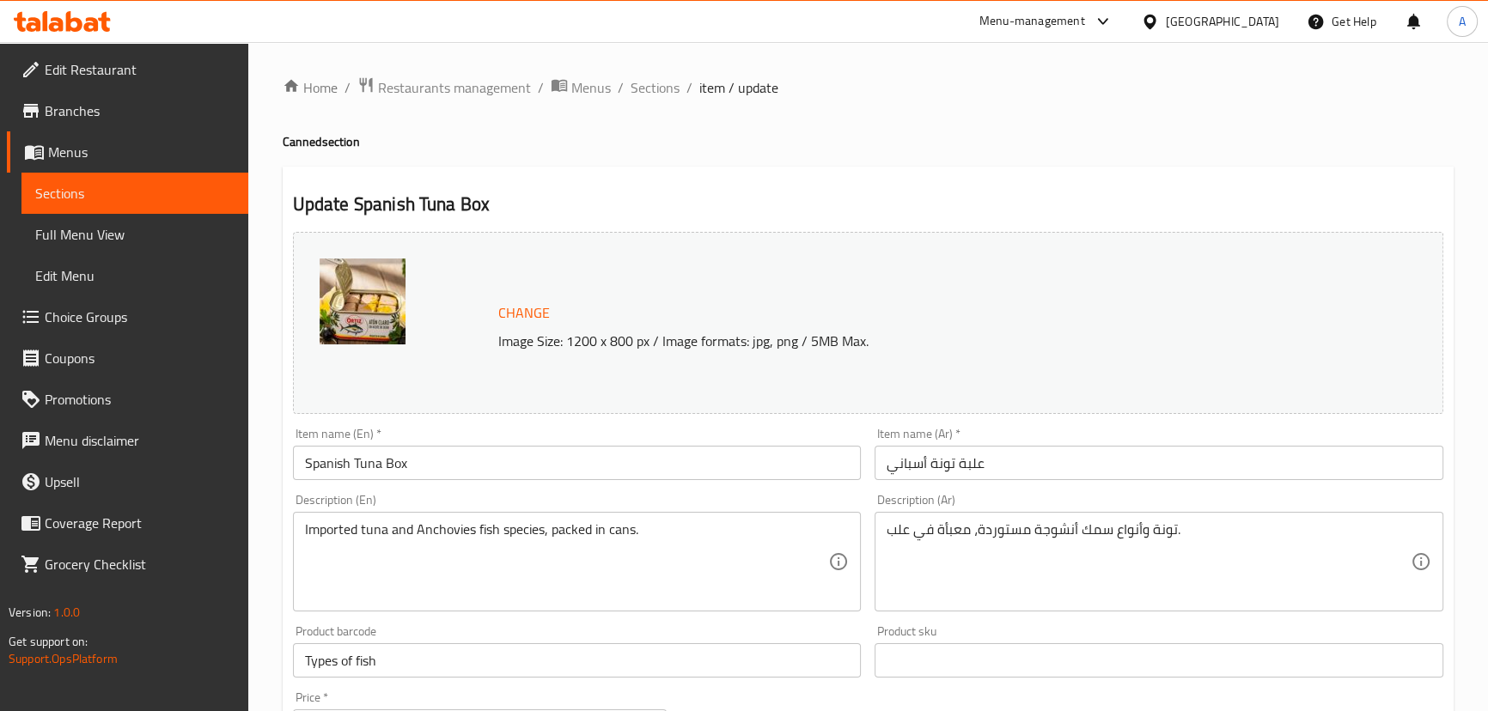
click at [541, 521] on div "Imported tuna and Anchovies fish species, packed in cans. Description (En)" at bounding box center [577, 562] width 569 height 100
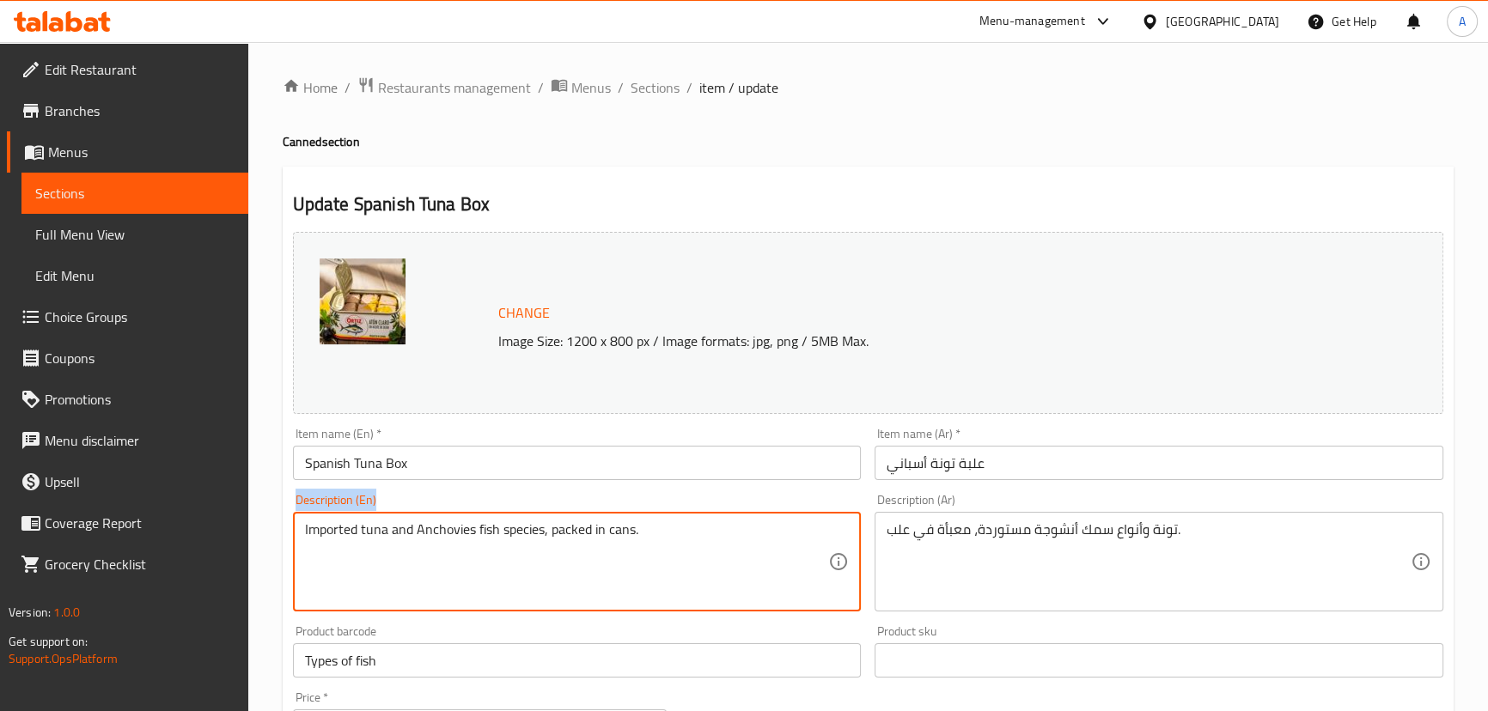
click at [541, 521] on div "Imported tuna and Anchovies fish species, packed in cans. Description (En)" at bounding box center [577, 562] width 569 height 100
click at [541, 528] on textarea "Imported tuna and Anchovies fish species, packed in cans." at bounding box center [567, 562] width 524 height 82
click at [951, 515] on div "تونة وأنواع سمك أنشوجة مستوردة، معبأة في علب. Description (Ar)" at bounding box center [1158, 562] width 569 height 100
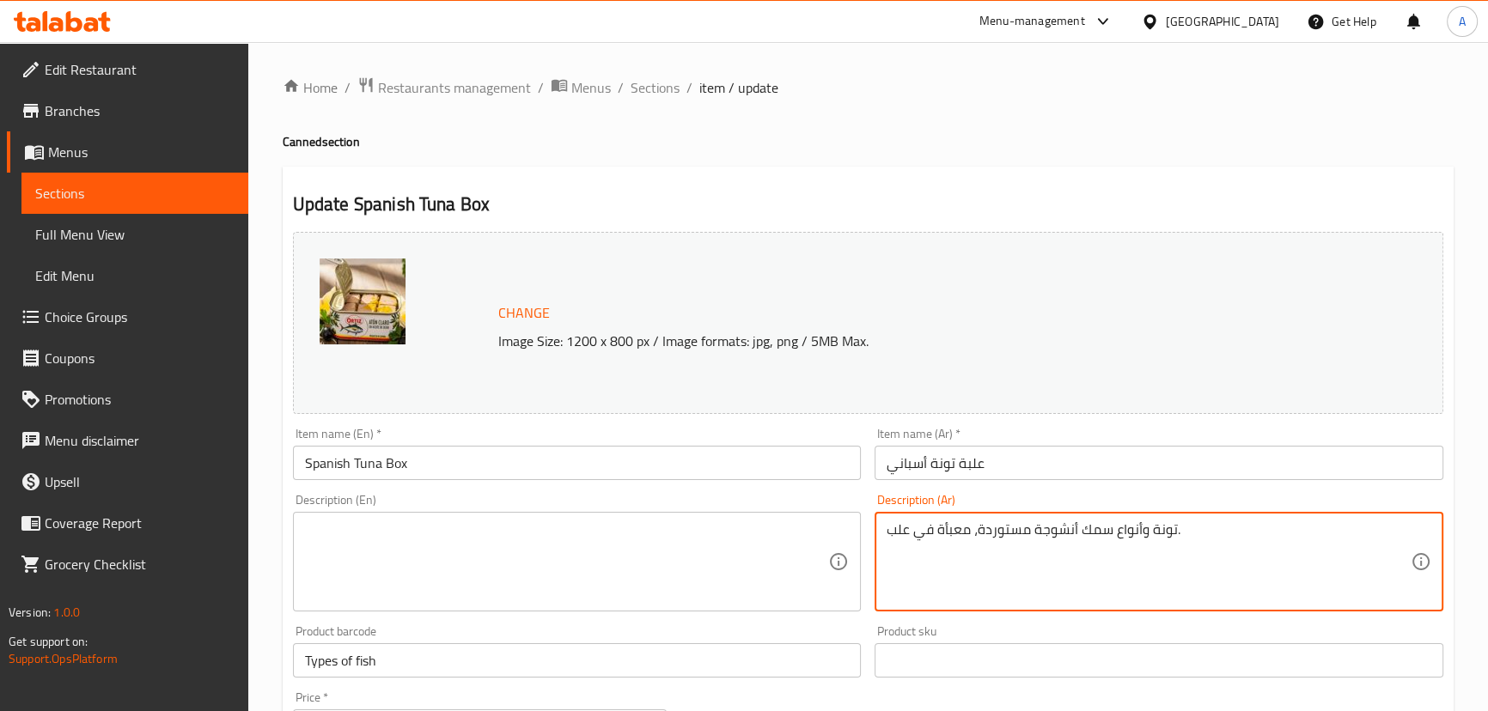
click at [949, 530] on textarea "تونة وأنواع سمك أنشوجة مستوردة، معبأة في علب." at bounding box center [1149, 562] width 524 height 82
click at [1006, 461] on input "علبة تونة أسباني" at bounding box center [1158, 463] width 569 height 34
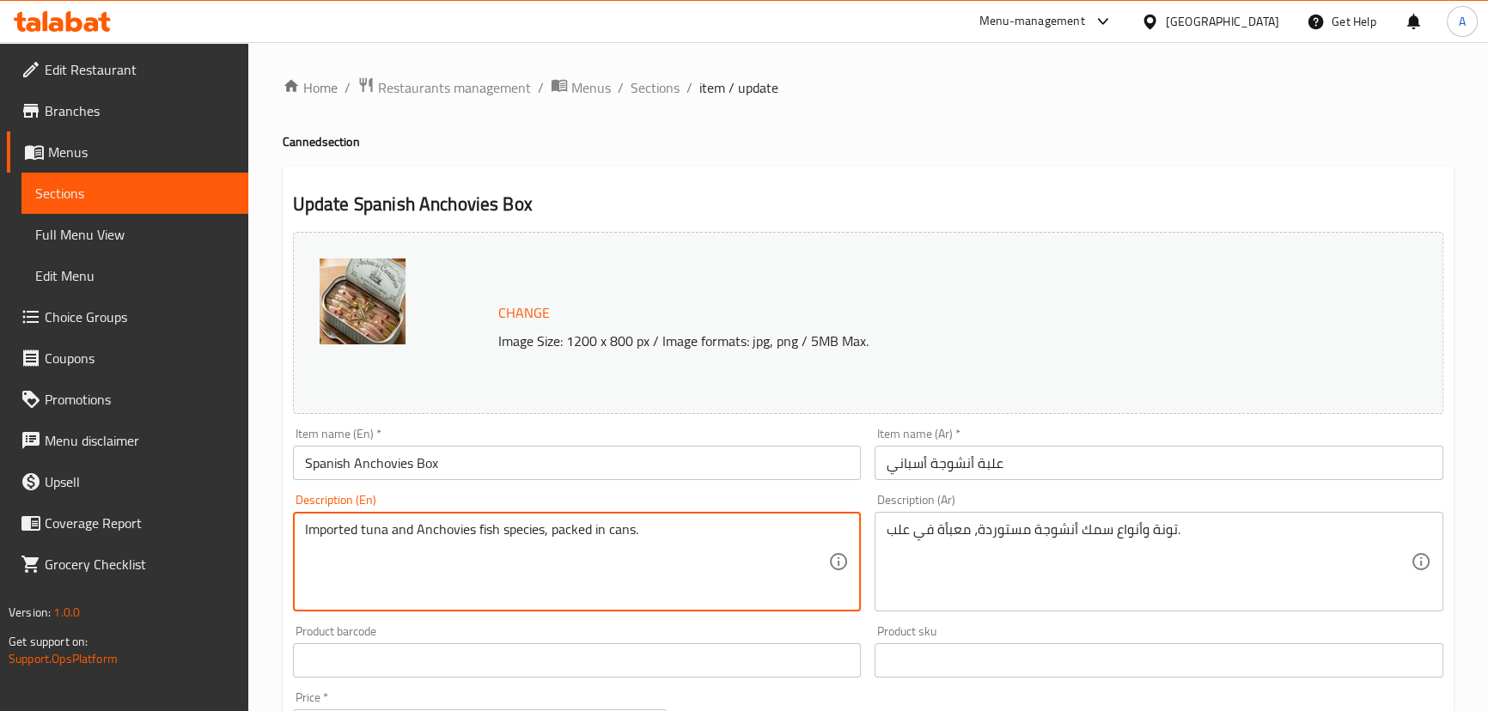
click at [551, 527] on textarea "Imported tuna and Anchovies fish species, packed in cans." at bounding box center [567, 562] width 524 height 82
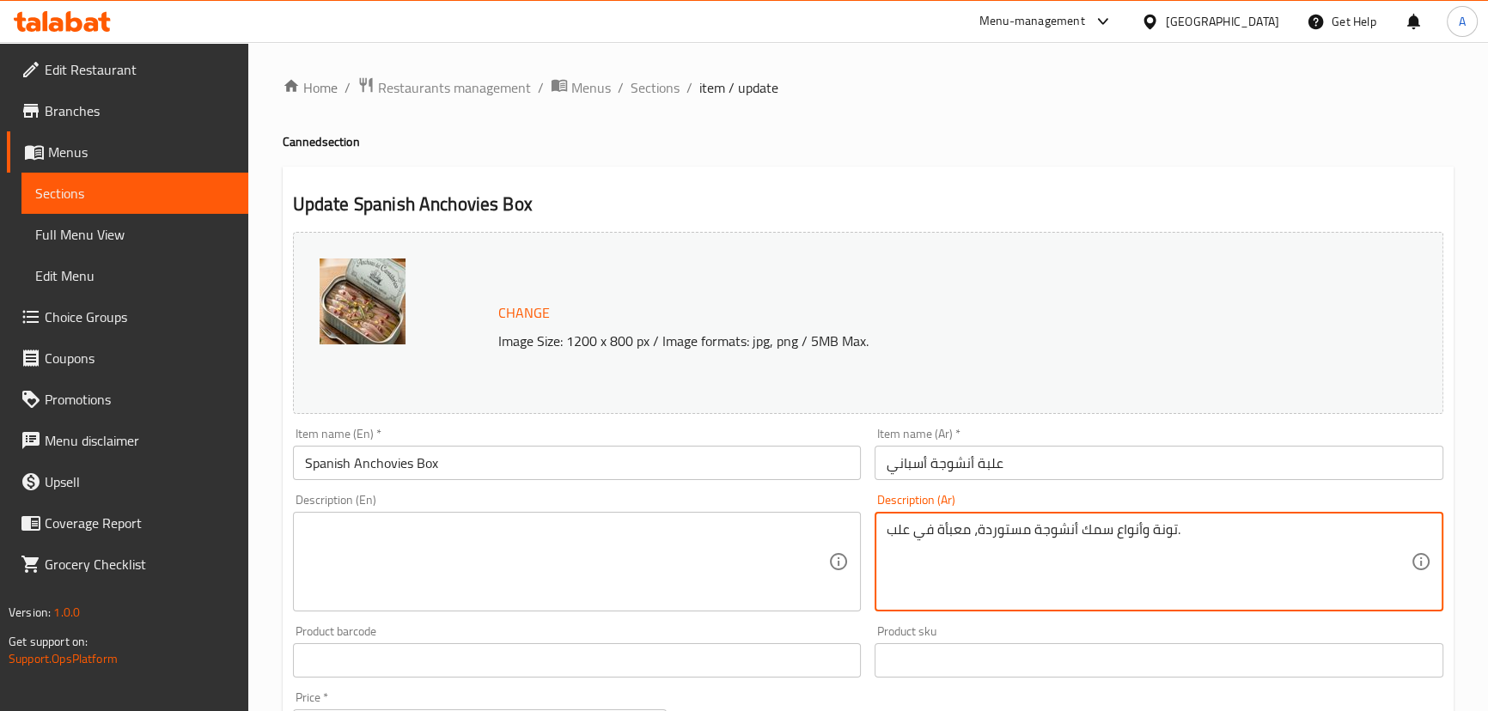
click at [899, 539] on textarea "تونة وأنواع سمك أنشوجة مستوردة، معبأة في علب." at bounding box center [1149, 562] width 524 height 82
click at [899, 538] on textarea "تونة وأنواع سمك أنشوجة مستوردة، معبأة في علب." at bounding box center [1149, 562] width 524 height 82
click at [1063, 470] on input "علبة أنشوجة أسباني" at bounding box center [1158, 463] width 569 height 34
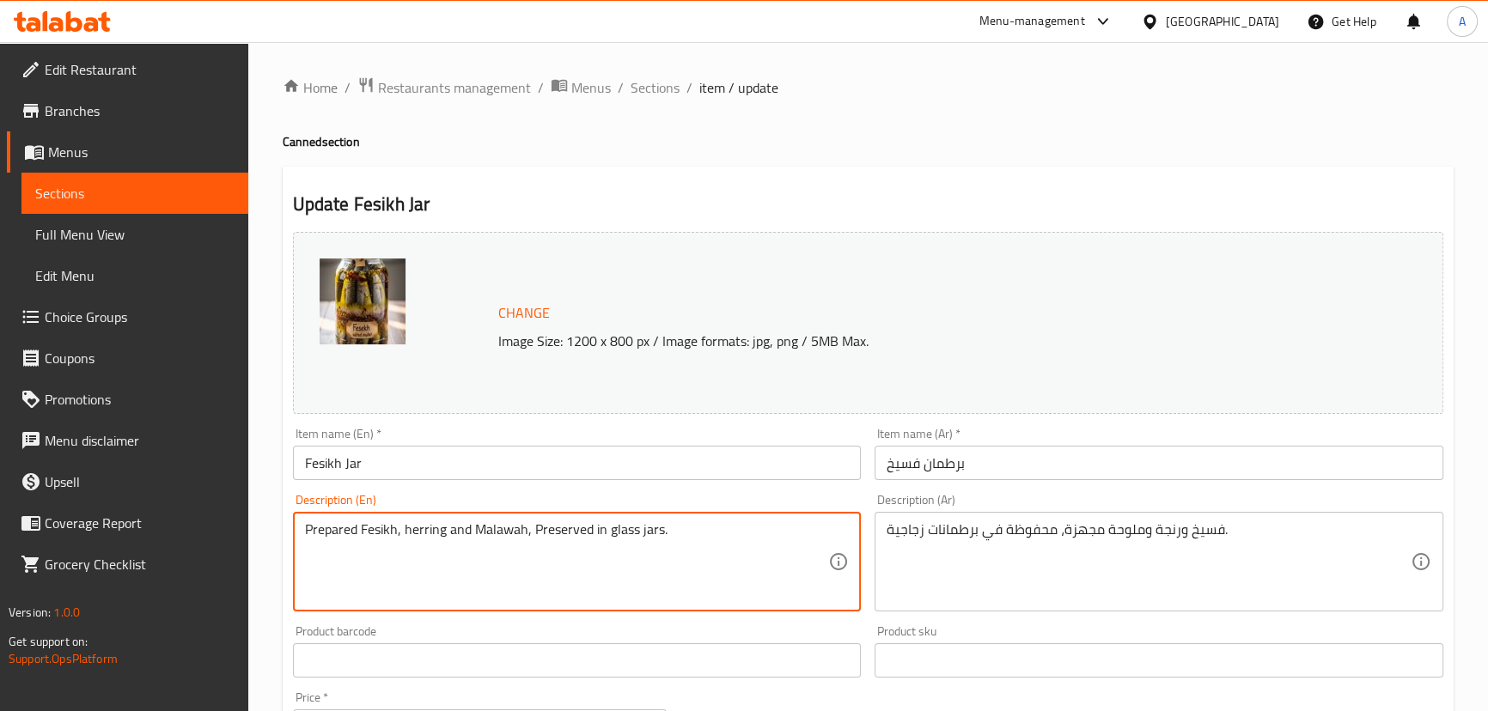
click at [614, 528] on textarea "Prepared Fesikh, herring and Malawah, Preserved in glass jars." at bounding box center [567, 562] width 524 height 82
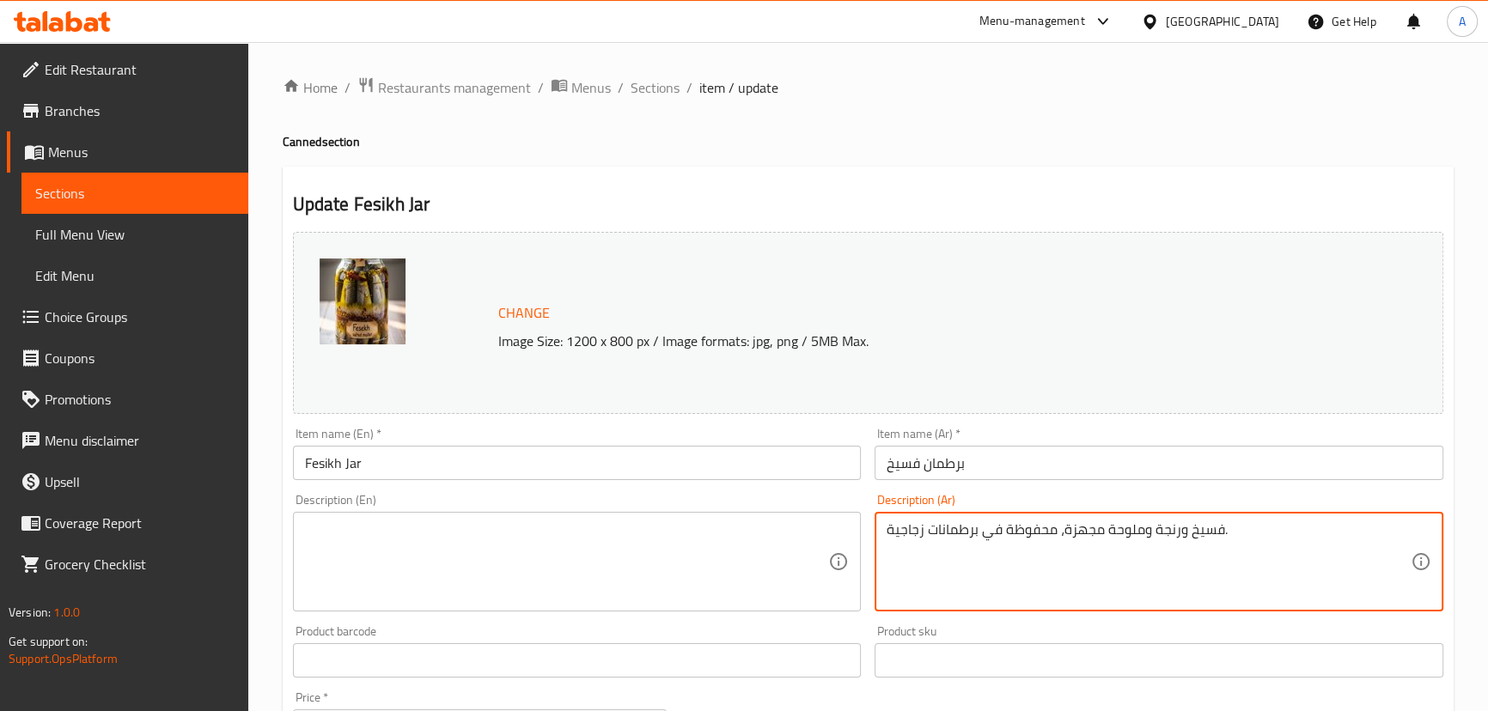
click at [1039, 530] on textarea "فسيخ ورنجة وملوحة مجهزة، محفوظة في برطمانات زجاجية." at bounding box center [1149, 562] width 524 height 82
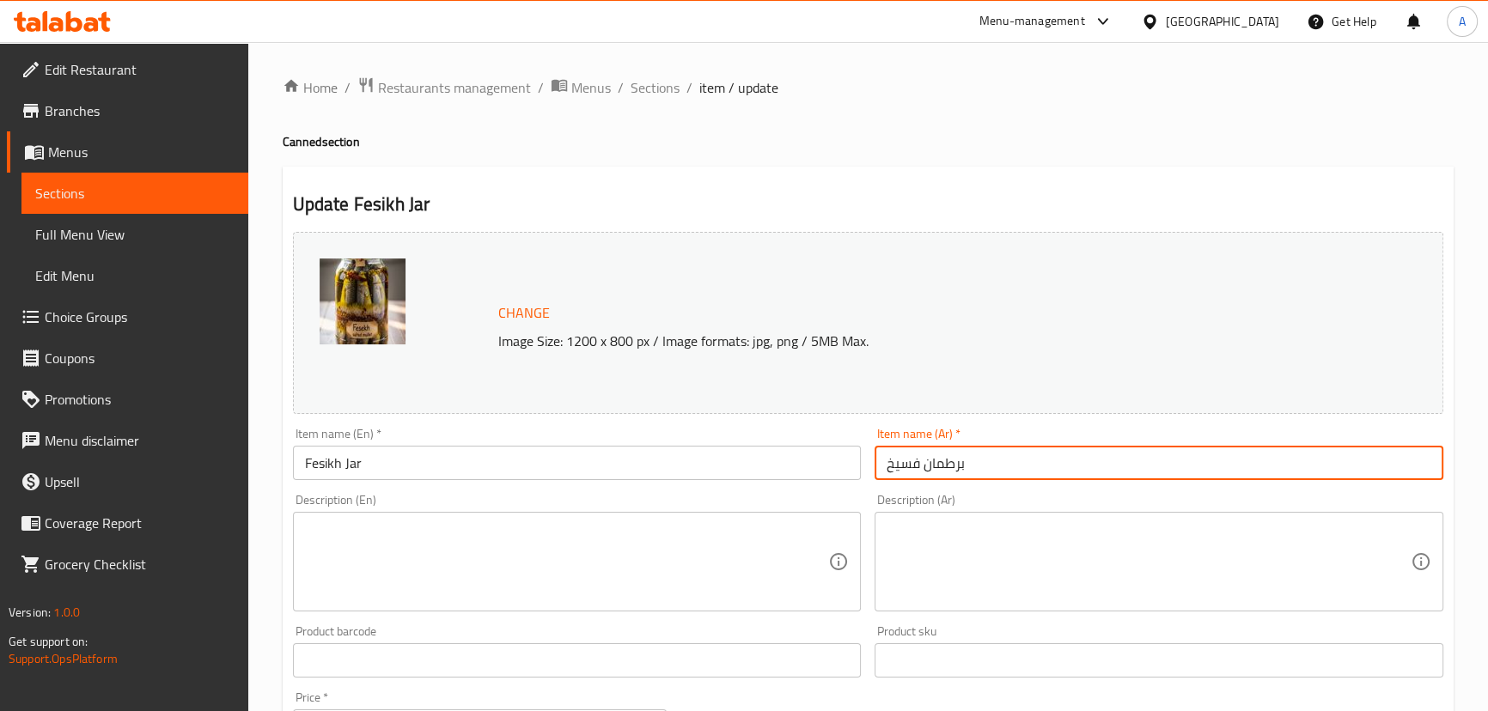
click at [1030, 466] on input "برطمان فسيخ" at bounding box center [1158, 463] width 569 height 34
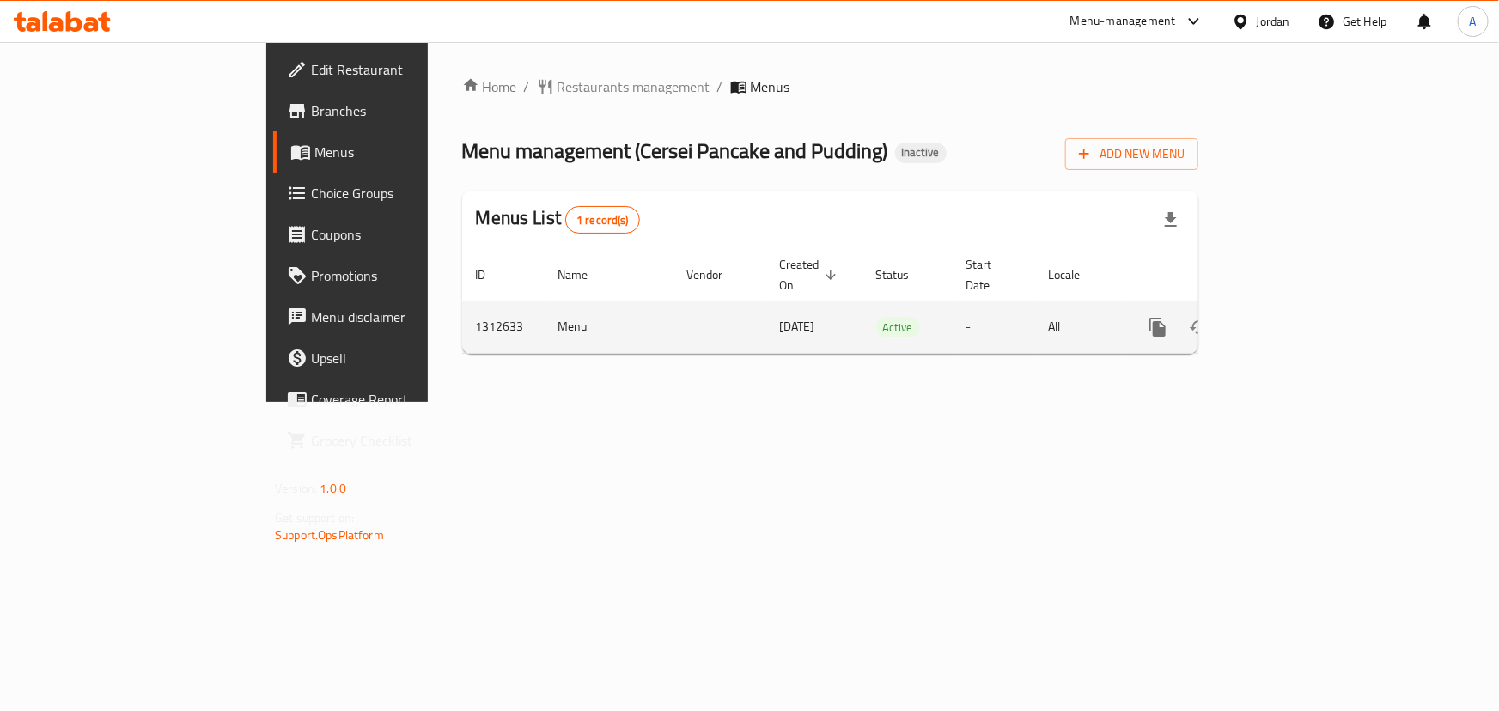
click at [1292, 317] on icon "enhanced table" at bounding box center [1281, 327] width 21 height 21
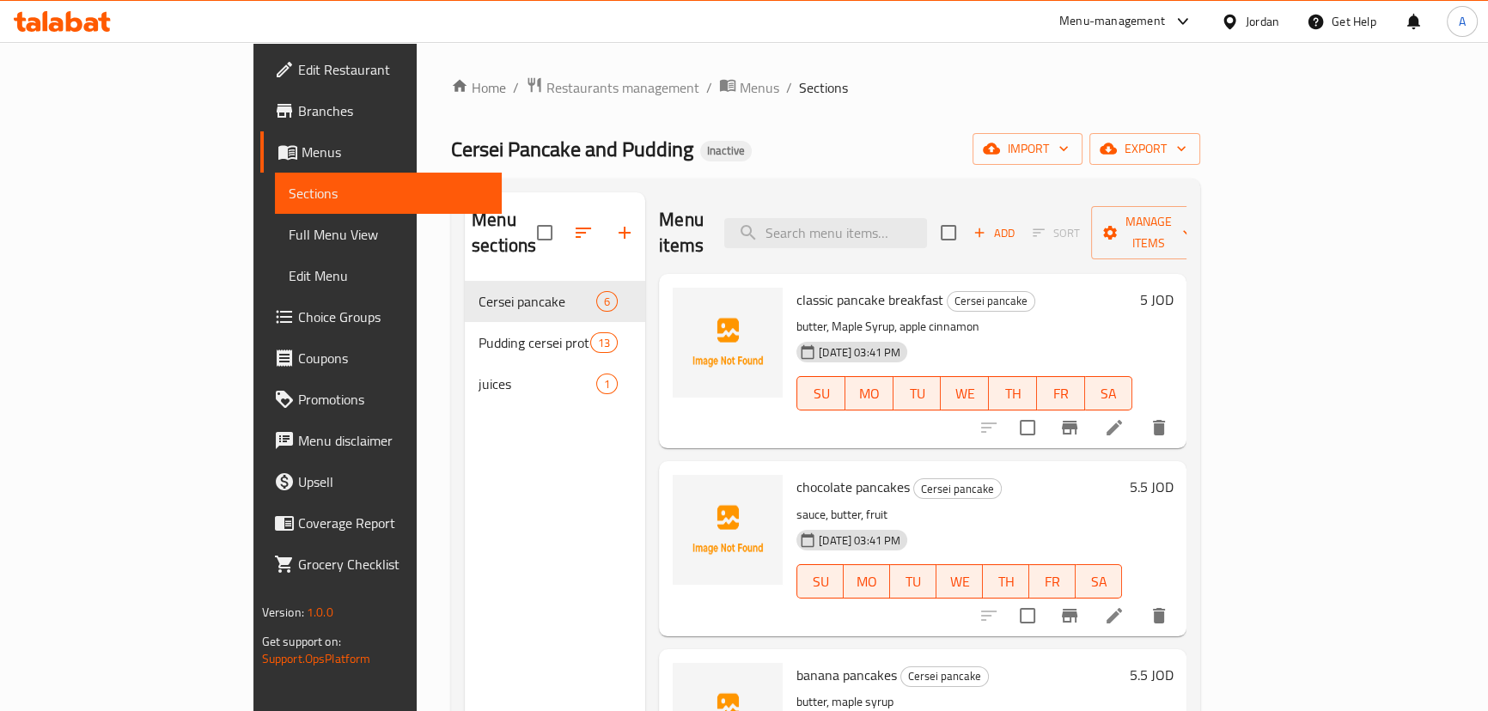
click at [289, 233] on span "Full Menu View" at bounding box center [388, 234] width 199 height 21
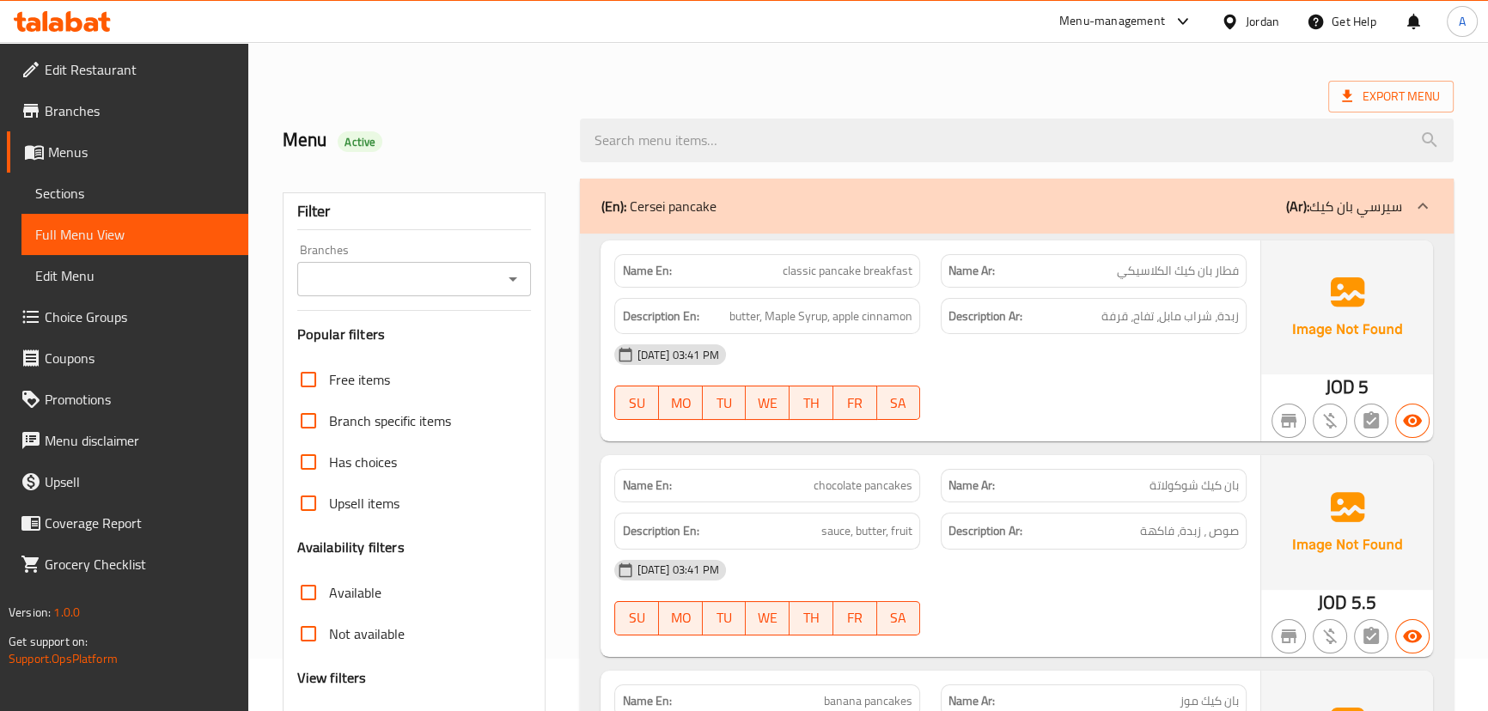
scroll to position [234, 0]
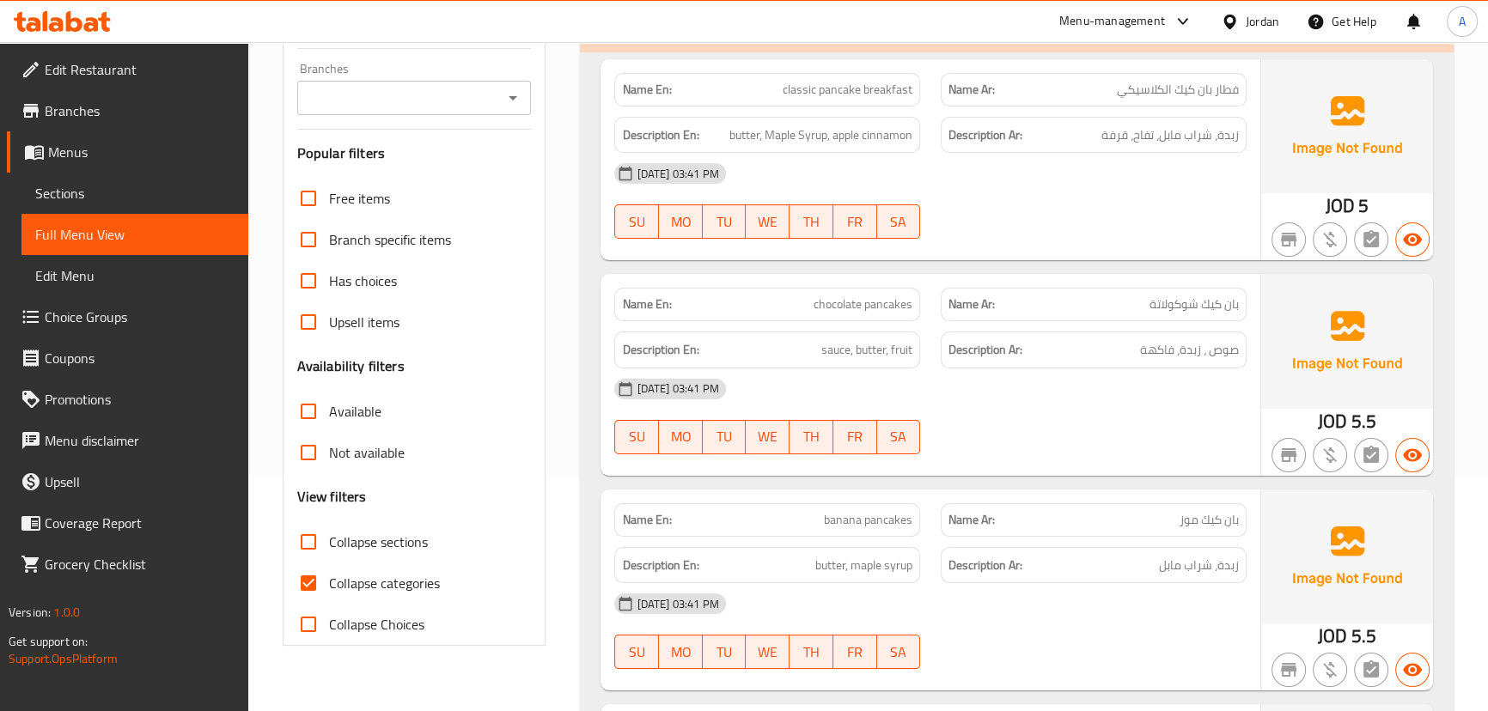
click at [302, 575] on input "Collapse categories" at bounding box center [308, 583] width 41 height 41
checkbox input "false"
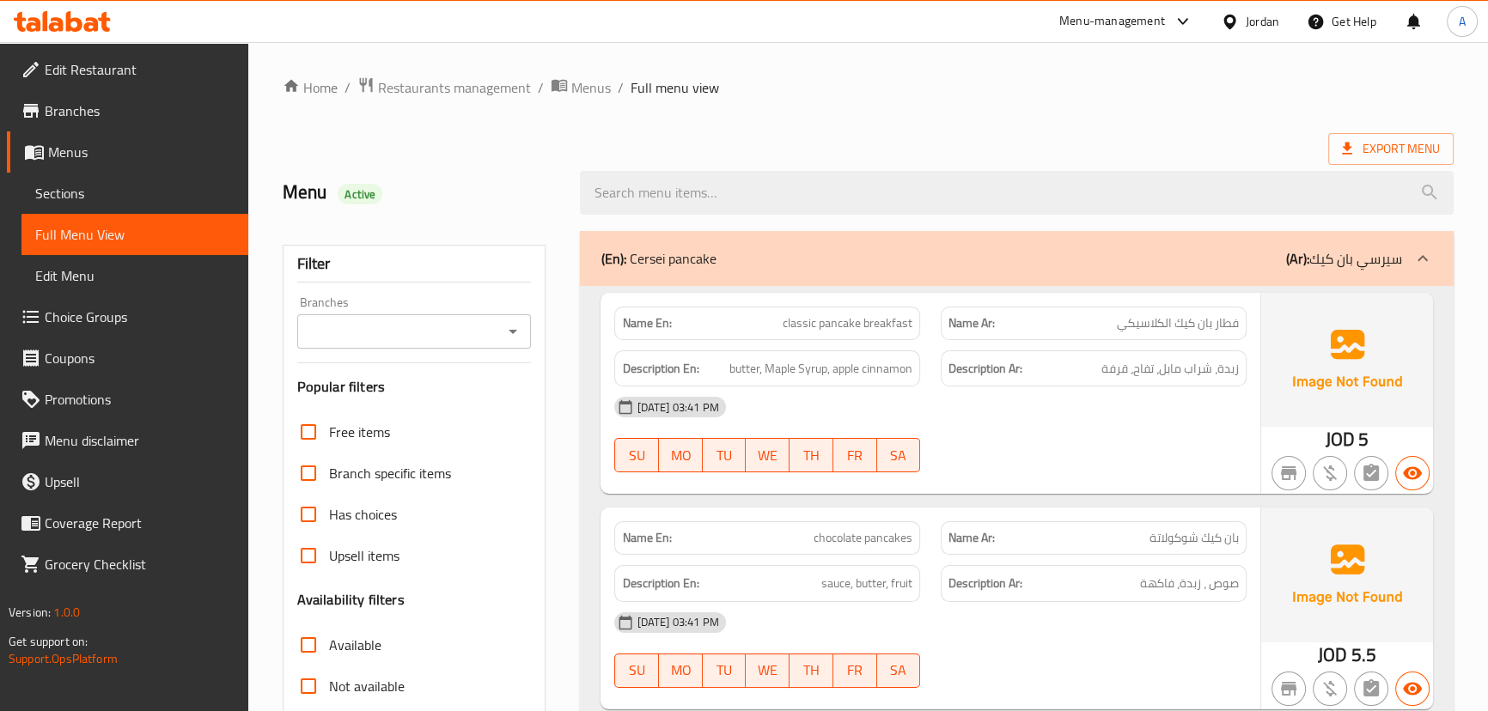
scroll to position [0, 0]
drag, startPoint x: 769, startPoint y: 298, endPoint x: 1041, endPoint y: 387, distance: 286.6
click at [1015, 344] on div "Name En: classic pancake breakfast Name Ar: فطار بان كيك الكلاسيكي Description …" at bounding box center [929, 393] width 659 height 201
click at [1093, 482] on div at bounding box center [1093, 472] width 326 height 21
drag, startPoint x: 1186, startPoint y: 322, endPoint x: 1064, endPoint y: 428, distance: 161.4
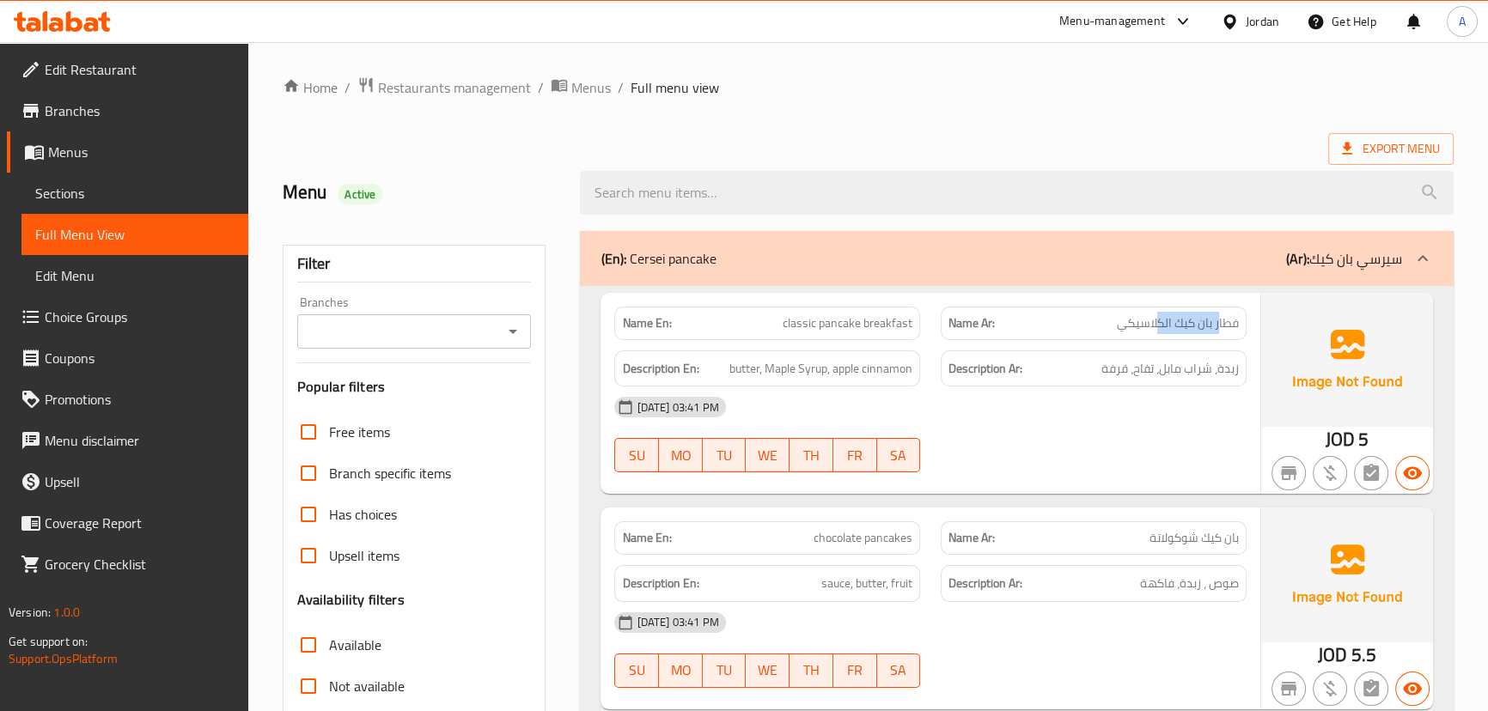
click at [1109, 333] on div "Name Ar: فطار بان كيك الكلاسيكي" at bounding box center [1094, 324] width 306 height 34
click at [1062, 450] on div "17-09-2025 03:41 PM SU MO TU WE TH FR SA" at bounding box center [930, 435] width 652 height 96
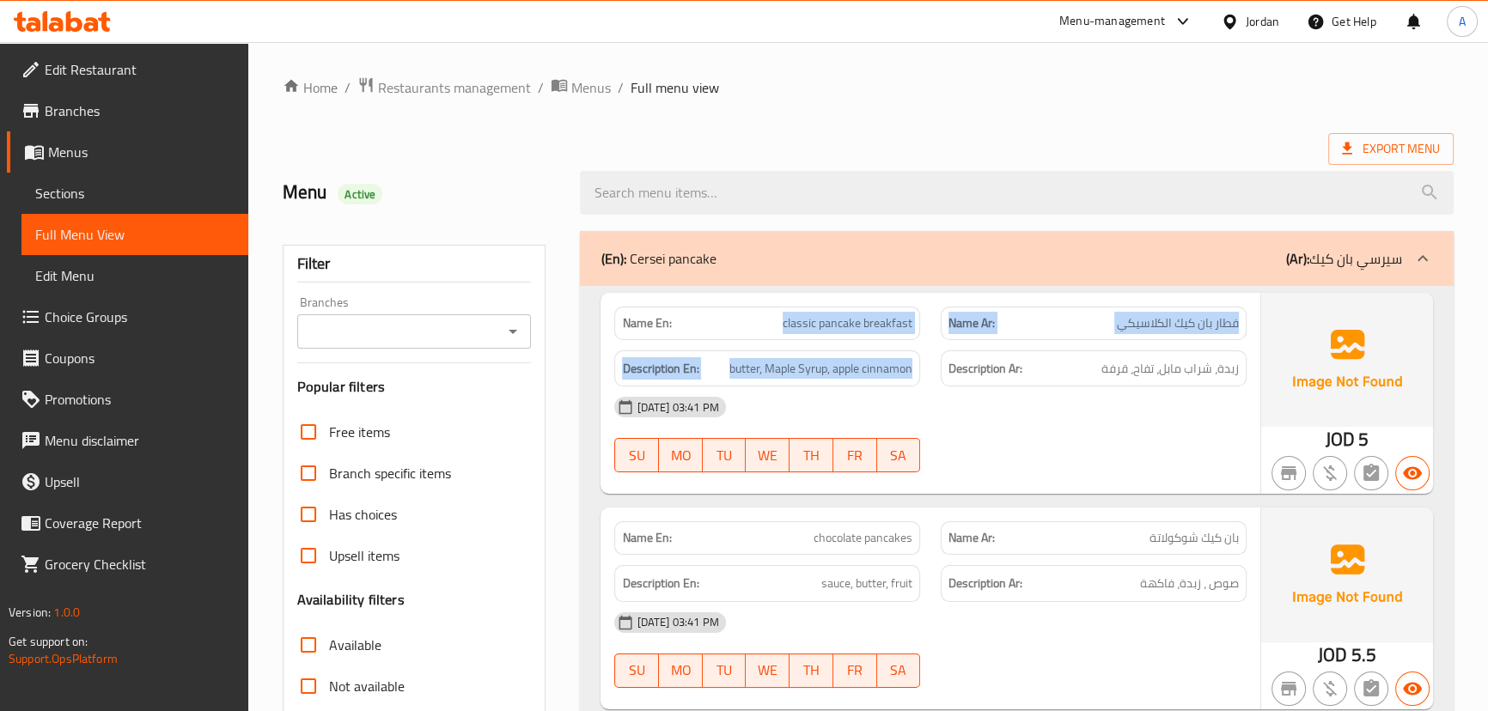
drag, startPoint x: 800, startPoint y: 336, endPoint x: 992, endPoint y: 365, distance: 194.6
click at [954, 346] on div "Name En: classic pancake breakfast Name Ar: فطار بان كيك الكلاسيكي Description …" at bounding box center [929, 393] width 659 height 201
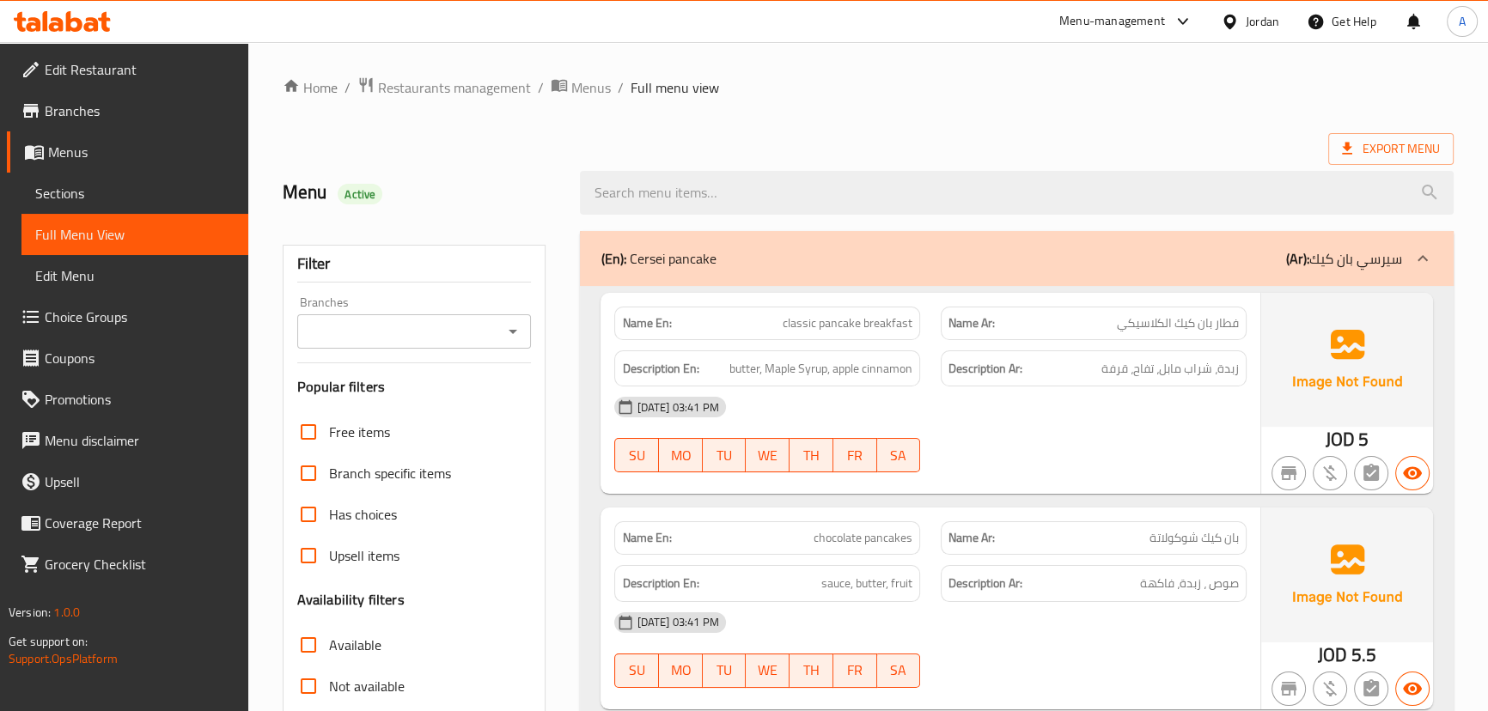
click at [1126, 455] on div "17-09-2025 03:41 PM SU MO TU WE TH FR SA" at bounding box center [930, 435] width 652 height 96
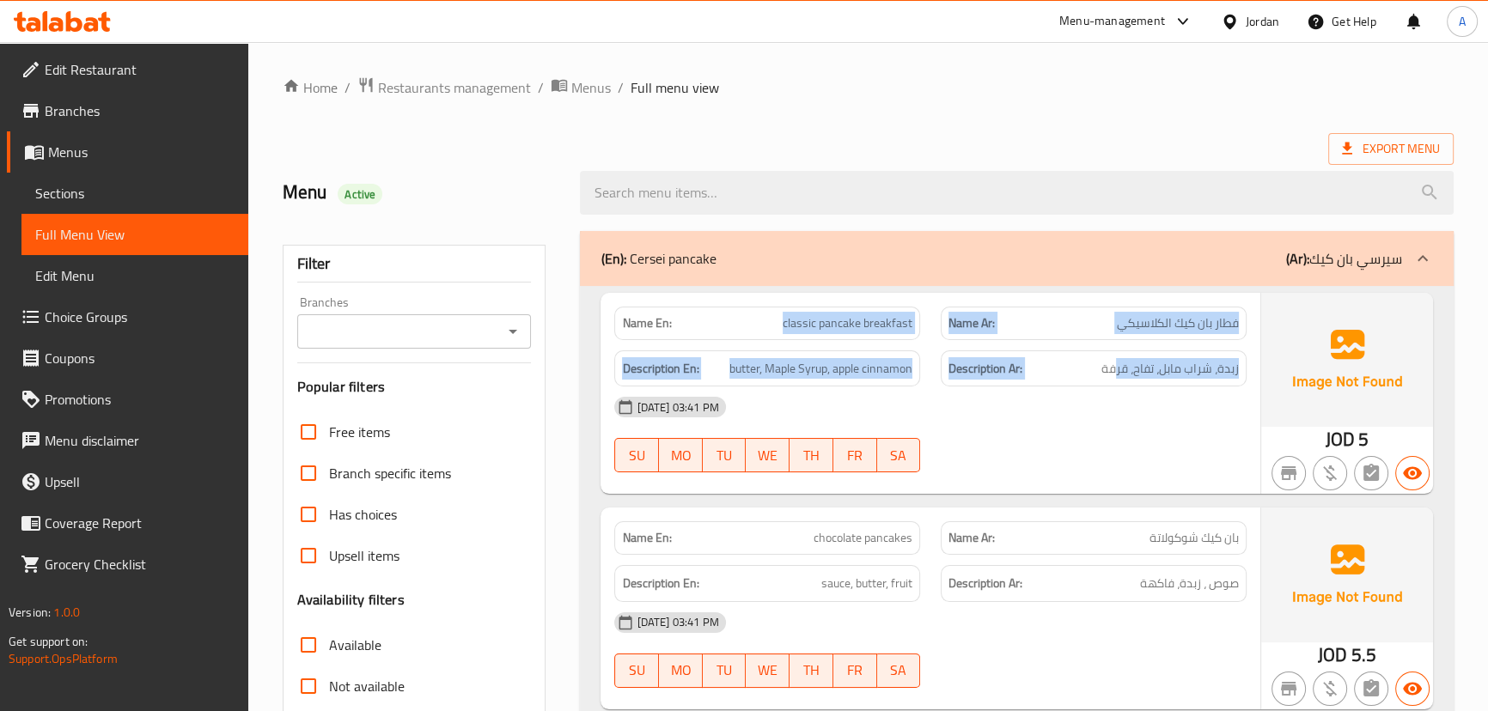
drag, startPoint x: 771, startPoint y: 329, endPoint x: 1122, endPoint y: 341, distance: 351.5
click at [1118, 341] on div "Name En: classic pancake breakfast Name Ar: فطار بان كيك الكلاسيكي Description …" at bounding box center [929, 393] width 659 height 201
click at [1148, 329] on span "فطار بان كيك الكلاسيكي" at bounding box center [1178, 323] width 122 height 18
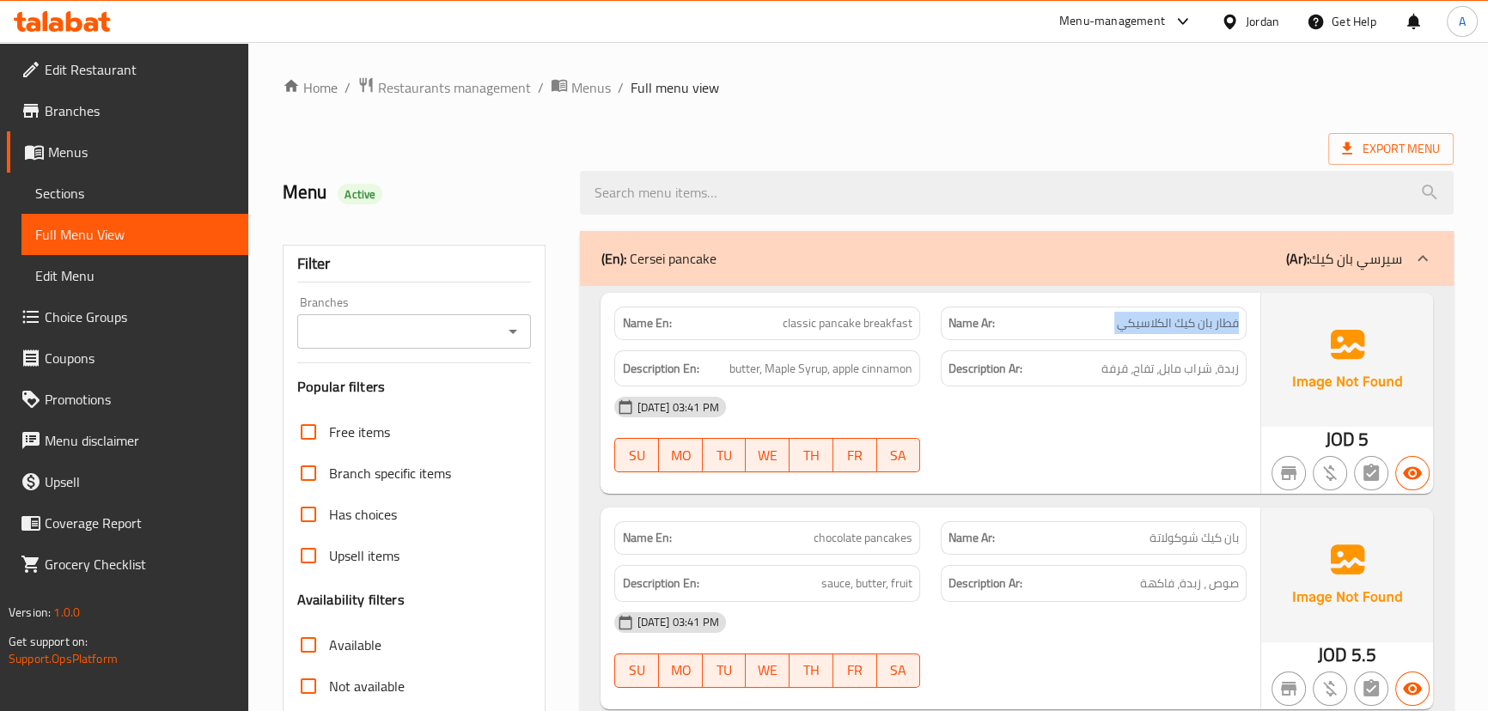
click at [1148, 329] on span "فطار بان كيك الكلاسيكي" at bounding box center [1178, 323] width 122 height 18
click at [1115, 422] on div "[DATE] 03:41 PM" at bounding box center [930, 407] width 652 height 41
click at [788, 338] on div "Name En: classic pancake breakfast" at bounding box center [767, 324] width 306 height 34
click at [812, 335] on div "Name En: classic pancake breakfast" at bounding box center [767, 324] width 306 height 34
drag, startPoint x: 827, startPoint y: 335, endPoint x: 876, endPoint y: 341, distance: 49.3
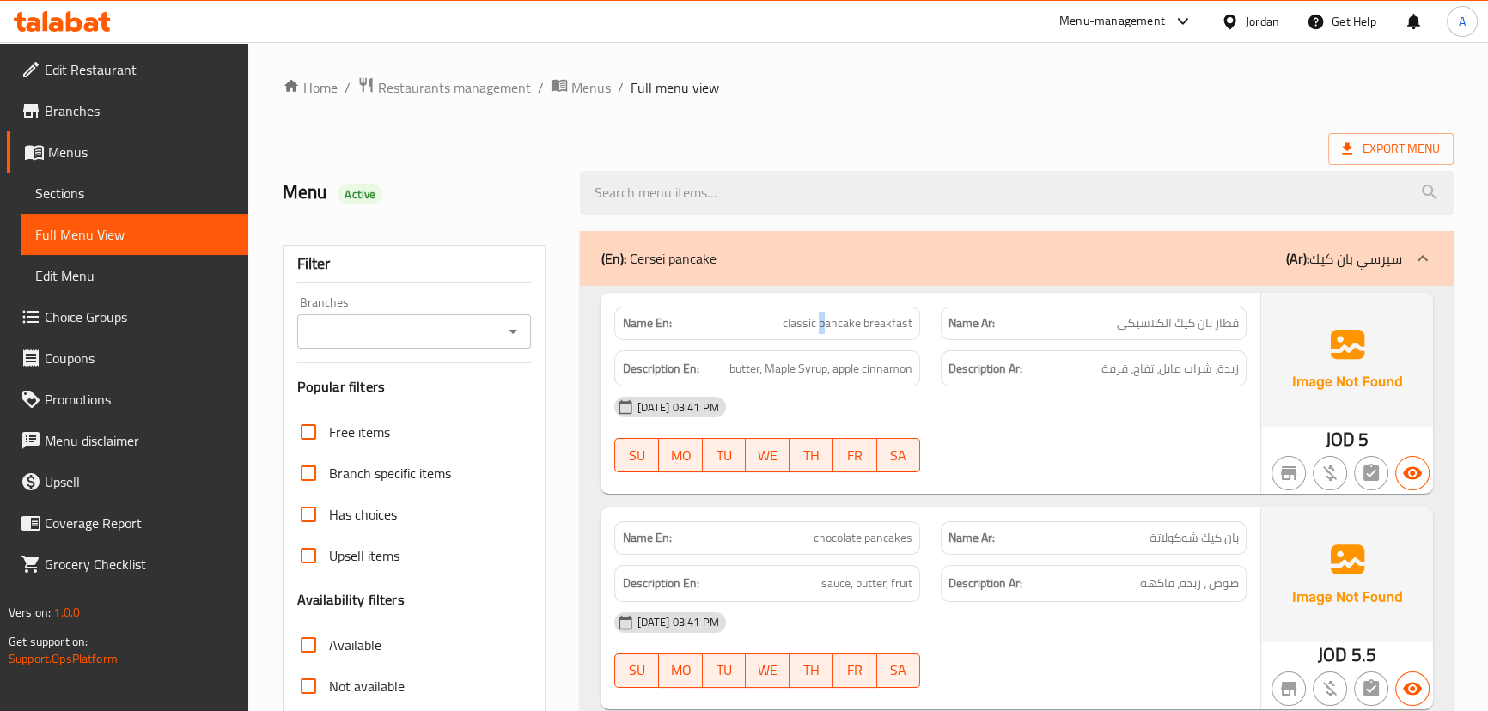
click at [861, 336] on div "Name En: classic pancake breakfast" at bounding box center [767, 324] width 306 height 34
click at [1039, 420] on div "[DATE] 03:41 PM" at bounding box center [930, 407] width 652 height 41
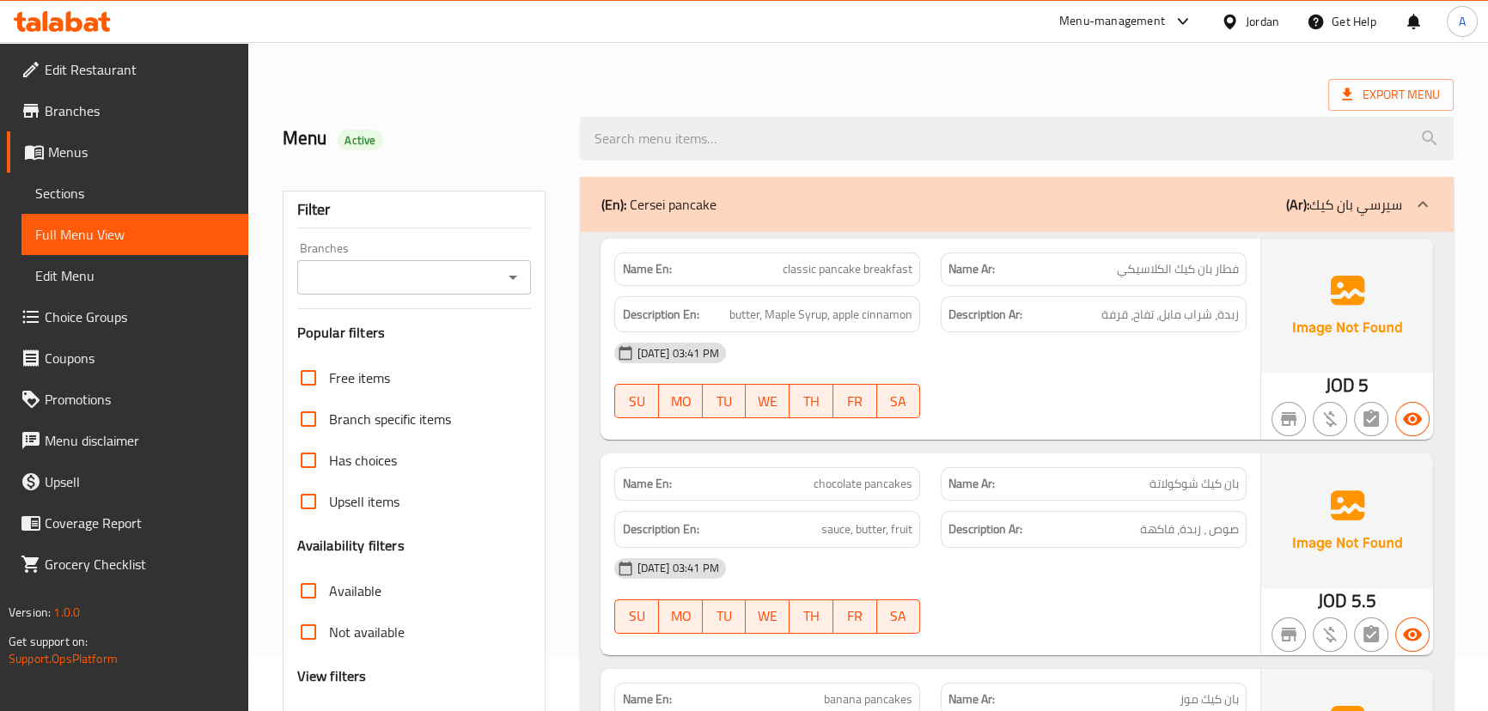
scroll to position [77, 0]
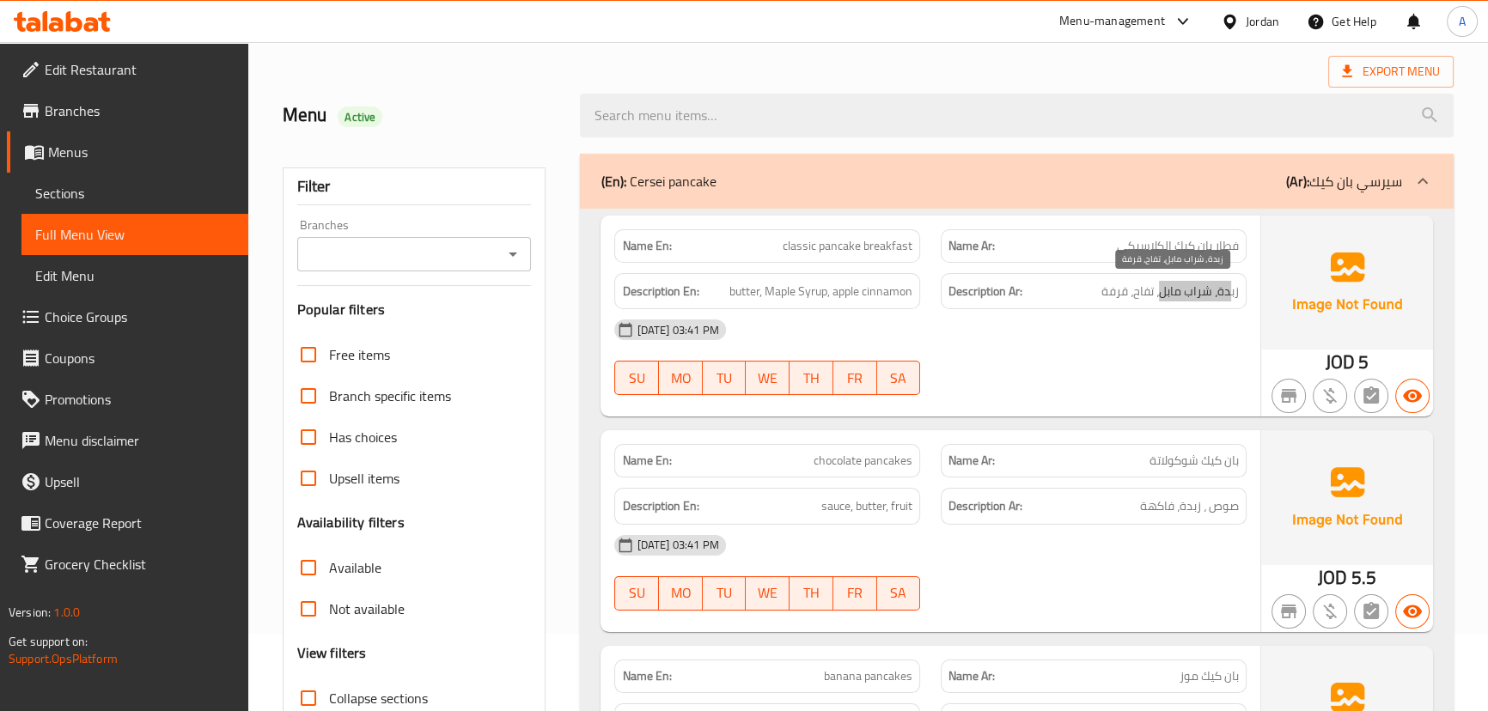
drag, startPoint x: 1228, startPoint y: 293, endPoint x: 1124, endPoint y: 292, distance: 103.9
click at [1124, 292] on span "زبدة، شراب مابل، تفاح، قرفة" at bounding box center [1169, 291] width 137 height 21
click at [1189, 300] on span "زبدة، شراب مابل، تفاح، قرفة" at bounding box center [1169, 291] width 137 height 21
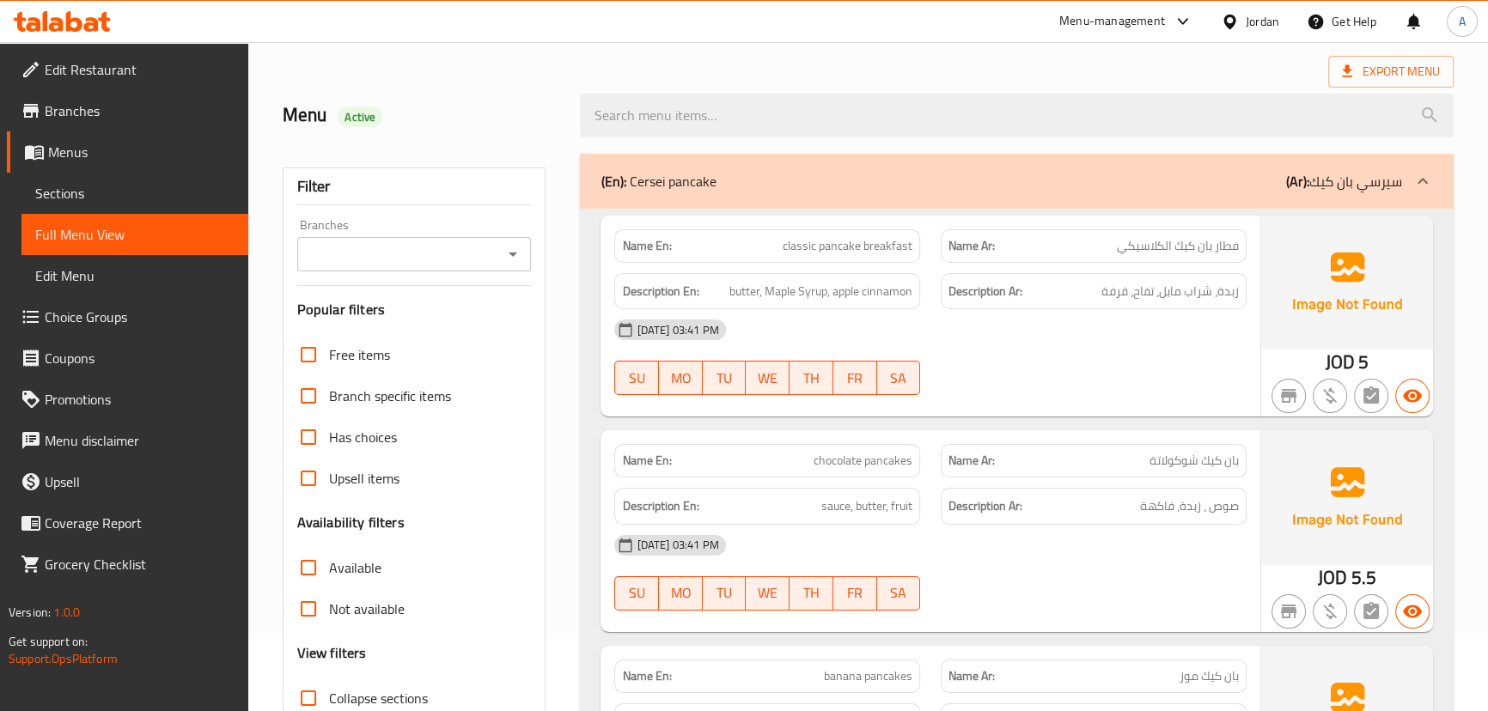
click at [1112, 334] on div "[DATE] 03:41 PM" at bounding box center [930, 329] width 652 height 41
click at [1215, 324] on div "Name En: classic pancake breakfast Name Ar: فطار بان كيك الكلاسيكي Description …" at bounding box center [929, 316] width 659 height 201
click at [1092, 412] on div "Name En: classic pancake breakfast Name Ar: فطار بان كيك الكلاسيكي Description …" at bounding box center [929, 316] width 659 height 201
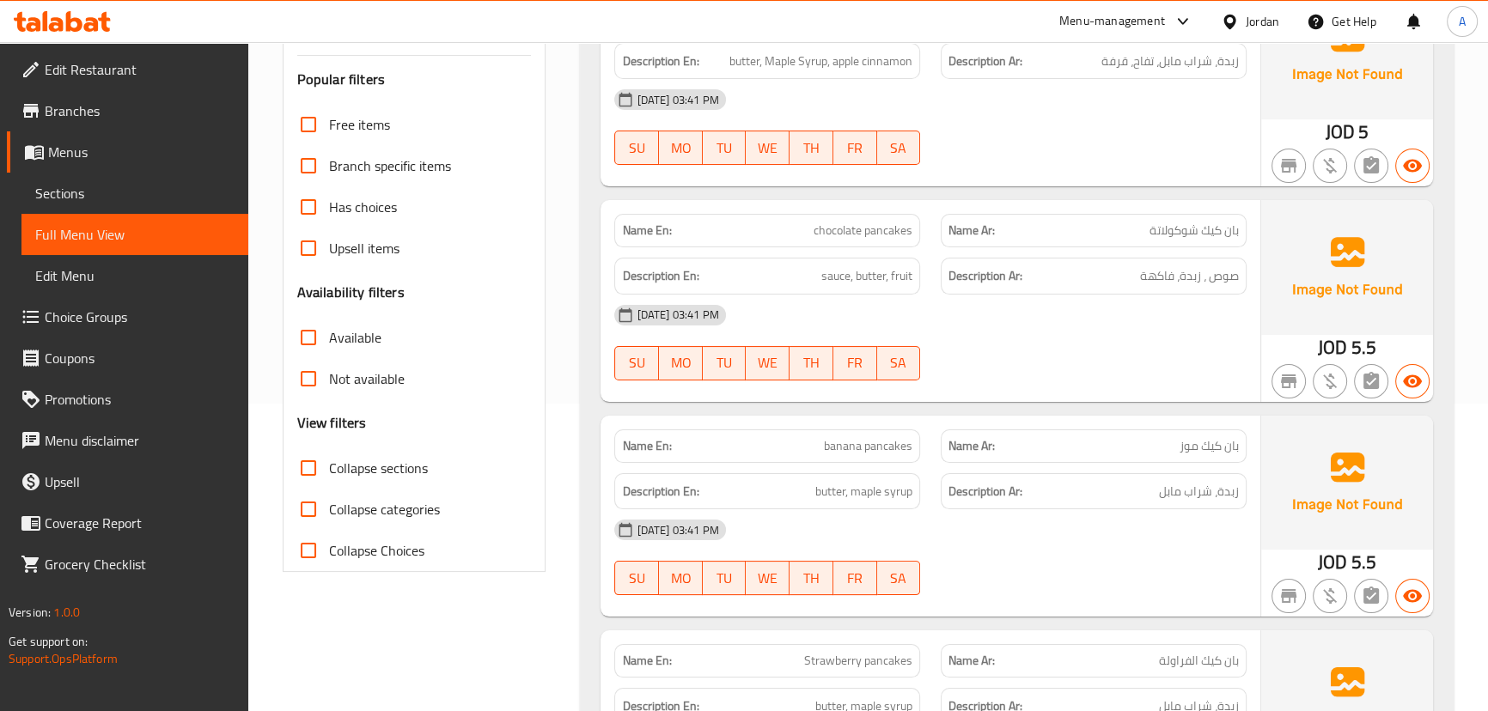
scroll to position [312, 0]
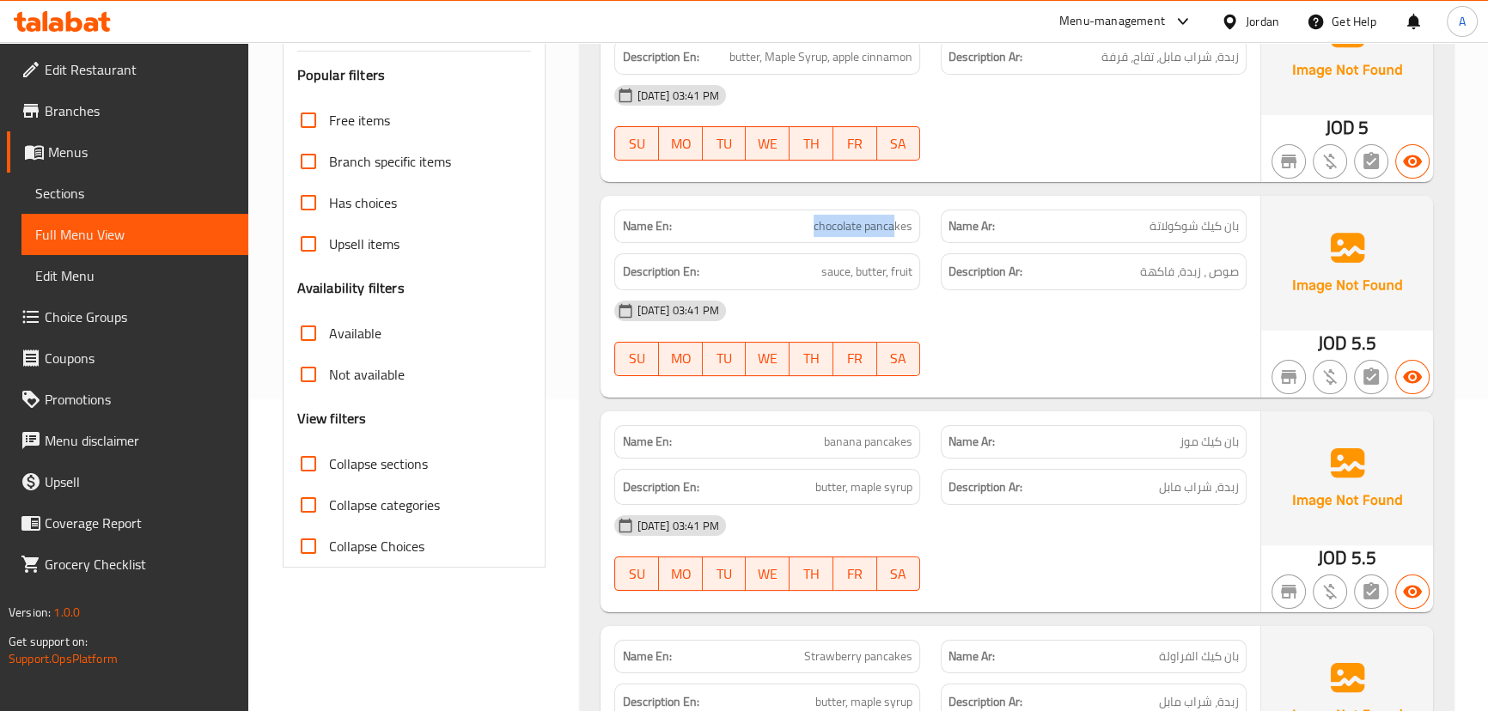
drag, startPoint x: 810, startPoint y: 227, endPoint x: 940, endPoint y: 232, distance: 129.8
click at [928, 227] on div "Name En: chocolate pancakes" at bounding box center [767, 226] width 326 height 54
click at [1046, 334] on div "17-09-2025 03:41 PM SU MO TU WE TH FR SA" at bounding box center [930, 338] width 652 height 96
drag, startPoint x: 1208, startPoint y: 266, endPoint x: 1185, endPoint y: 272, distance: 23.1
click at [1192, 269] on span "صوص ، زبدة، فاكهة" at bounding box center [1189, 271] width 99 height 21
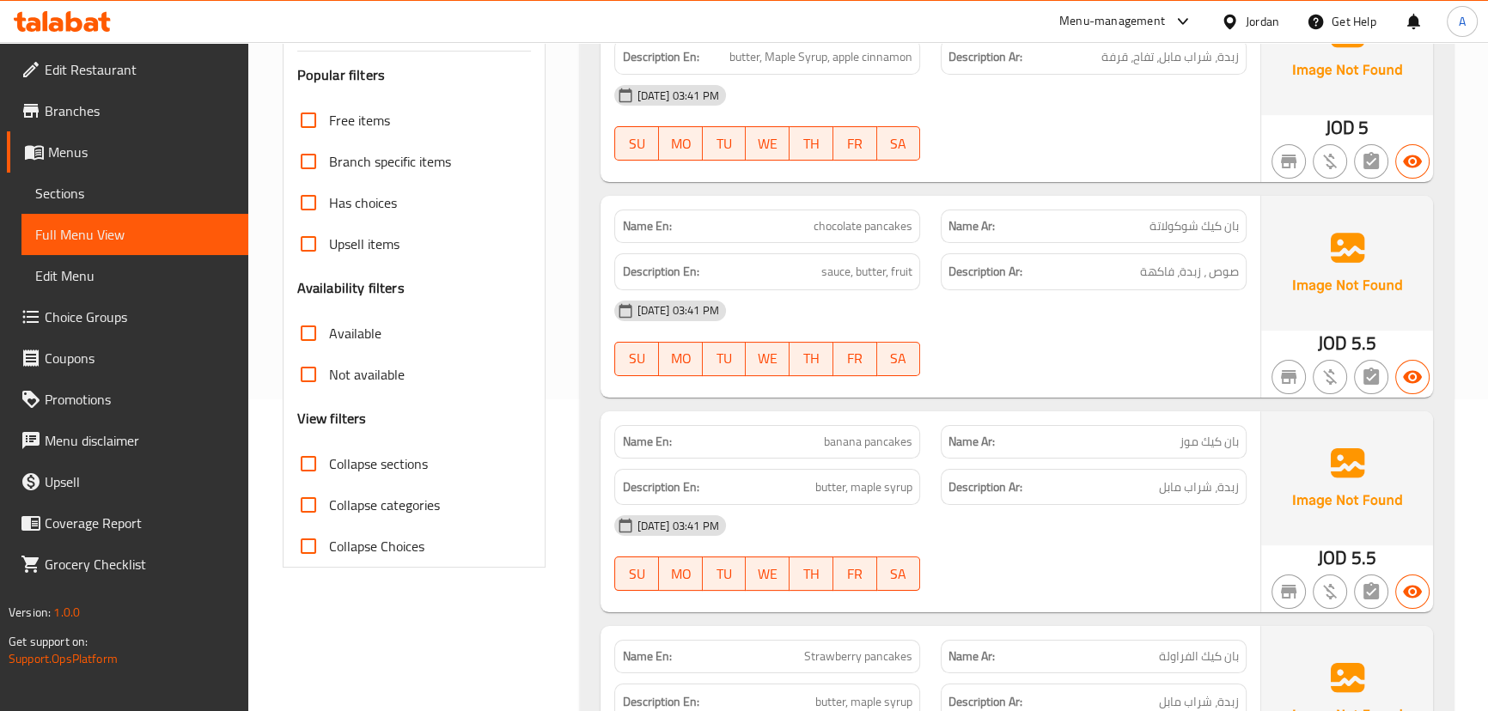
click at [1155, 326] on div "[DATE] 03:41 PM" at bounding box center [930, 310] width 652 height 41
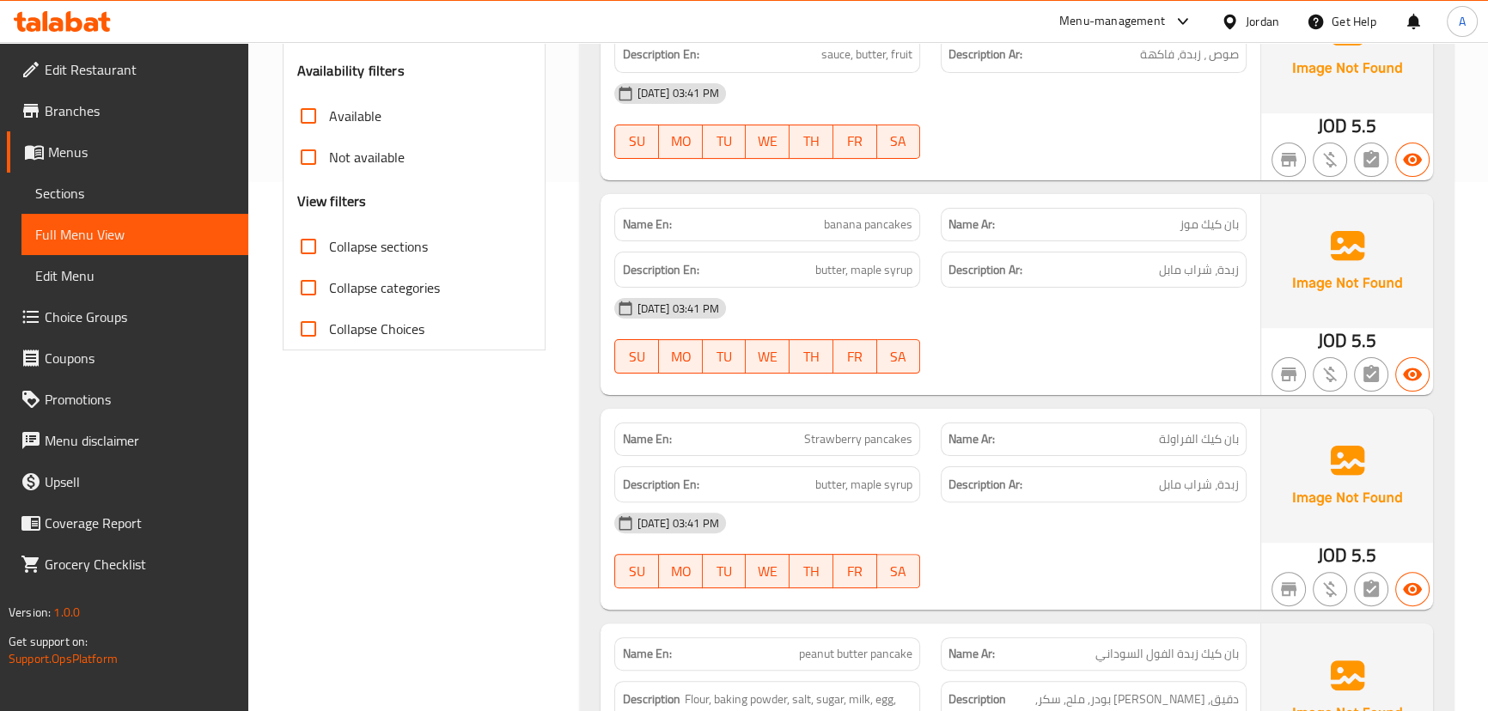
scroll to position [546, 0]
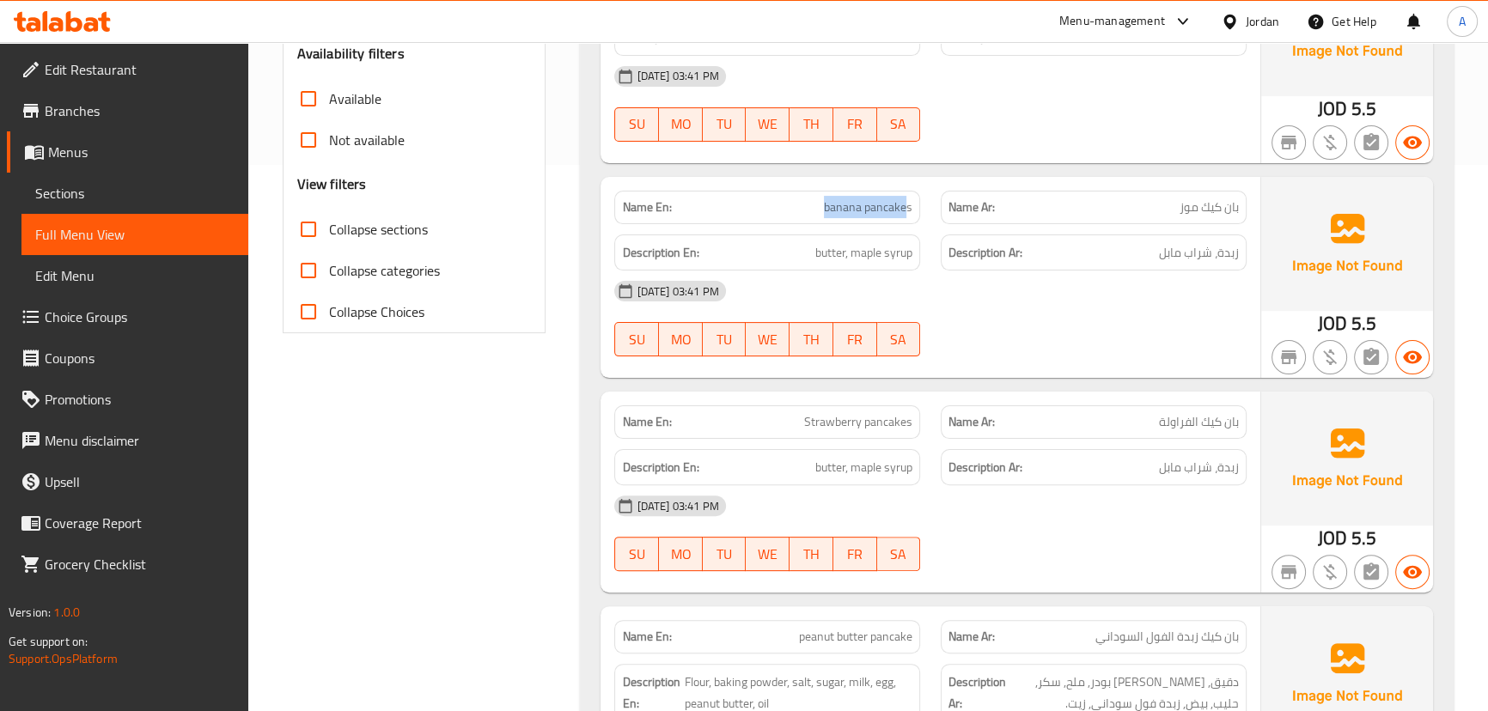
drag, startPoint x: 839, startPoint y: 209, endPoint x: 984, endPoint y: 256, distance: 152.7
click at [947, 236] on div "Name En: banana pancakes Name Ar: بان كيك موز Description En: butter, maple syr…" at bounding box center [929, 277] width 659 height 201
click at [1103, 342] on div "17-09-2025 03:41 PM SU MO TU WE TH FR SA" at bounding box center [930, 319] width 652 height 96
drag, startPoint x: 1225, startPoint y: 252, endPoint x: 1199, endPoint y: 252, distance: 25.8
click at [1199, 252] on span "زبدة، شراب مابل" at bounding box center [1199, 252] width 80 height 21
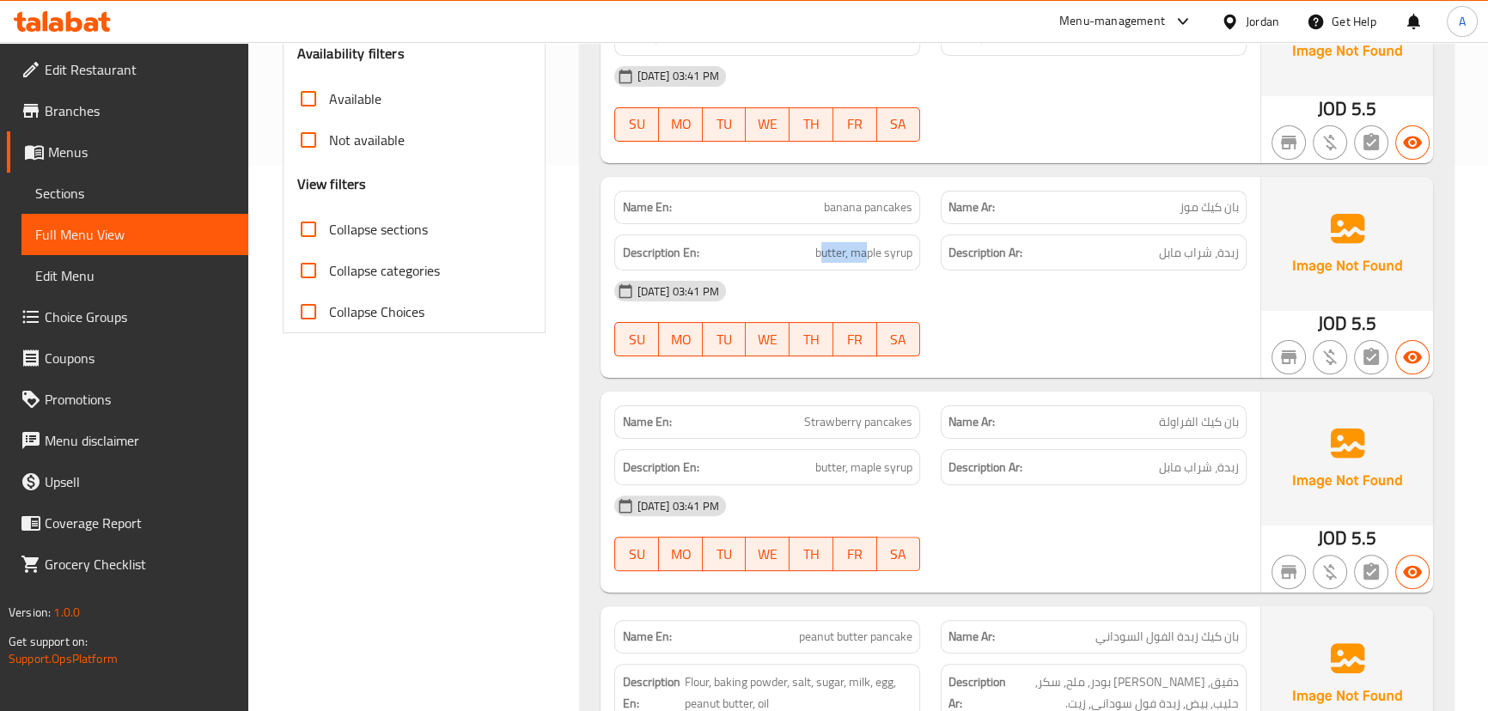
drag, startPoint x: 797, startPoint y: 256, endPoint x: 905, endPoint y: 277, distance: 109.3
click at [872, 266] on div "Description En: butter, maple syrup" at bounding box center [767, 253] width 306 height 37
click at [962, 311] on div "[DATE] 03:41 PM" at bounding box center [930, 291] width 652 height 41
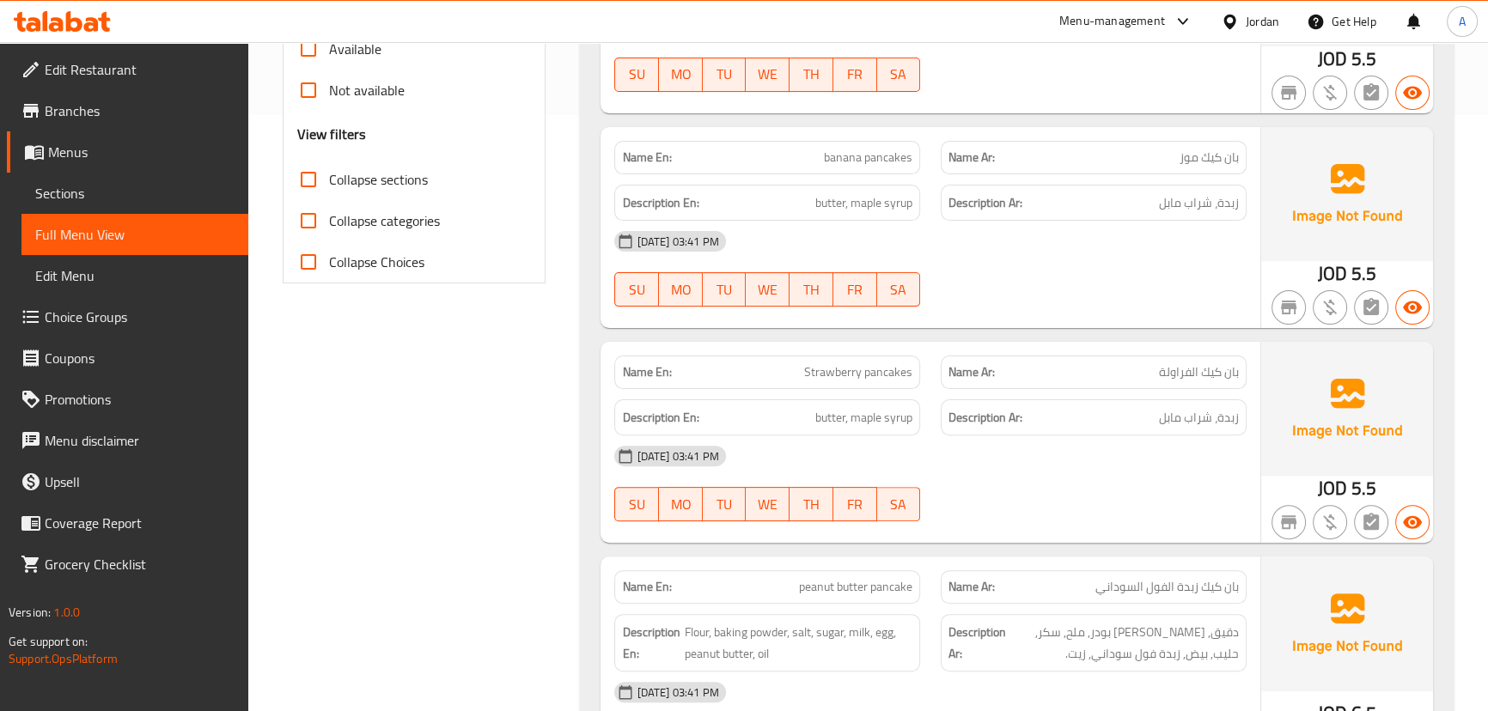
scroll to position [703, 0]
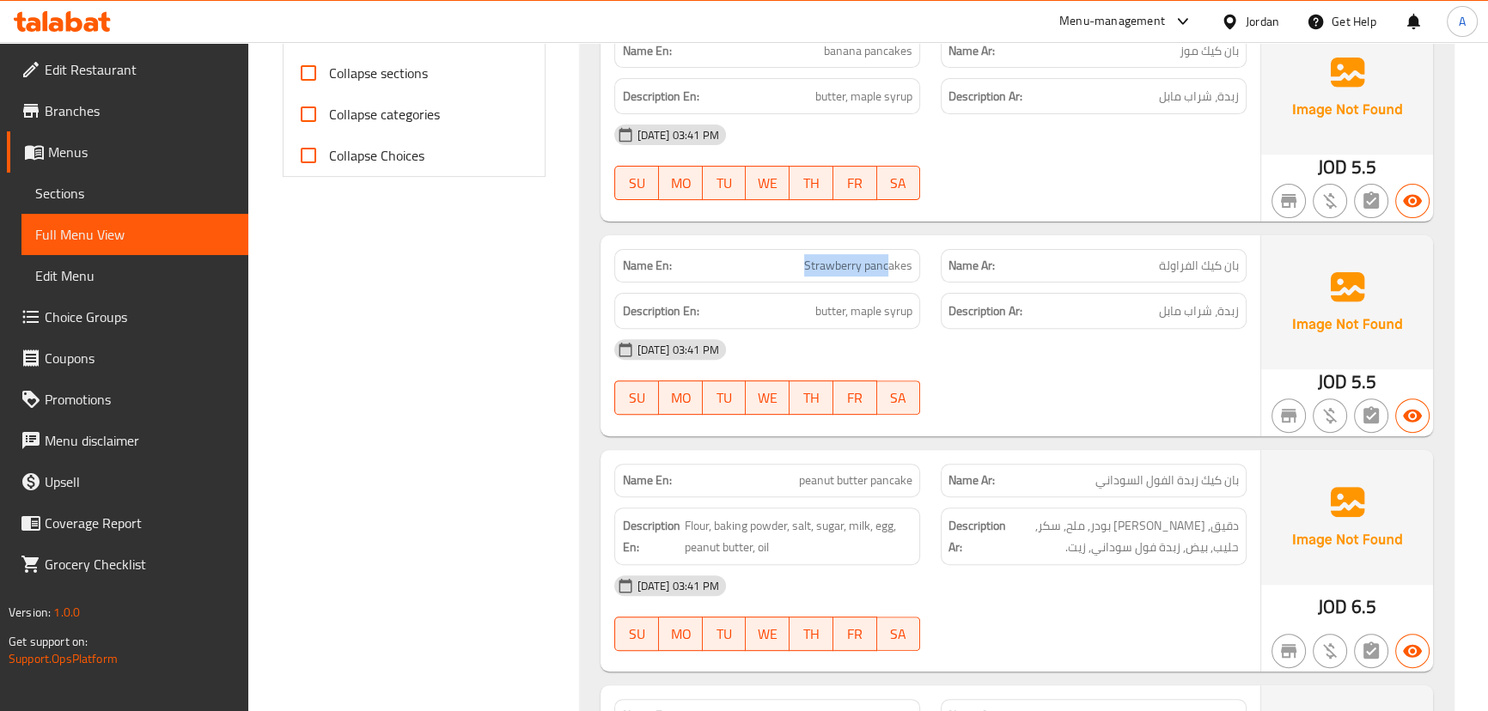
drag, startPoint x: 808, startPoint y: 256, endPoint x: 1027, endPoint y: 326, distance: 229.3
click at [916, 265] on div "Name En: Strawberry pancakes" at bounding box center [767, 266] width 306 height 34
click at [1103, 373] on div "17-09-2025 03:41 PM SU MO TU WE TH FR SA" at bounding box center [930, 377] width 652 height 96
drag, startPoint x: 1227, startPoint y: 313, endPoint x: 962, endPoint y: 356, distance: 268.0
click at [856, 312] on div "Description En: butter, maple syrup Description Ar: زبدة، شراب مابل" at bounding box center [930, 312] width 652 height 58
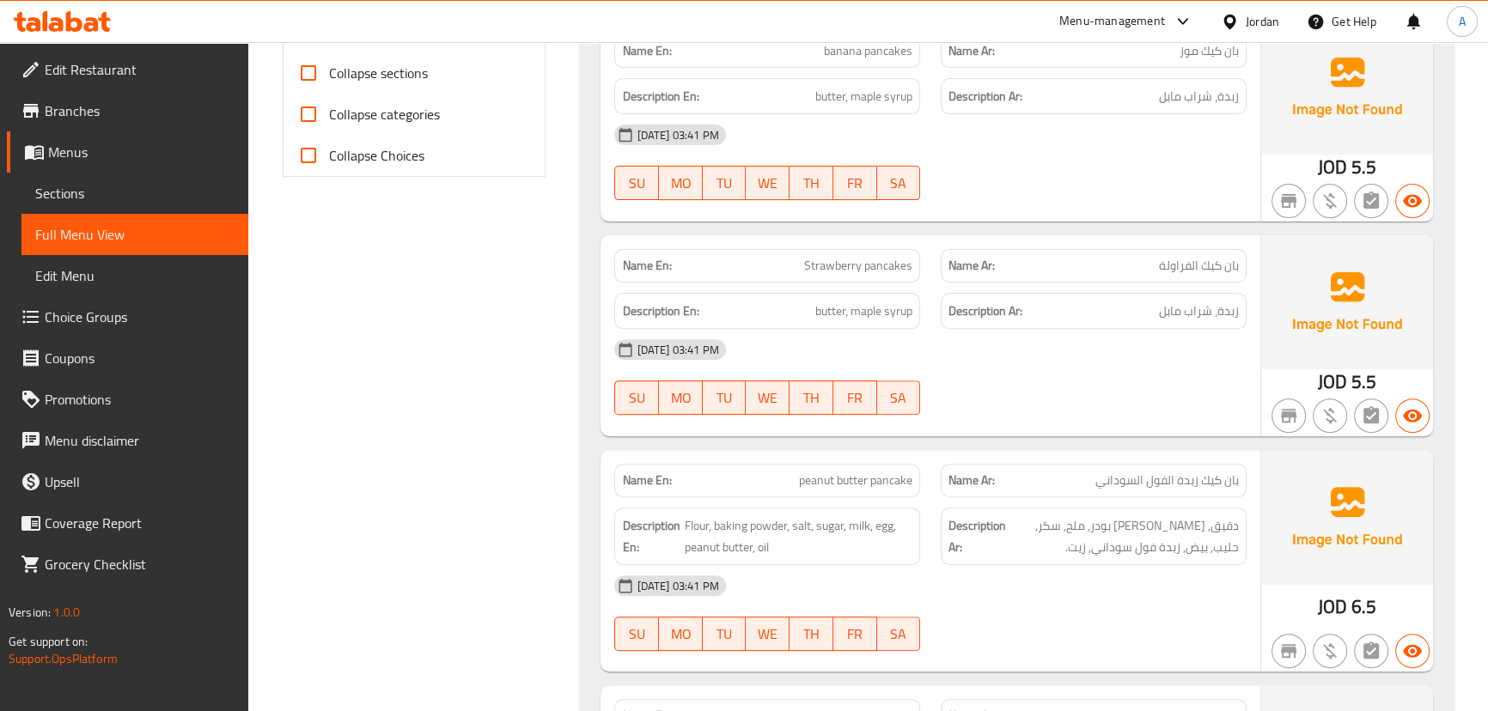
click at [1107, 387] on div "17-09-2025 03:41 PM SU MO TU WE TH FR SA" at bounding box center [930, 377] width 652 height 96
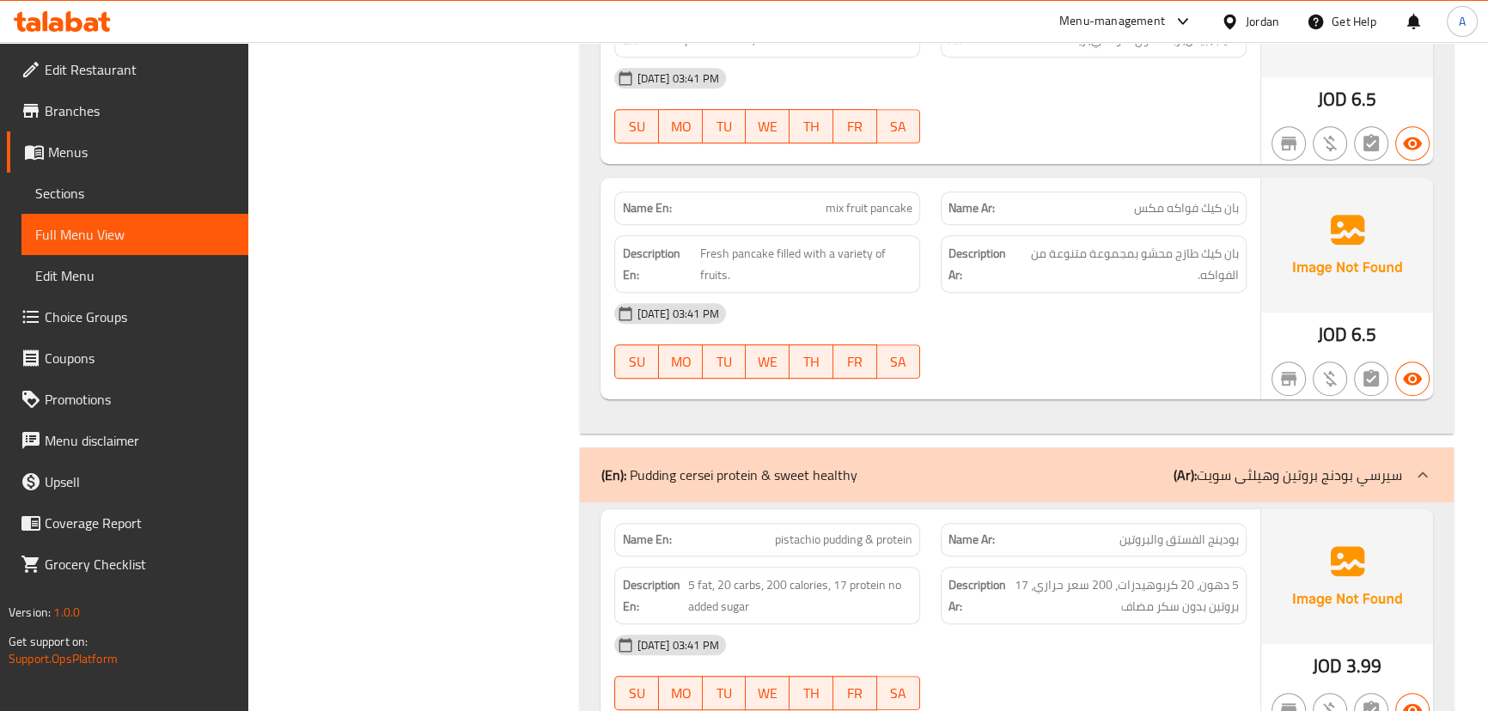
scroll to position [1264, 0]
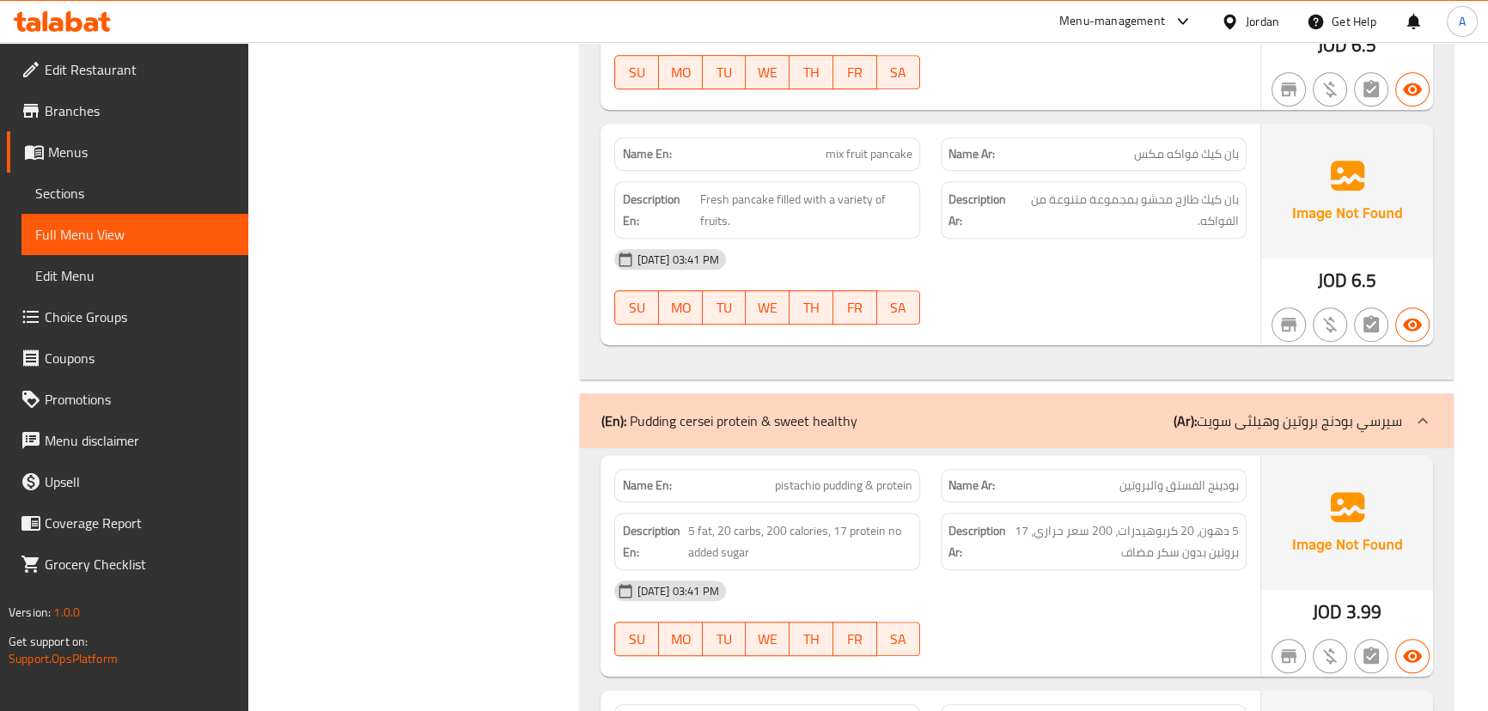
click at [1040, 307] on div "17-09-2025 03:41 PM SU MO TU WE TH FR SA" at bounding box center [930, 287] width 652 height 96
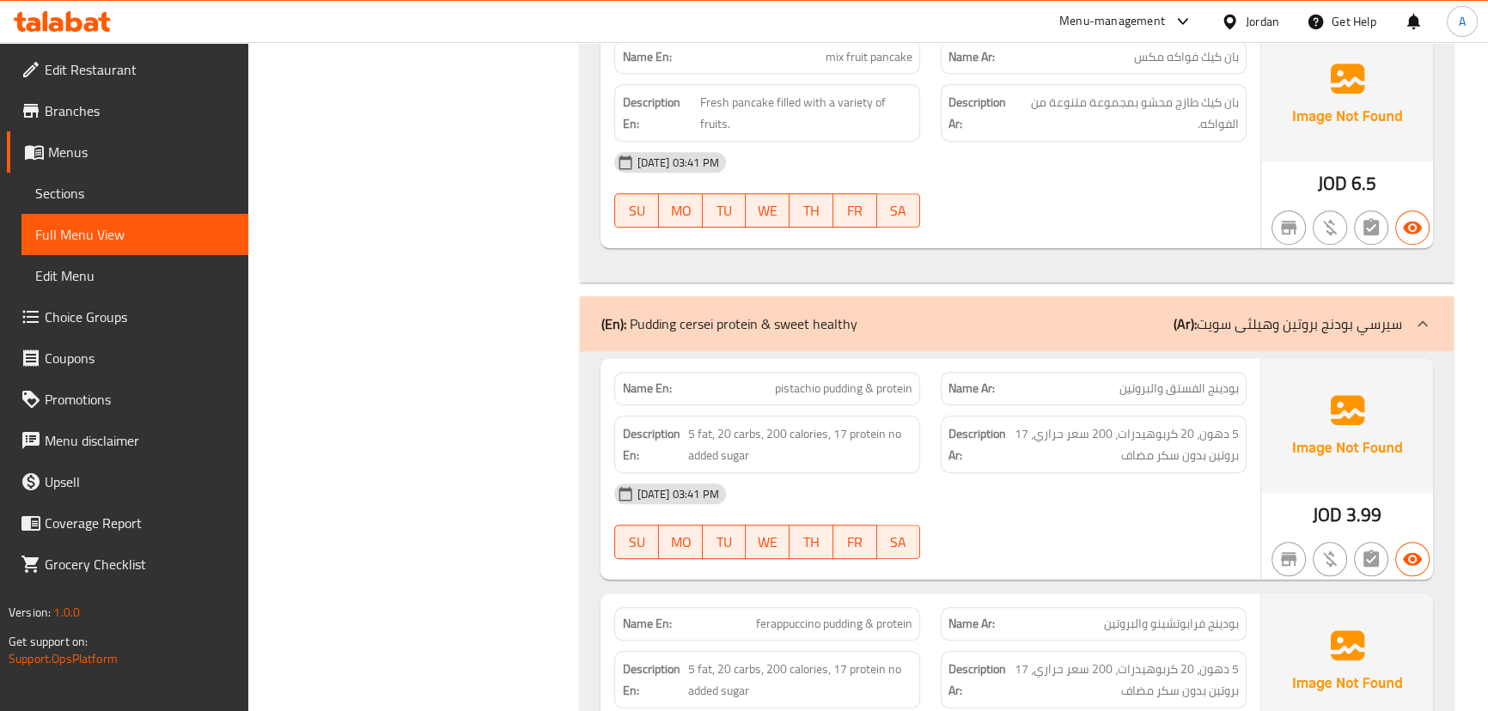
scroll to position [1499, 0]
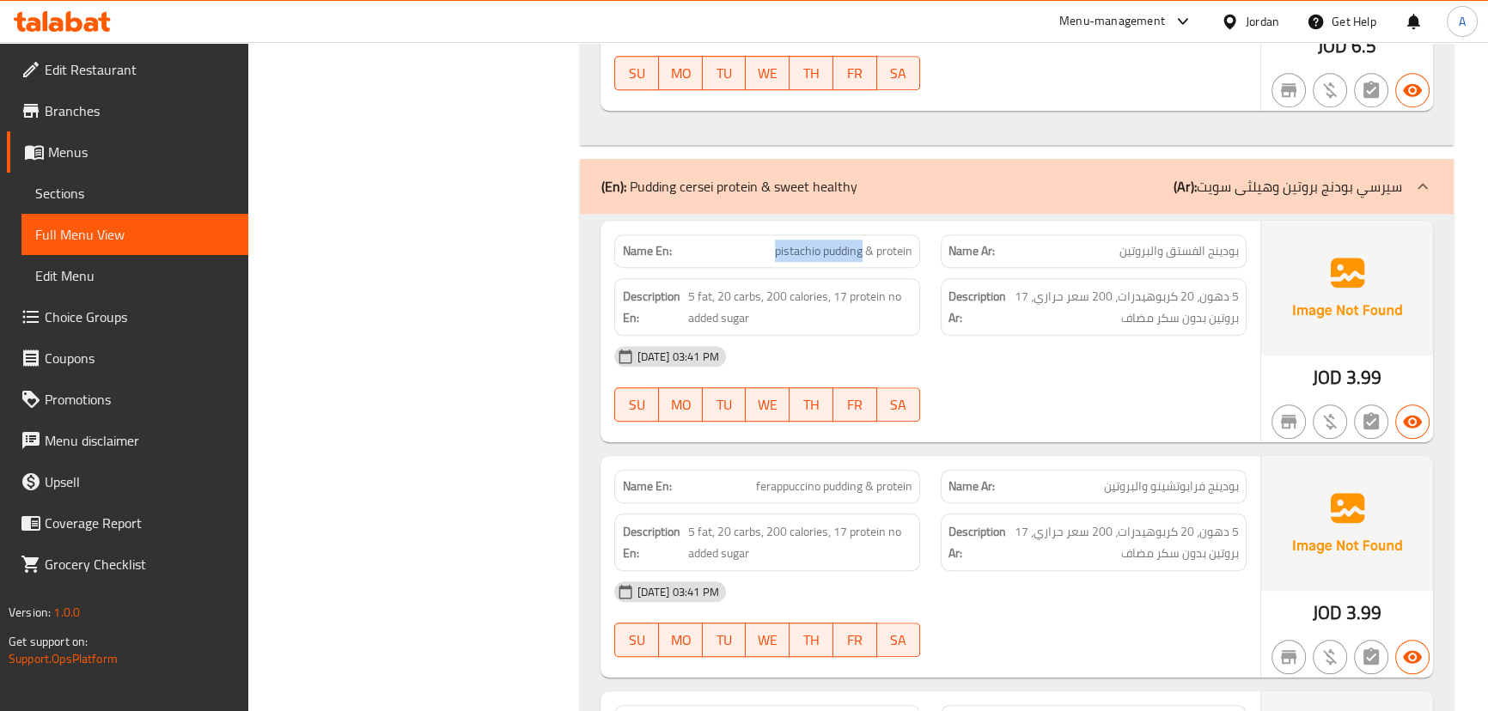
drag, startPoint x: 745, startPoint y: 241, endPoint x: 908, endPoint y: 279, distance: 167.7
click at [882, 258] on p "Name En: pistachio pudding & protein" at bounding box center [767, 251] width 290 height 18
click at [938, 318] on div "Description Ar: 5 دهون، 20 كربوهيدرات، 200 سعر حراري، 17 بروتين بدون سكر مضاف" at bounding box center [1093, 307] width 326 height 78
drag, startPoint x: 770, startPoint y: 247, endPoint x: 995, endPoint y: 351, distance: 247.9
click at [878, 272] on div "Name En: pistachio pudding & protein Name Ar: بودينج الفستق والبروتين Descripti…" at bounding box center [929, 332] width 659 height 222
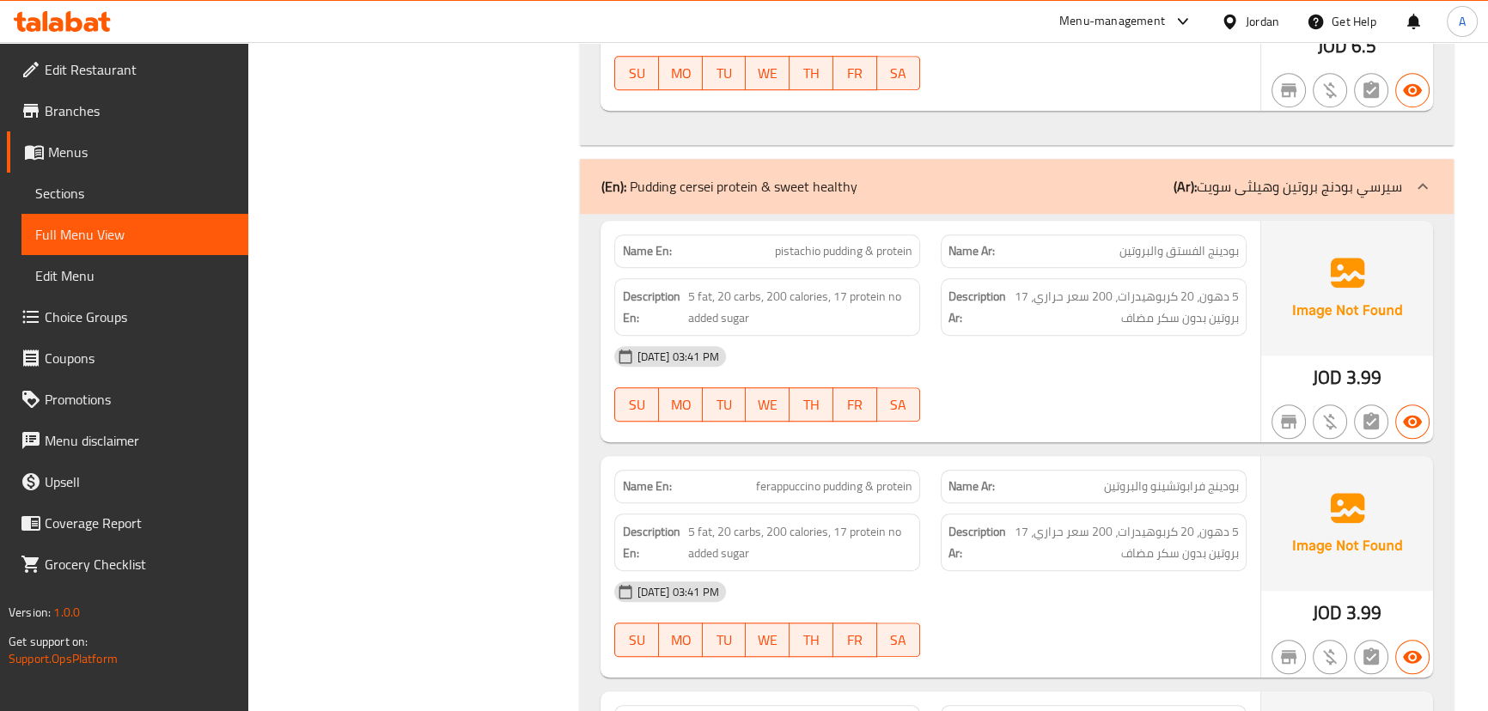
click at [1000, 354] on div "[DATE] 03:41 PM" at bounding box center [930, 356] width 652 height 41
drag, startPoint x: 1178, startPoint y: 236, endPoint x: 1091, endPoint y: 271, distance: 93.3
click at [1098, 266] on div "Name Ar: بودينج الفستق والبروتين" at bounding box center [1094, 252] width 306 height 34
click at [1094, 361] on div "[DATE] 03:41 PM" at bounding box center [930, 356] width 652 height 41
drag, startPoint x: 754, startPoint y: 241, endPoint x: 1049, endPoint y: 326, distance: 306.9
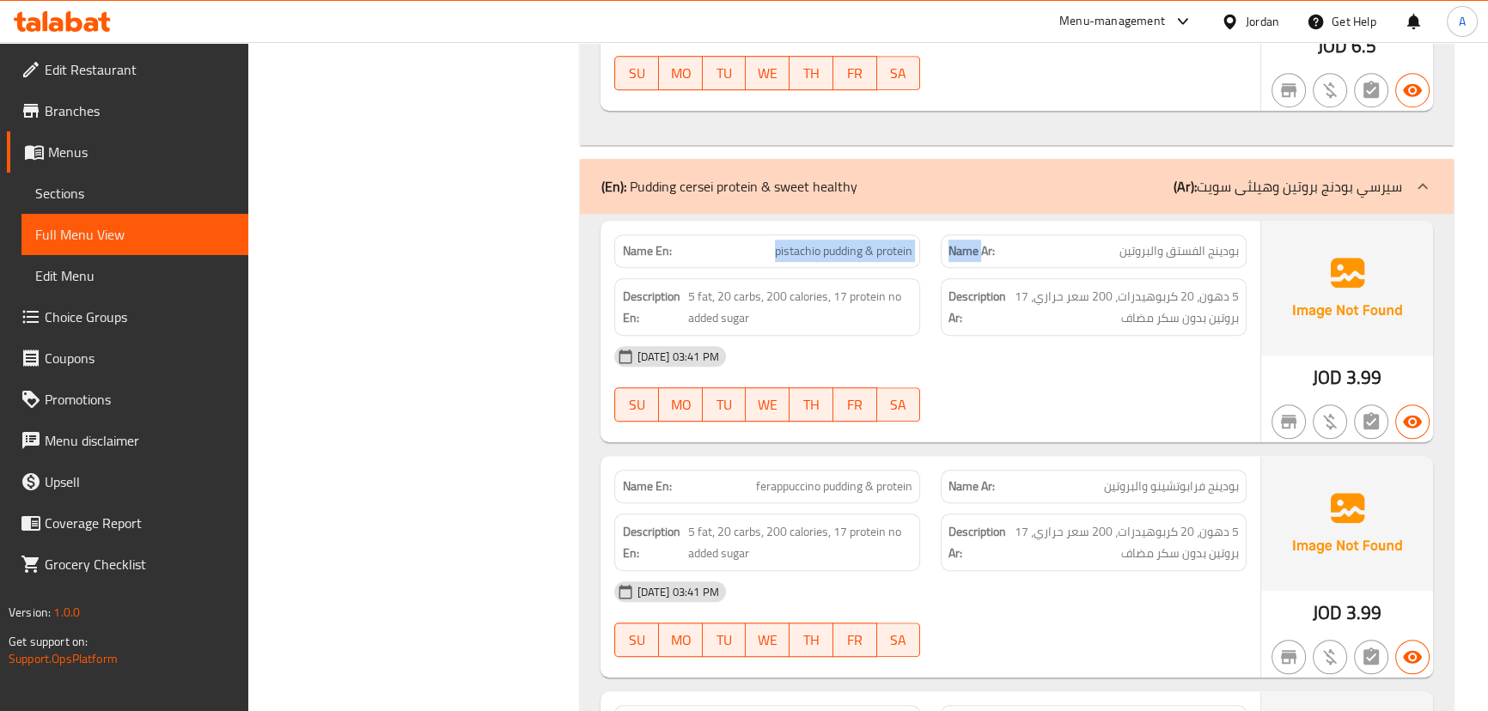
click at [993, 265] on div "Name En: pistachio pudding & protein Name Ar: بودينج الفستق والبروتين" at bounding box center [930, 251] width 652 height 54
drag, startPoint x: 1049, startPoint y: 370, endPoint x: 1010, endPoint y: 369, distance: 38.7
click at [1041, 370] on div "[DATE] 03:41 PM" at bounding box center [930, 356] width 652 height 41
click at [797, 258] on span "pistachio pudding & protein" at bounding box center [843, 251] width 137 height 18
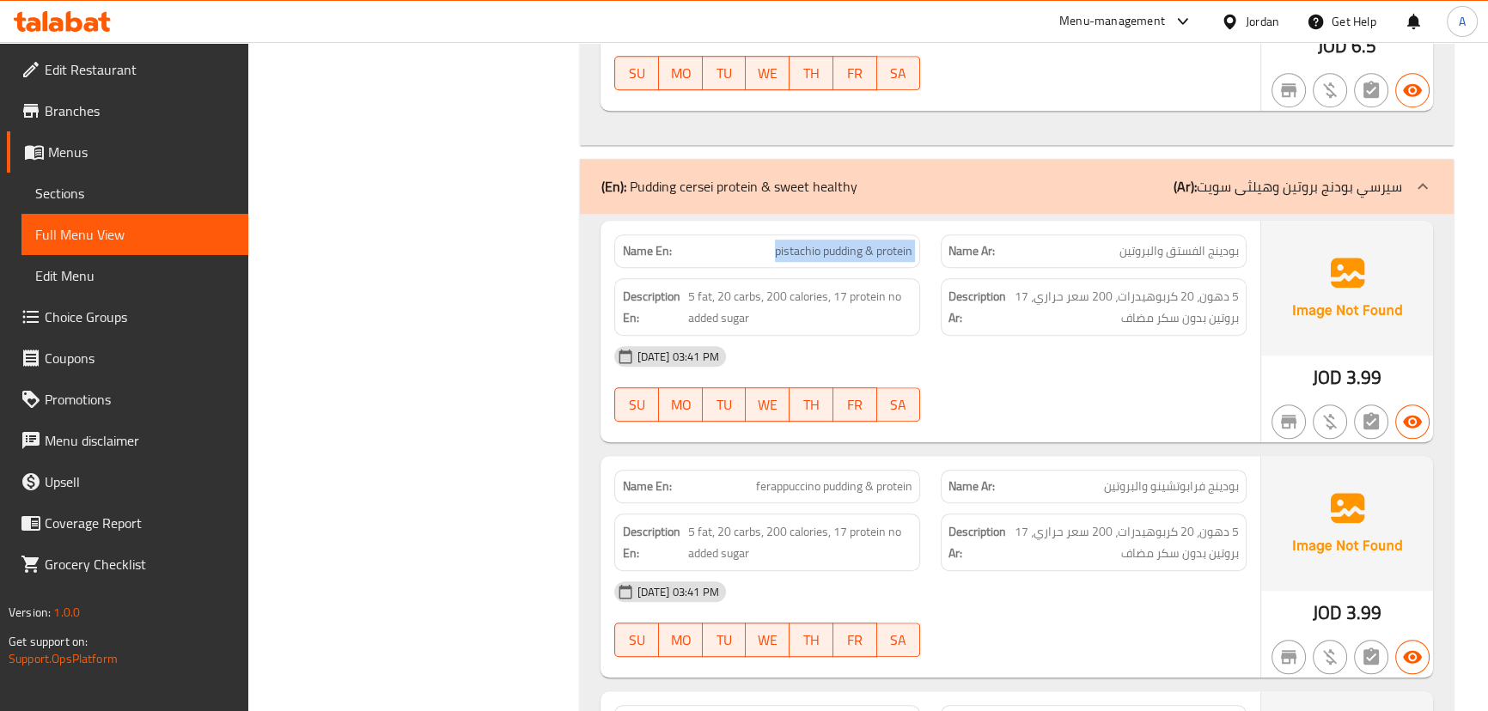
drag, startPoint x: 797, startPoint y: 258, endPoint x: 970, endPoint y: 258, distance: 172.7
click at [930, 258] on div "Name En: pistachio pudding & protein Name Ar: بودينج الفستق والبروتين" at bounding box center [930, 251] width 652 height 54
click at [1206, 247] on span "بودينج الفستق والبروتين" at bounding box center [1178, 251] width 119 height 18
click at [1224, 249] on span "بودينج الفستق والبروتين" at bounding box center [1178, 251] width 119 height 18
drag, startPoint x: 1224, startPoint y: 249, endPoint x: 816, endPoint y: 277, distance: 409.0
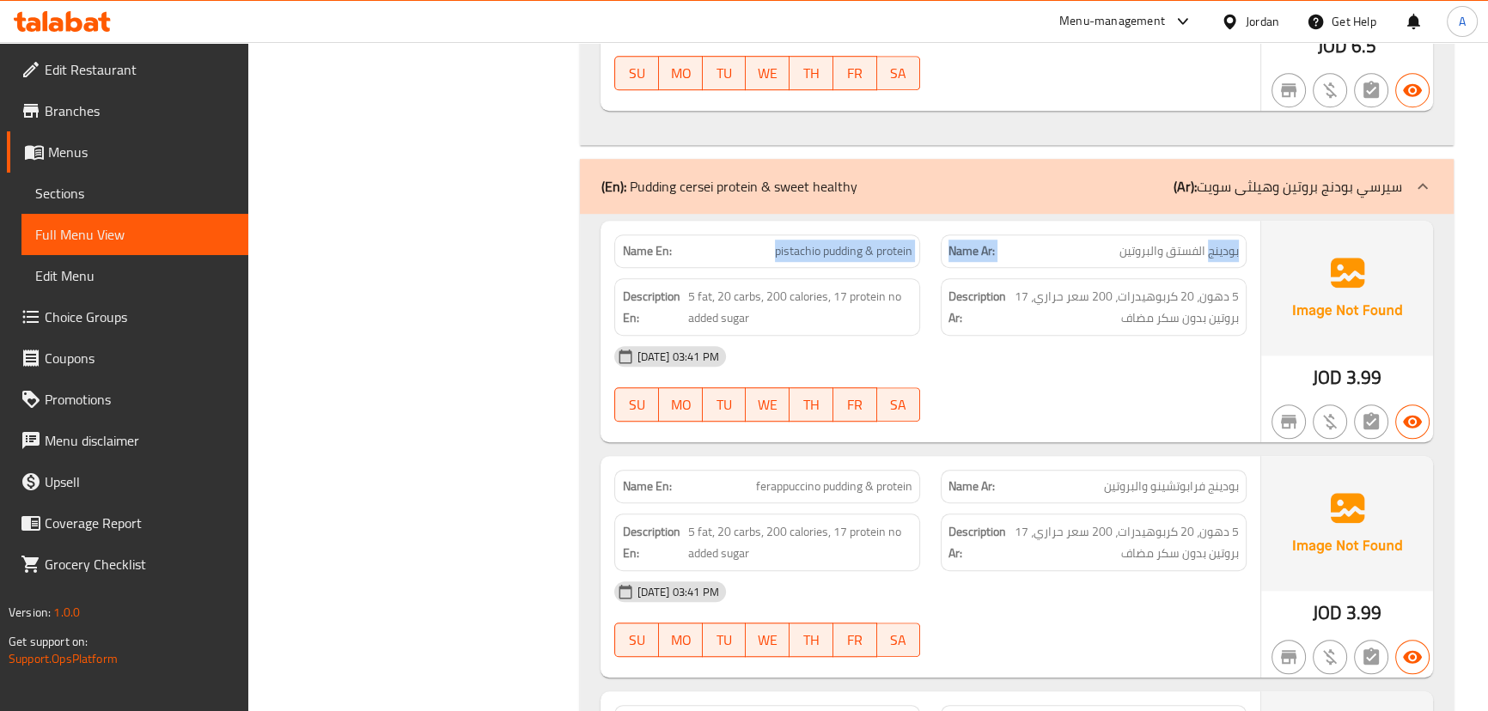
click at [679, 241] on div "Name En: pistachio pudding & protein Name Ar: بودينج الفستق والبروتين" at bounding box center [930, 251] width 652 height 54
click at [777, 253] on span "pistachio pudding & protein" at bounding box center [843, 251] width 137 height 18
drag, startPoint x: 777, startPoint y: 253, endPoint x: 1164, endPoint y: 362, distance: 402.5
click at [1067, 255] on div "Name En: pistachio pudding & protein Name Ar: بودينج الفستق والبروتين" at bounding box center [930, 251] width 652 height 54
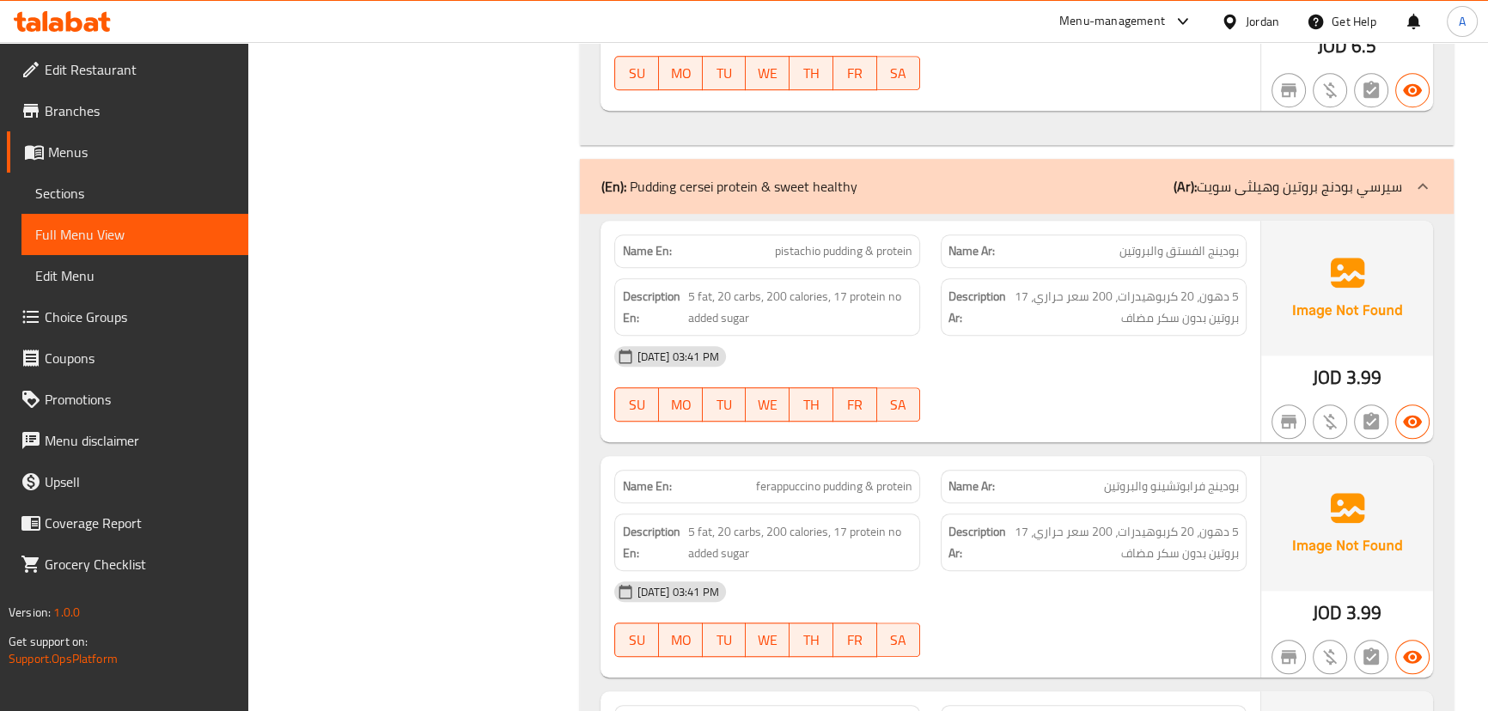
click at [1162, 366] on div "[DATE] 03:41 PM" at bounding box center [930, 356] width 652 height 41
click at [1222, 301] on span "5 دهون، 20 كربوهيدرات، 200 سعر حراري، 17 بروتين بدون سكر مضاف" at bounding box center [1123, 307] width 229 height 42
drag, startPoint x: 1222, startPoint y: 301, endPoint x: 1235, endPoint y: 298, distance: 14.0
click at [1235, 298] on span "5 دهون، 20 كربوهيدرات، 200 سعر حراري، 17 بروتين بدون سكر مضاف" at bounding box center [1123, 307] width 229 height 42
click at [1187, 293] on span "5 دهون، 20 كربوهيدرات، 200 سعر حراري، 17 بروتين بدون سكر مضاف" at bounding box center [1123, 307] width 229 height 42
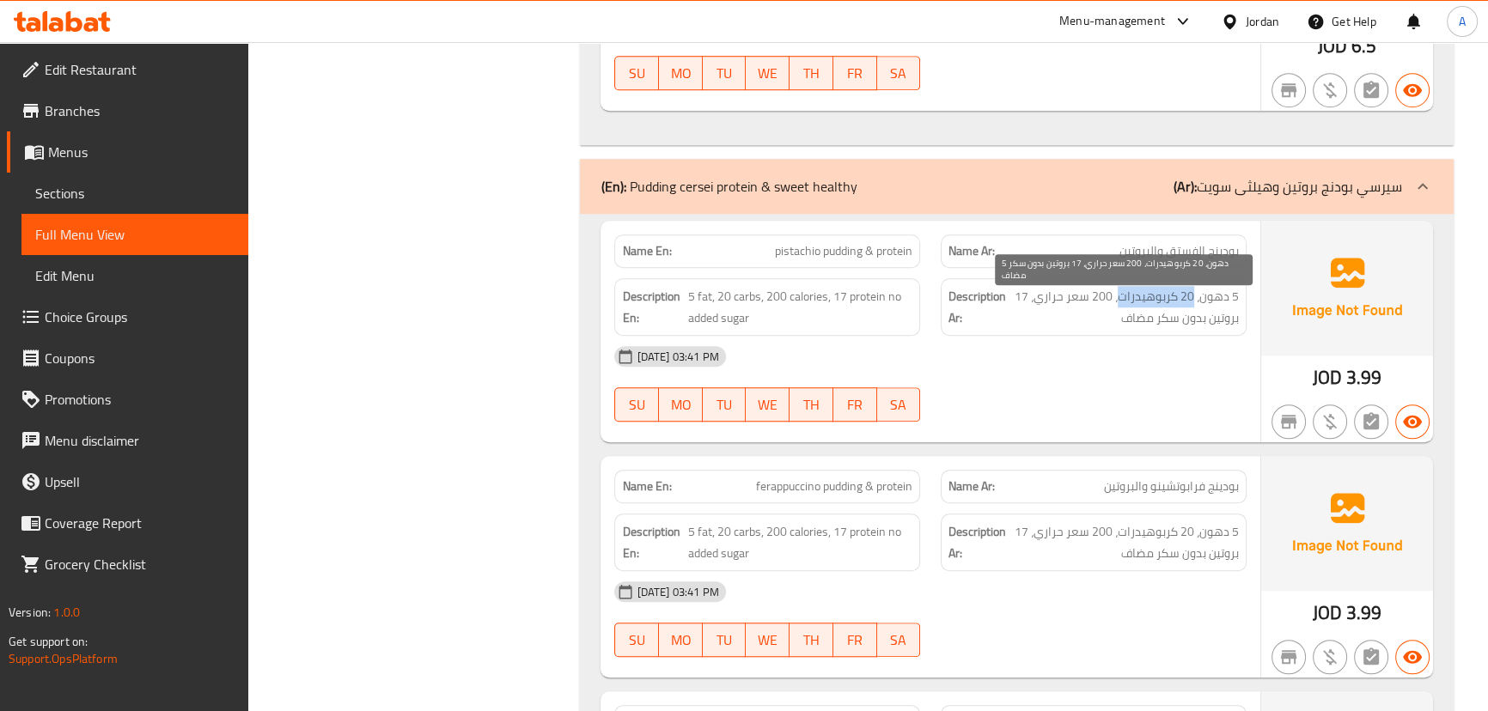
drag, startPoint x: 1187, startPoint y: 293, endPoint x: 1134, endPoint y: 293, distance: 53.3
click at [1134, 293] on span "5 دهون، 20 كربوهيدرات، 200 سعر حراري، 17 بروتين بدون سكر مضاف" at bounding box center [1123, 307] width 229 height 42
click at [1096, 294] on span "5 دهون، 20 كربوهيدرات، 200 سعر حراري، 17 بروتين بدون سكر مضاف" at bounding box center [1123, 307] width 229 height 42
drag, startPoint x: 1096, startPoint y: 294, endPoint x: 1054, endPoint y: 295, distance: 42.1
click at [1054, 295] on span "5 دهون، 20 كربوهيدرات، 200 سعر حراري، 17 بروتين بدون سكر مضاف" at bounding box center [1123, 307] width 229 height 42
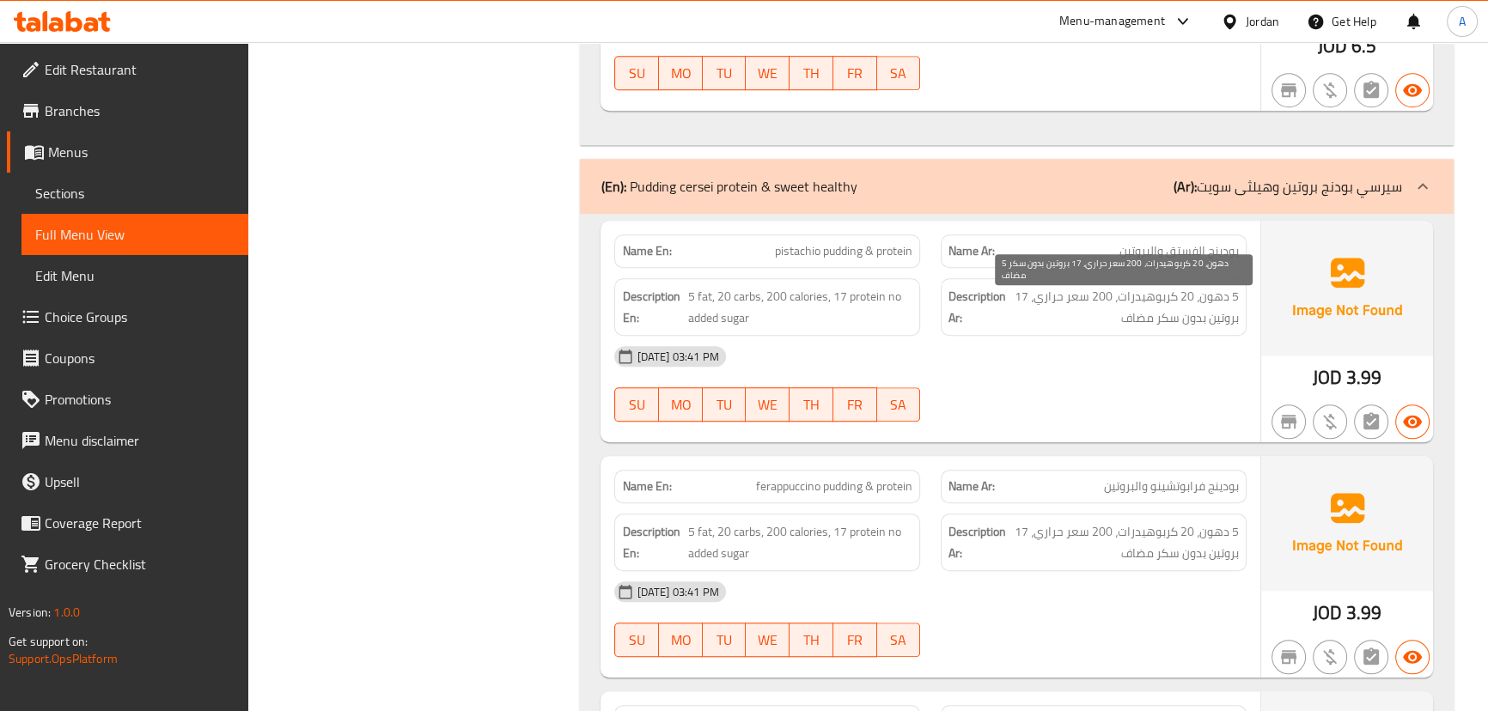
click at [1033, 295] on span "5 دهون، 20 كربوهيدرات، 200 سعر حراري، 17 بروتين بدون سكر مضاف" at bounding box center [1123, 307] width 229 height 42
click at [1117, 325] on span "5 دهون، 20 كربوهيدرات، 200 سعر حراري، 17 بروتين بدون سكر مضاف" at bounding box center [1123, 307] width 229 height 42
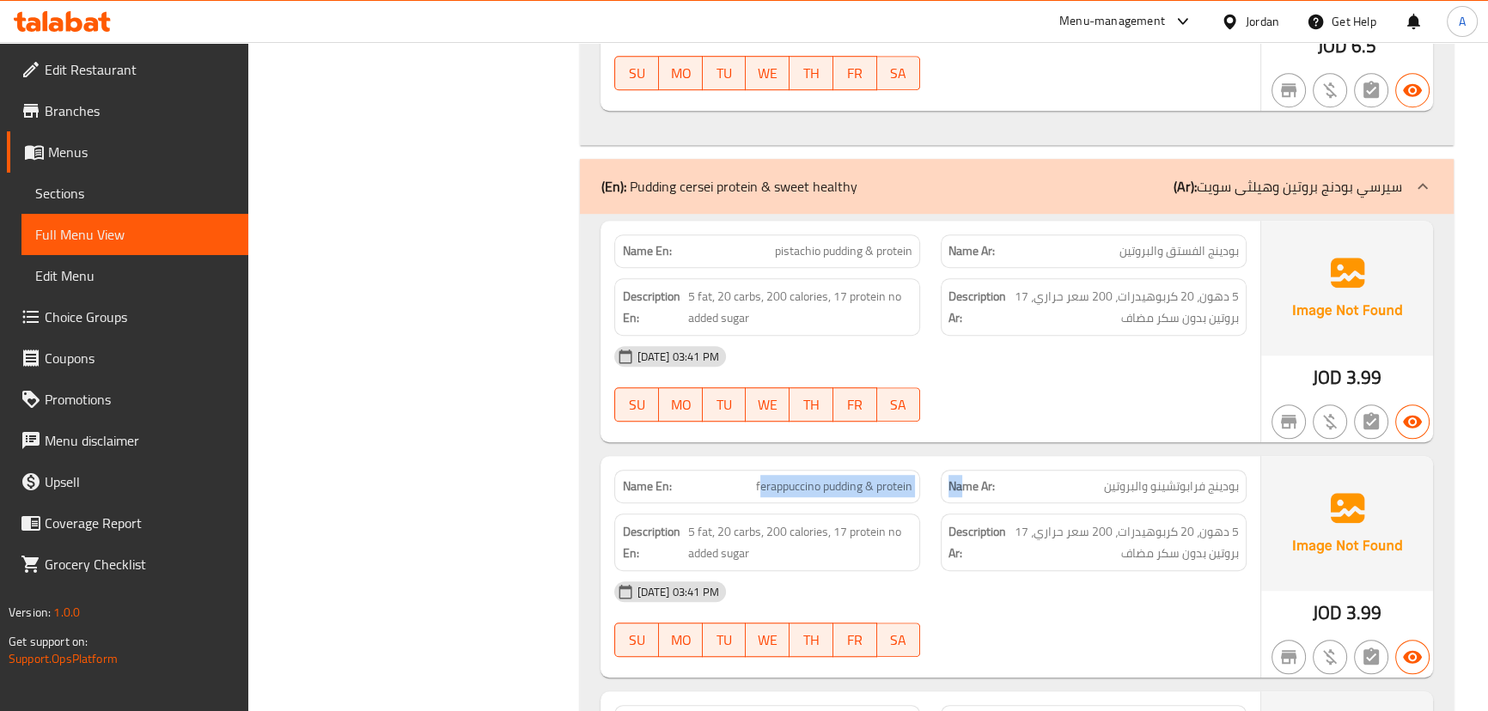
drag, startPoint x: 757, startPoint y: 493, endPoint x: 1168, endPoint y: 460, distance: 412.8
click at [1043, 497] on div "Name En: ferappuccino pudding & protein Name Ar: بودينج فرابوتشينو والبروتين" at bounding box center [930, 487] width 652 height 54
click at [1193, 433] on div "Name En: pistachio pudding & protein Name Ar: بودينج الفستق والبروتين Descripti…" at bounding box center [929, 332] width 659 height 222
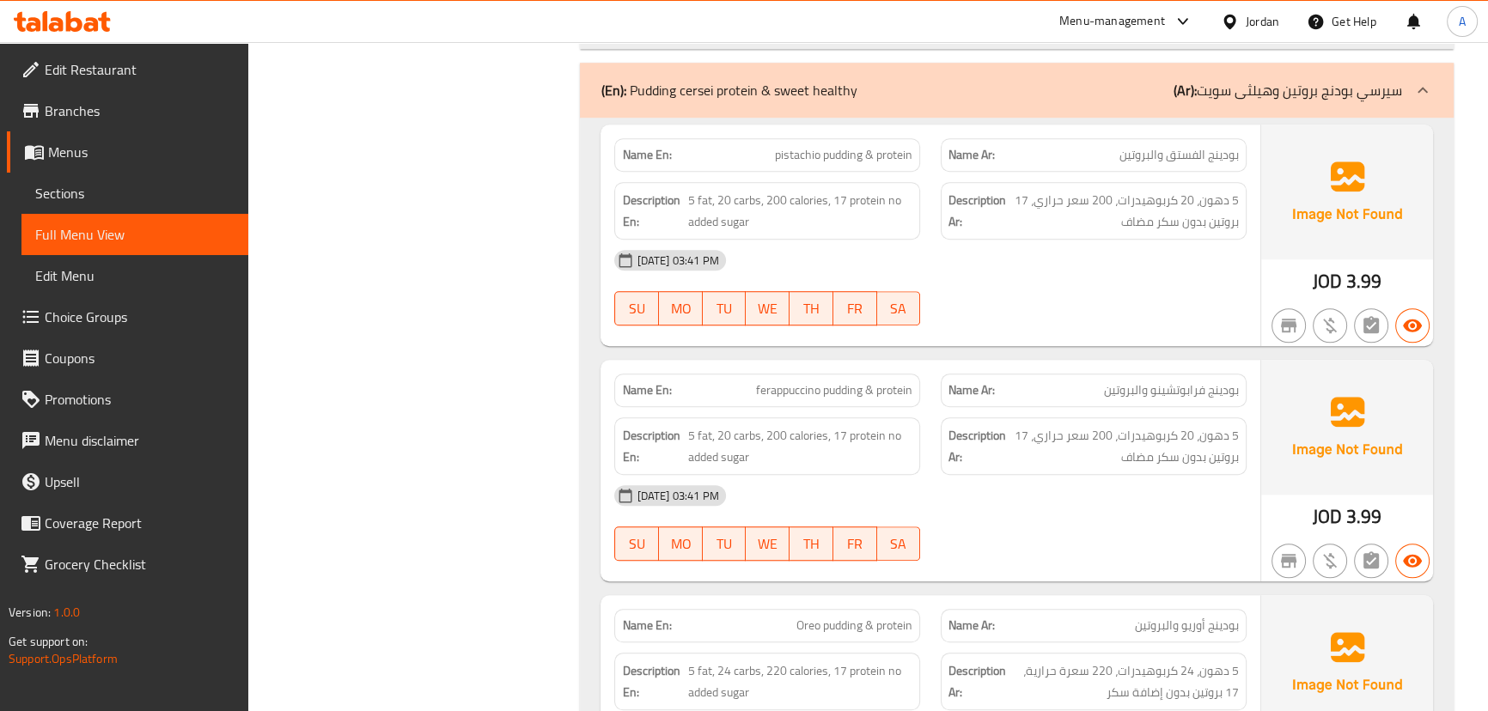
scroll to position [1734, 0]
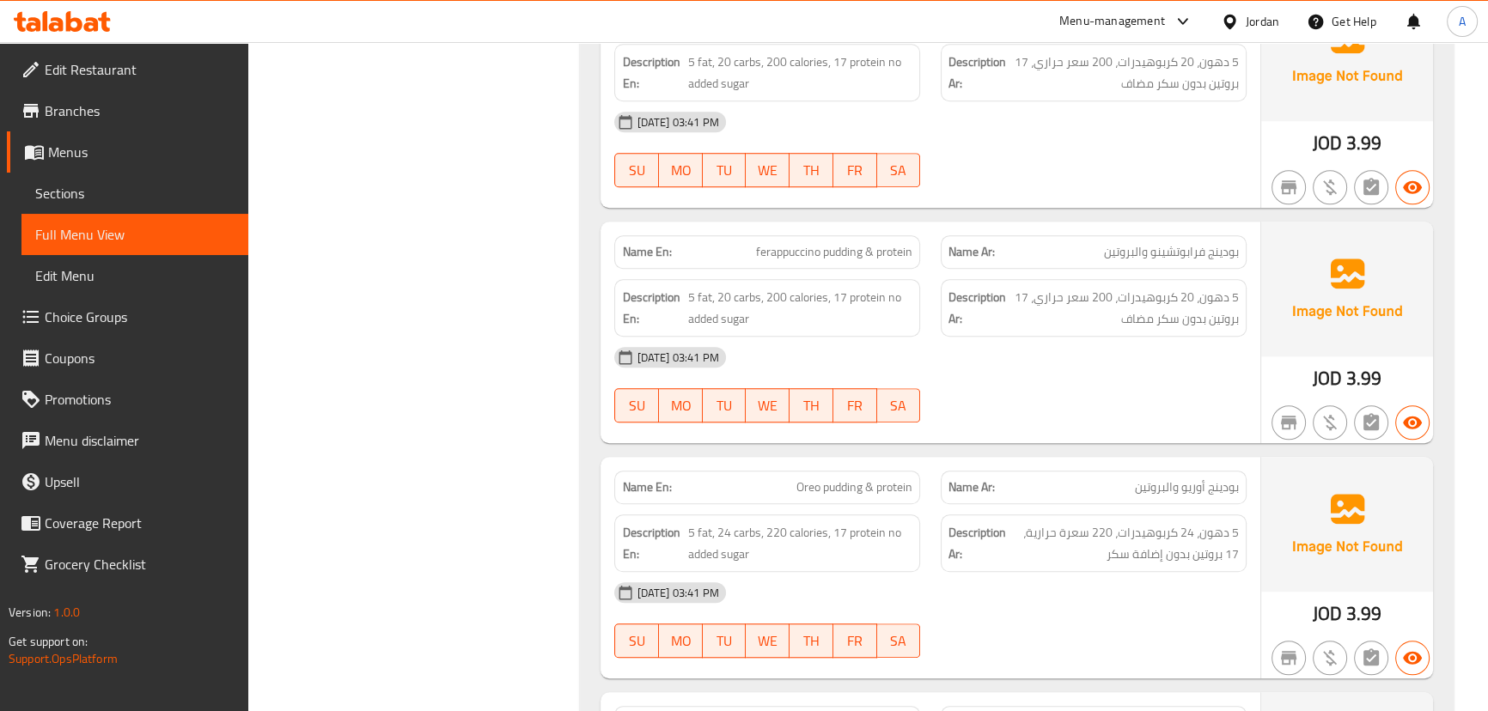
click at [1114, 344] on div "[DATE] 03:41 PM" at bounding box center [930, 357] width 652 height 41
drag, startPoint x: 808, startPoint y: 248, endPoint x: 893, endPoint y: 279, distance: 90.5
click at [879, 271] on div "Name En: ferappuccino pudding & protein Name Ar: بودينج فرابوتشينو والبروتين De…" at bounding box center [929, 333] width 659 height 222
click at [1003, 369] on div "[DATE] 03:41 PM" at bounding box center [930, 357] width 652 height 41
drag, startPoint x: 1224, startPoint y: 296, endPoint x: 1043, endPoint y: 296, distance: 181.3
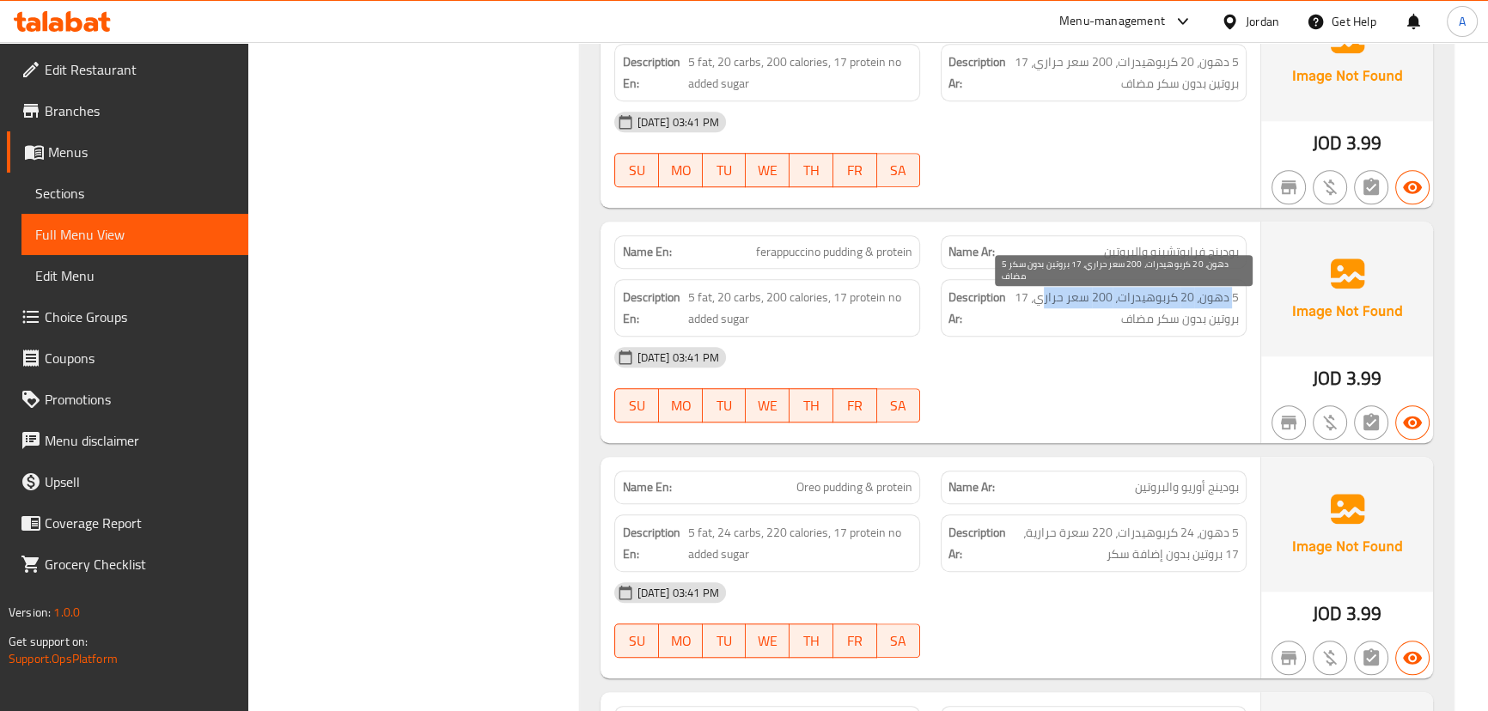
click at [1043, 296] on span "5 دهون، 20 كربوهيدرات، 200 سعر حراري، 17 بروتين بدون سكر مضاف" at bounding box center [1123, 308] width 229 height 42
click at [1062, 363] on div "[DATE] 03:41 PM" at bounding box center [930, 357] width 652 height 41
drag, startPoint x: 1203, startPoint y: 322, endPoint x: 1129, endPoint y: 332, distance: 74.5
click at [1147, 321] on span "5 دهون، 20 كربوهيدرات، 200 سعر حراري، 17 بروتين بدون سكر مضاف" at bounding box center [1123, 308] width 229 height 42
drag, startPoint x: 1117, startPoint y: 351, endPoint x: 1073, endPoint y: 353, distance: 43.8
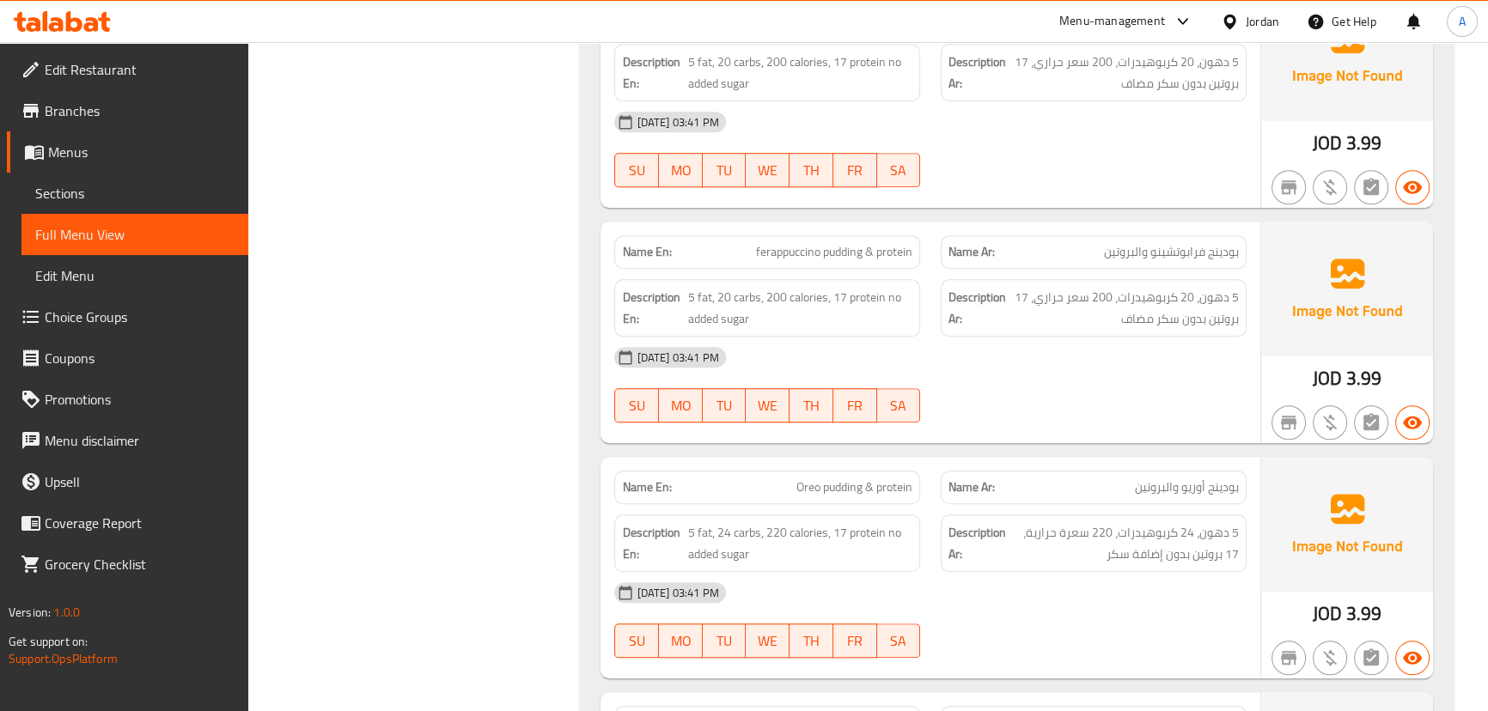
click at [1106, 352] on div "[DATE] 03:41 PM" at bounding box center [930, 357] width 652 height 41
drag, startPoint x: 764, startPoint y: 239, endPoint x: 971, endPoint y: 298, distance: 215.3
click at [955, 279] on div "Name En: Oreo pudding & protein Name Ar: بودينج أوريو والبروتين Description En:…" at bounding box center [929, 334] width 659 height 222
click at [1005, 338] on div "[DATE] 03:41 PM" at bounding box center [930, 358] width 652 height 41
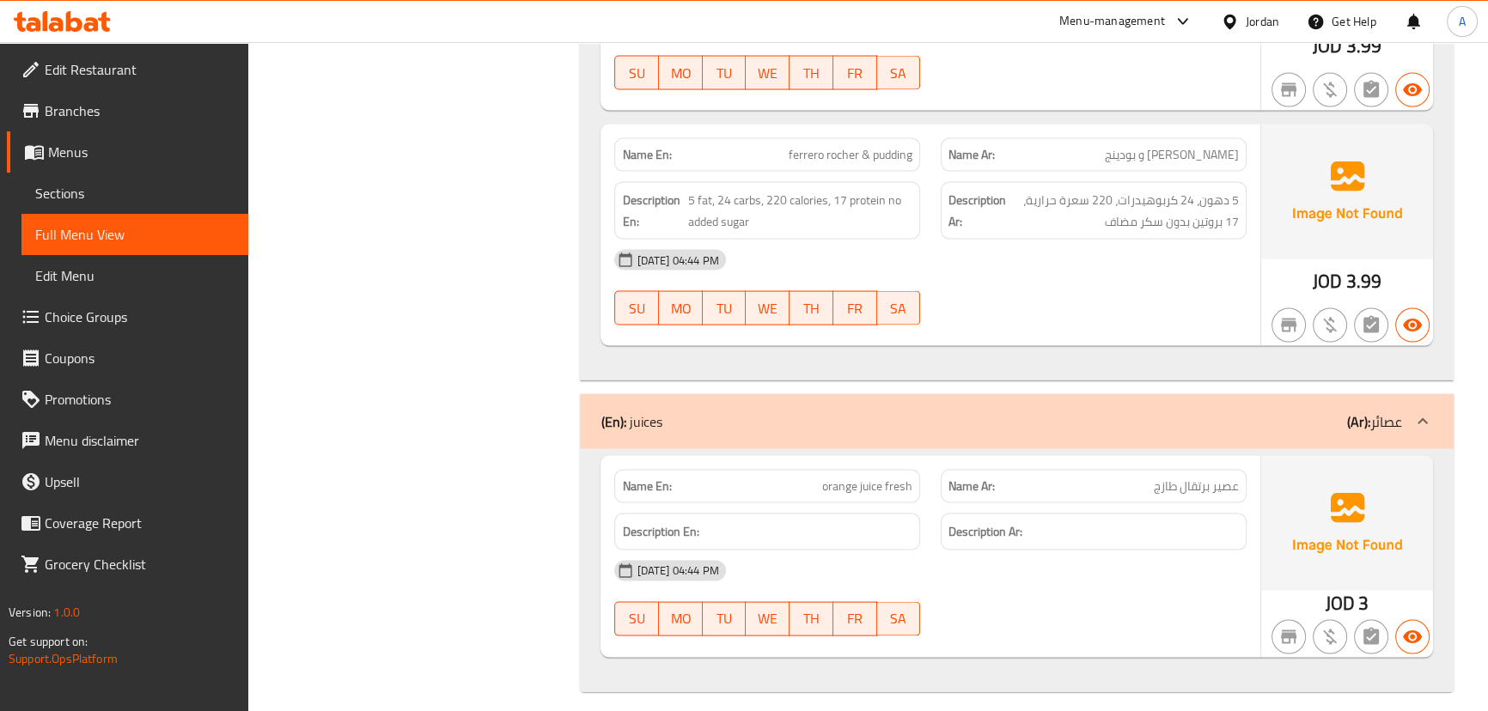
scroll to position [4429, 0]
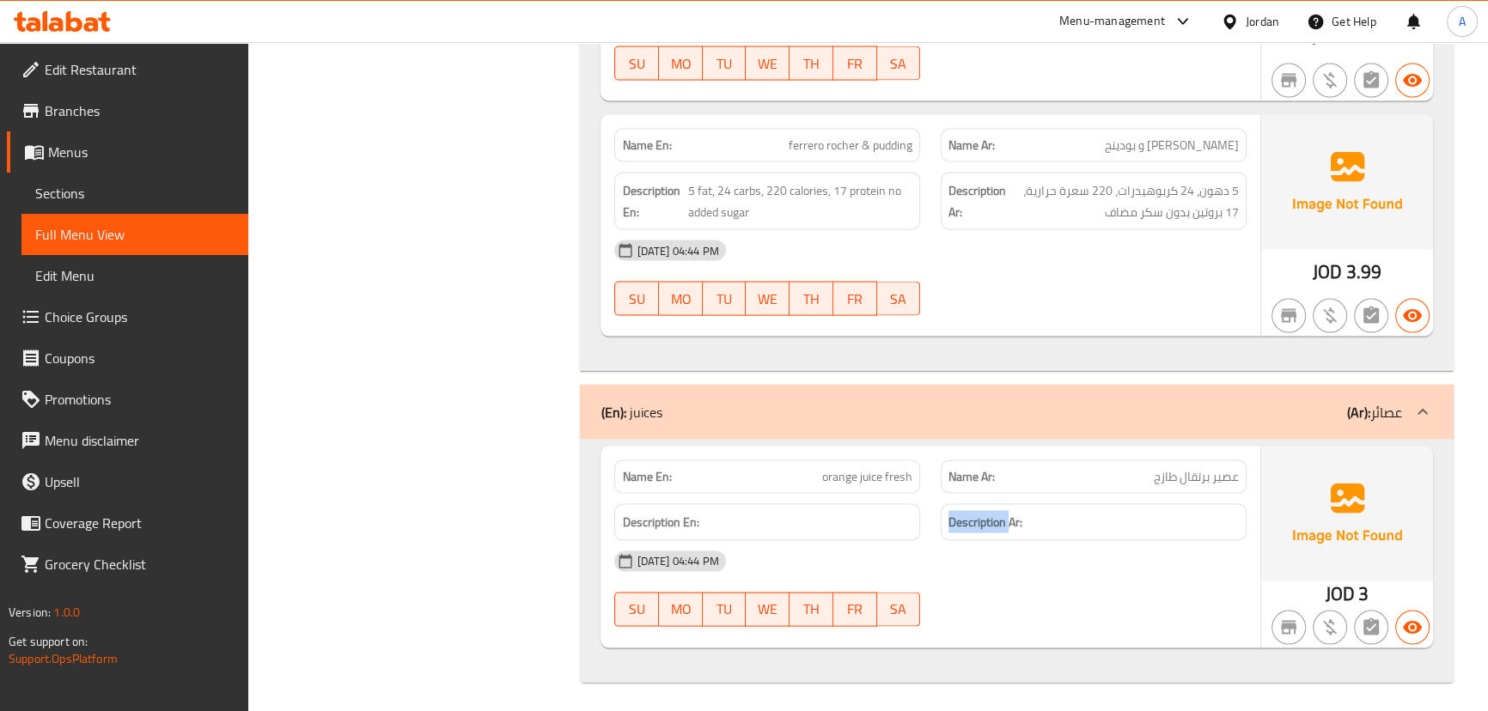
drag, startPoint x: 978, startPoint y: 490, endPoint x: 1008, endPoint y: 489, distance: 29.2
click at [1008, 494] on div "Description En: Description Ar:" at bounding box center [930, 523] width 652 height 58
drag, startPoint x: 880, startPoint y: 473, endPoint x: 950, endPoint y: 515, distance: 81.6
click at [935, 491] on div "Name En: orange juice fresh Name Ar: عصير برتقال طازج Description En: Descripti…" at bounding box center [929, 547] width 659 height 201
click at [953, 533] on div "Description Ar:" at bounding box center [1094, 522] width 306 height 37
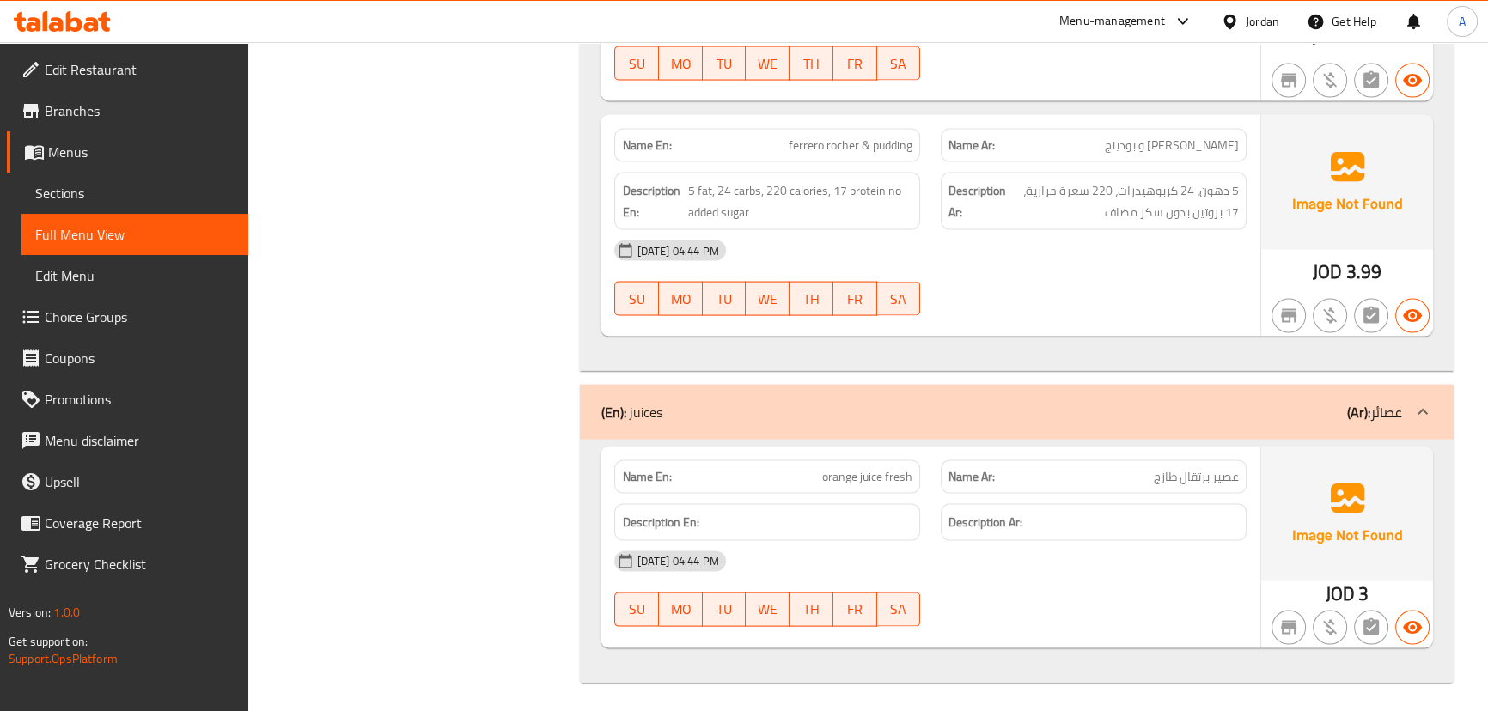
scroll to position [0, 0]
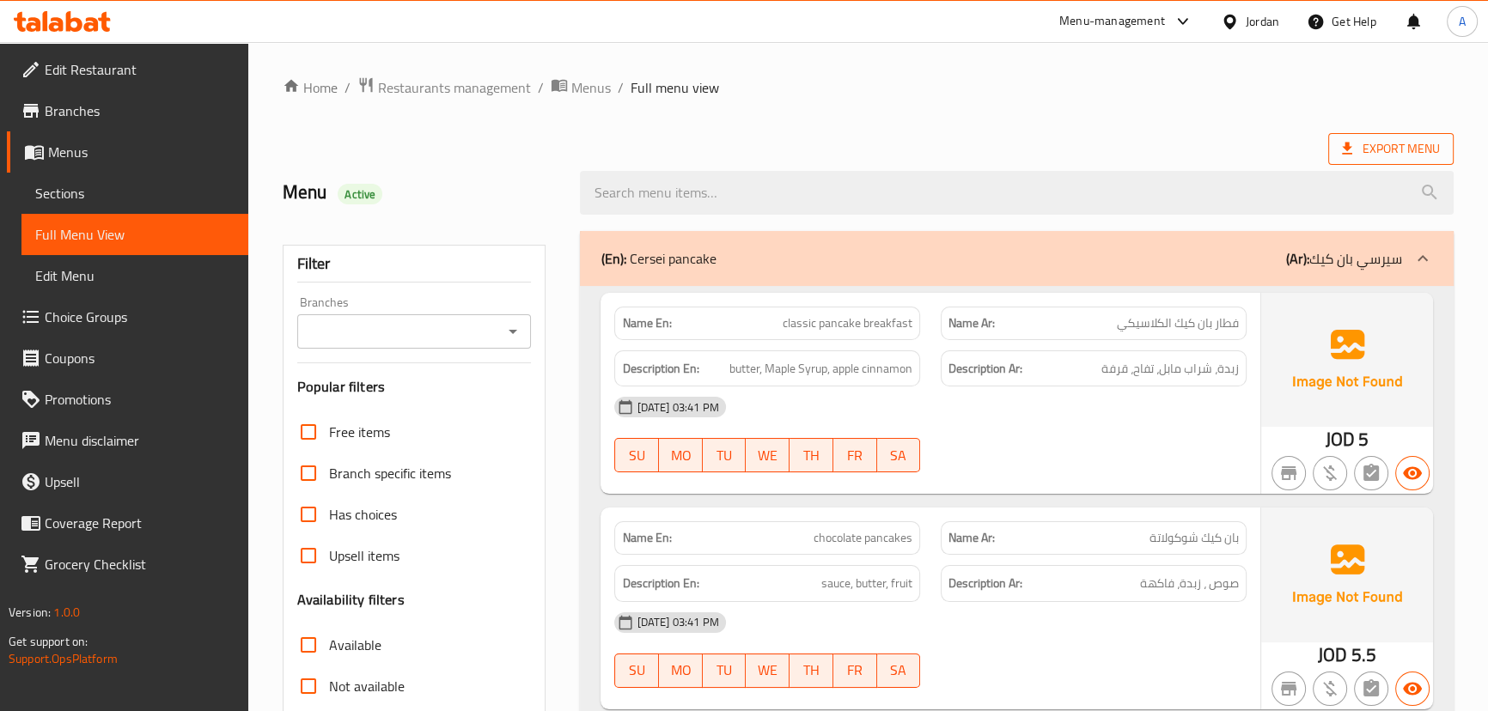
click at [1435, 137] on span "Export Menu" at bounding box center [1390, 149] width 125 height 32
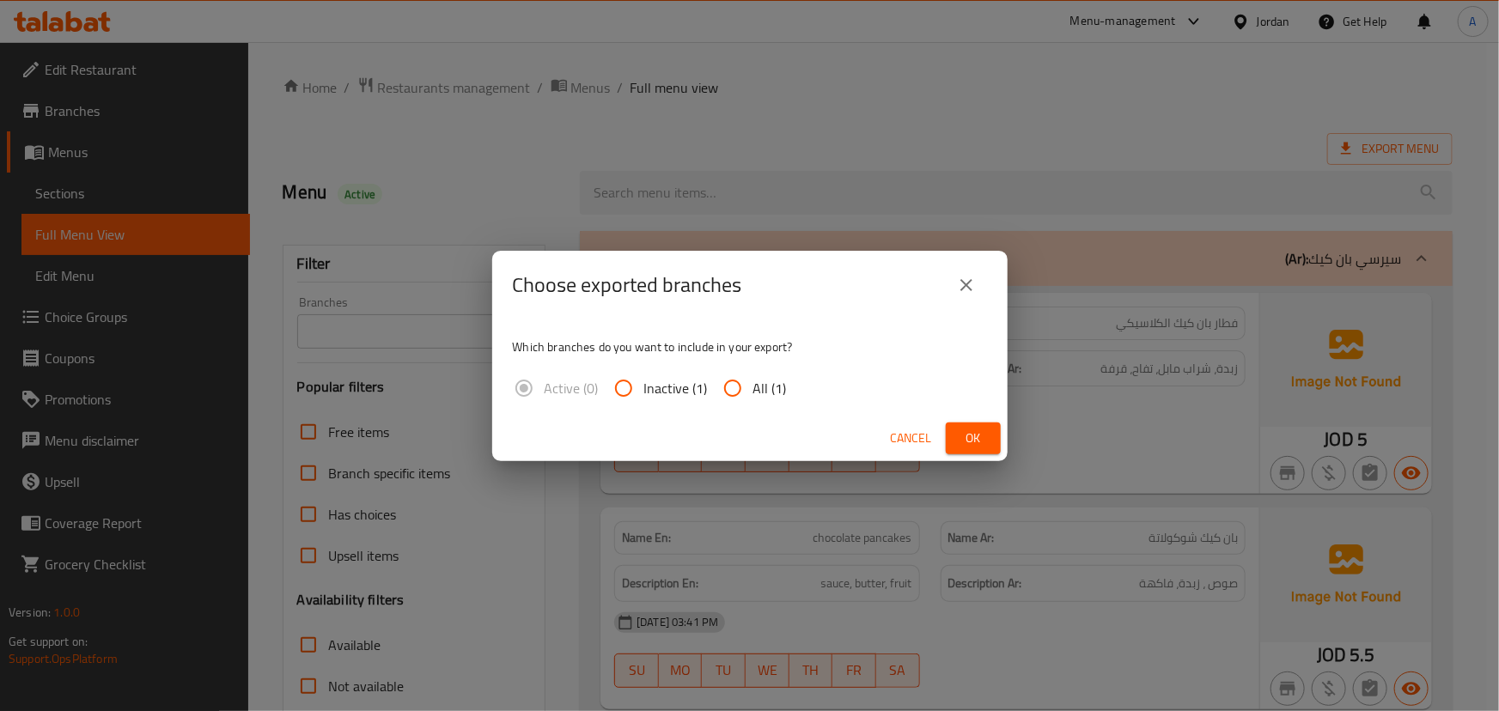
click at [763, 397] on span "All (1)" at bounding box center [770, 388] width 34 height 21
click at [753, 397] on input "All (1)" at bounding box center [732, 388] width 41 height 41
radio input "true"
click at [965, 444] on span "Ok" at bounding box center [973, 438] width 27 height 21
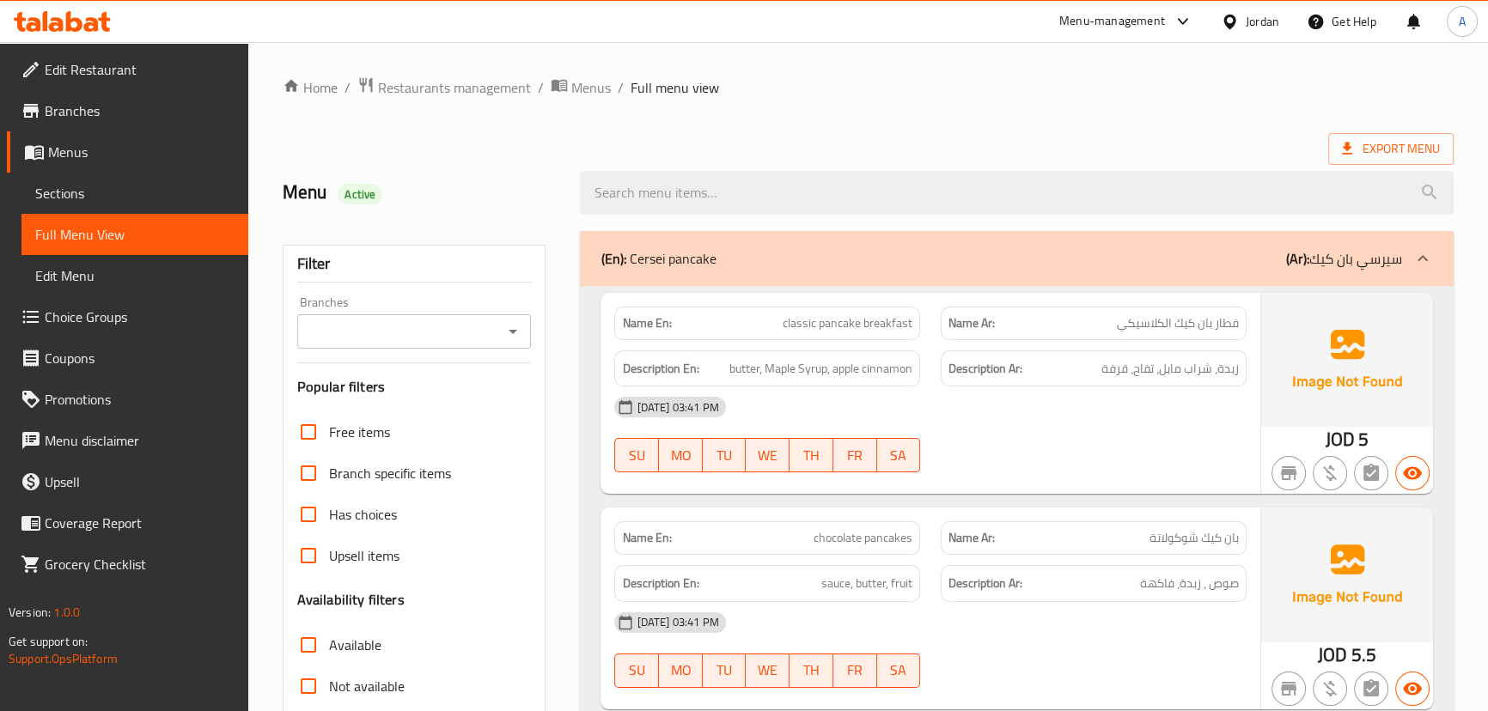
click at [929, 84] on ol "Home / Restaurants management / Menus / Full menu view" at bounding box center [868, 87] width 1171 height 22
click at [94, 59] on span "Edit Restaurant" at bounding box center [140, 69] width 190 height 21
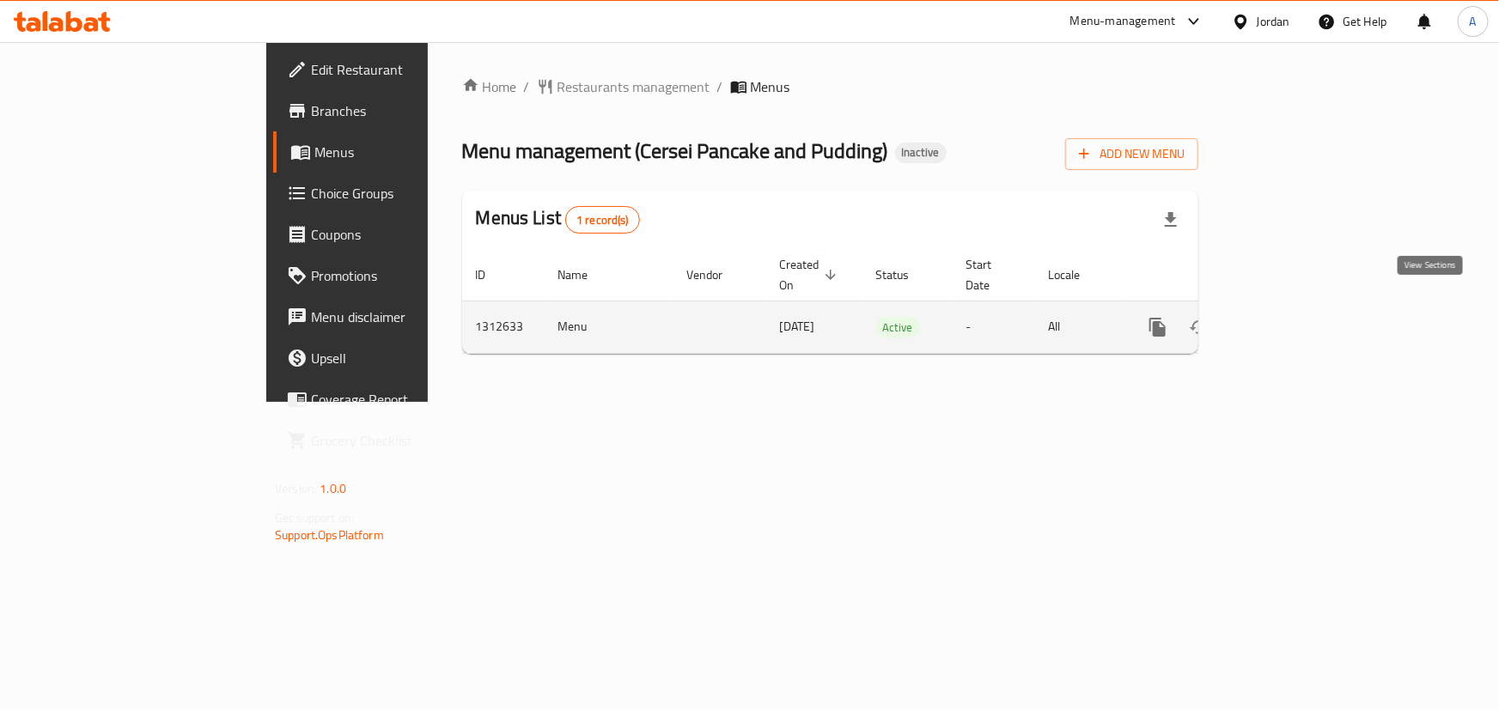
click at [1292, 317] on icon "enhanced table" at bounding box center [1281, 327] width 21 height 21
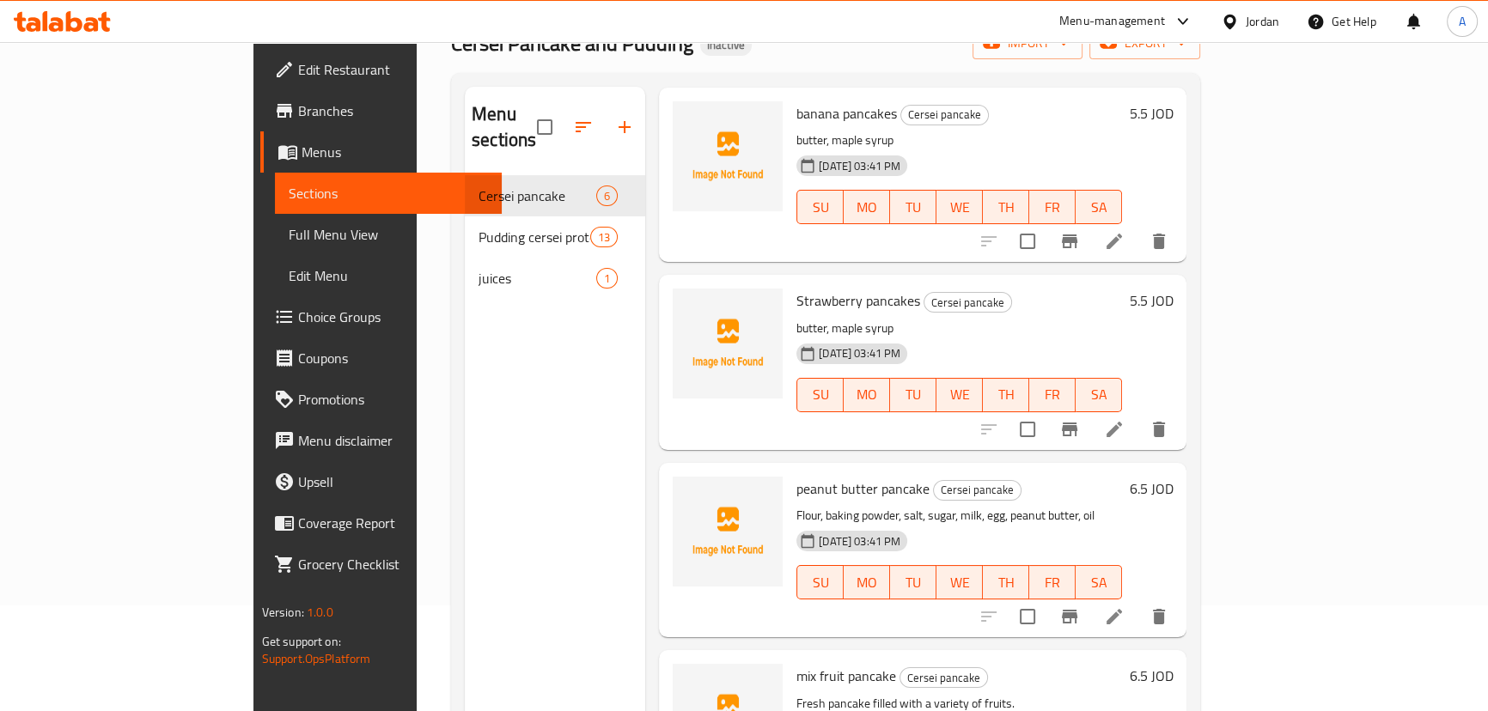
scroll to position [241, 0]
